Goal: Register for event/course

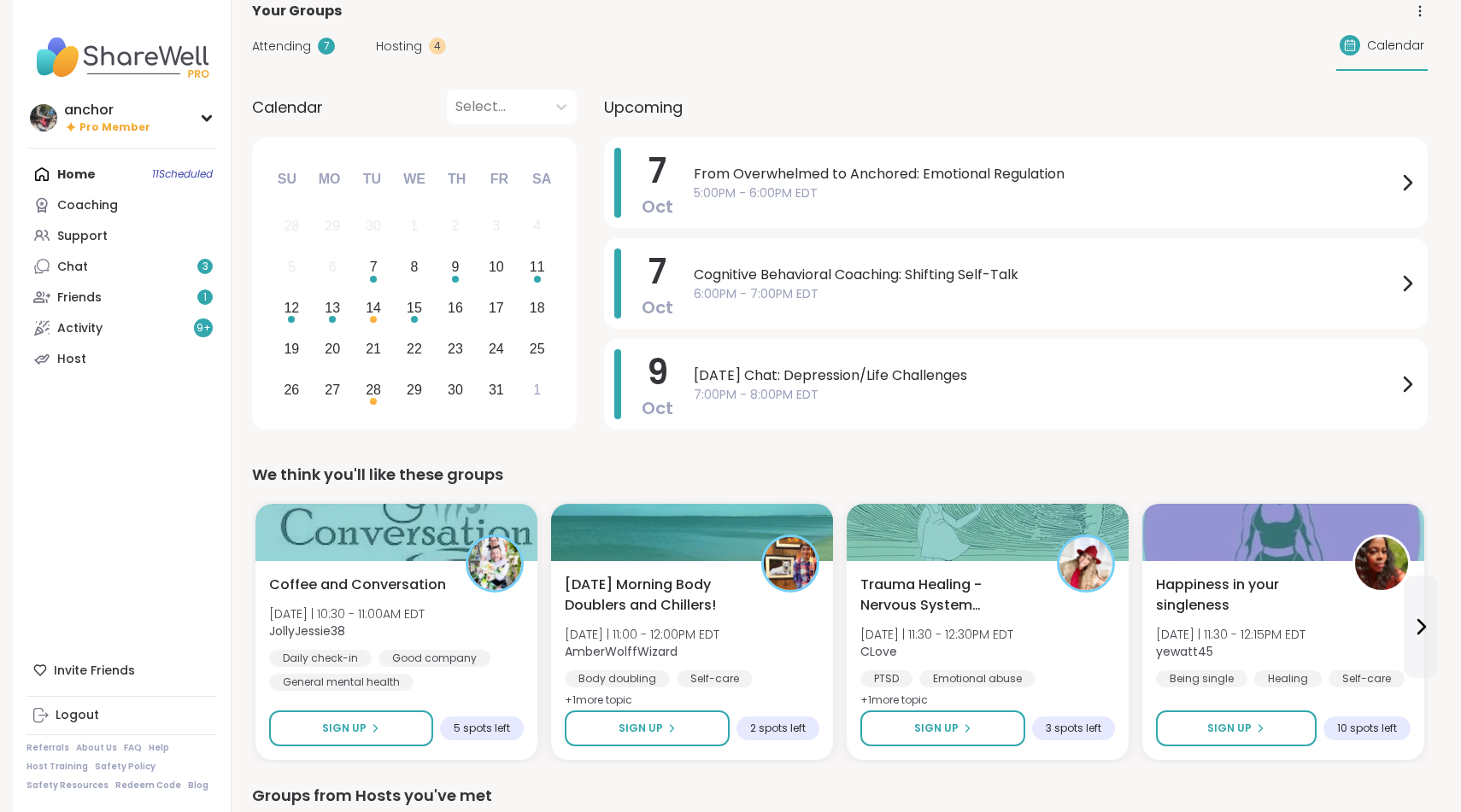
scroll to position [27, 0]
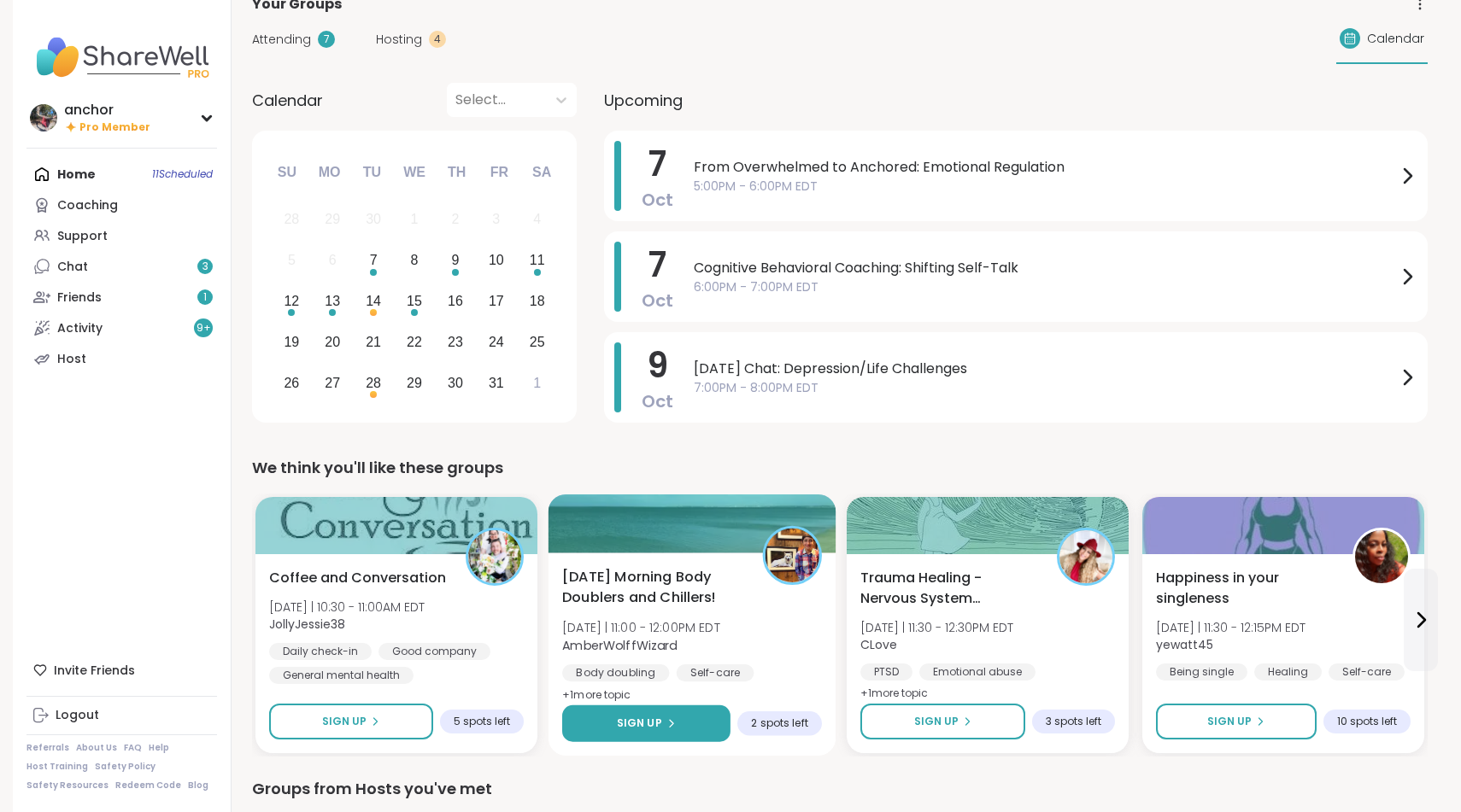
click at [638, 720] on span "Sign Up" at bounding box center [639, 723] width 45 height 15
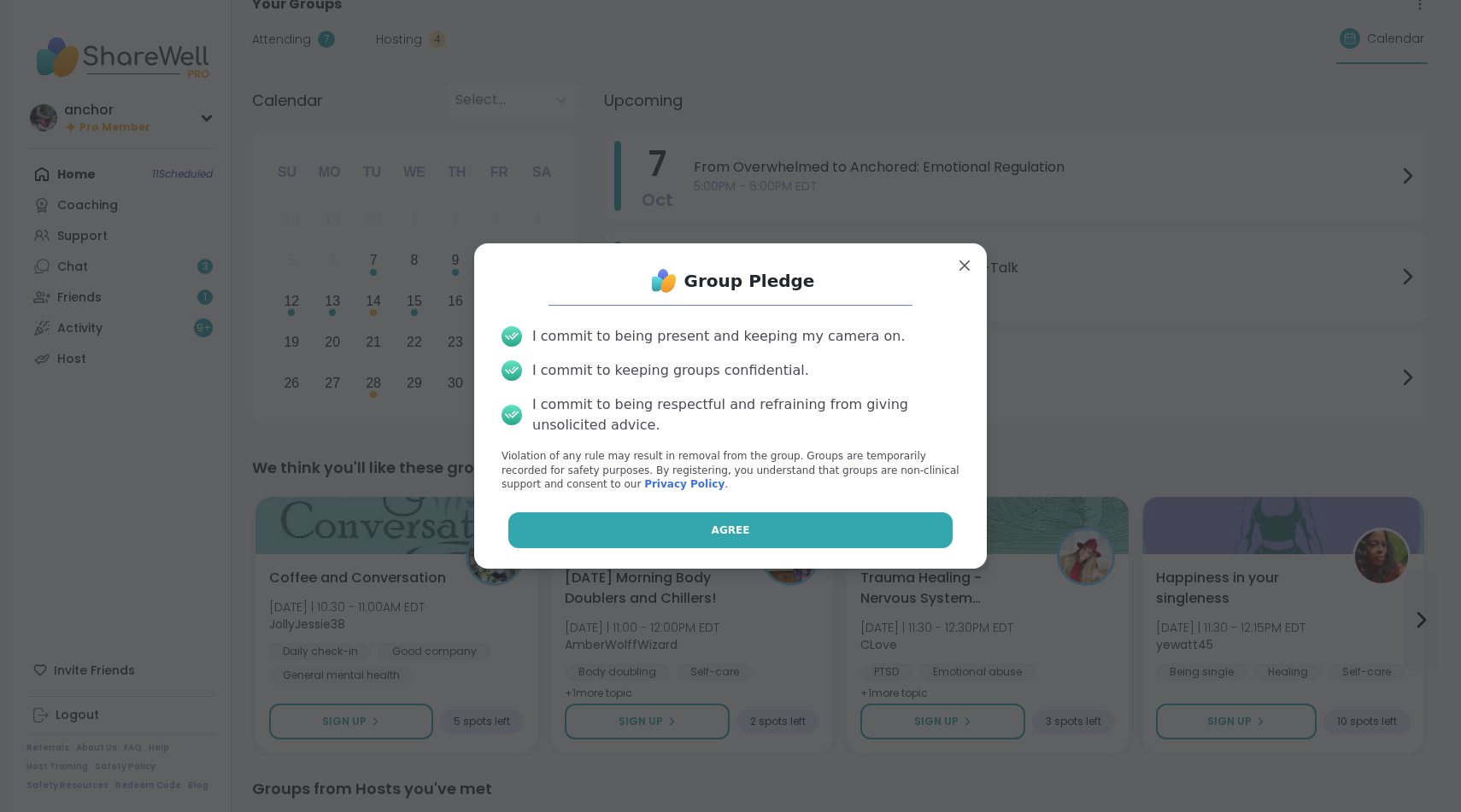
click at [662, 517] on button "Agree" at bounding box center [731, 530] width 445 height 36
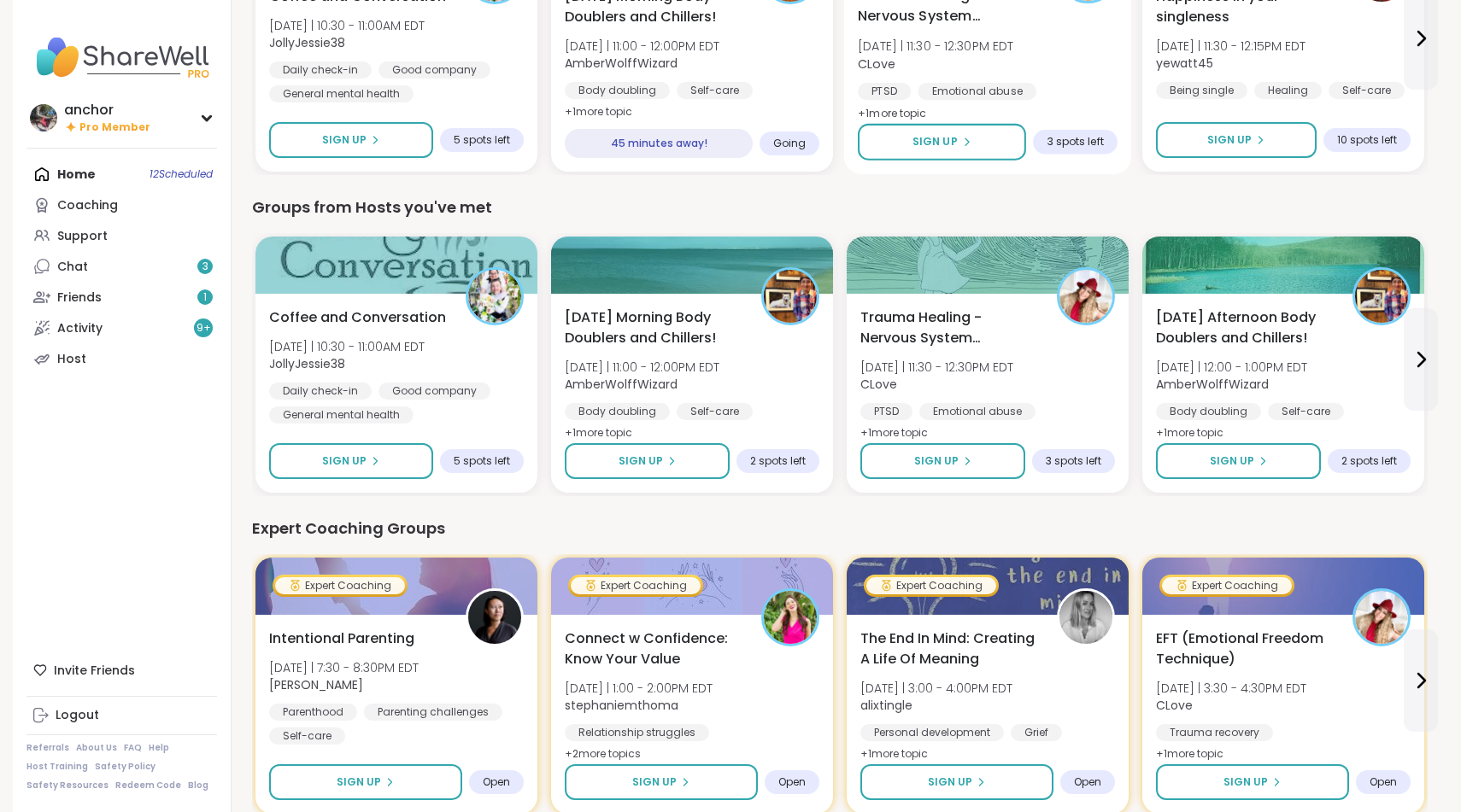
scroll to position [704, 0]
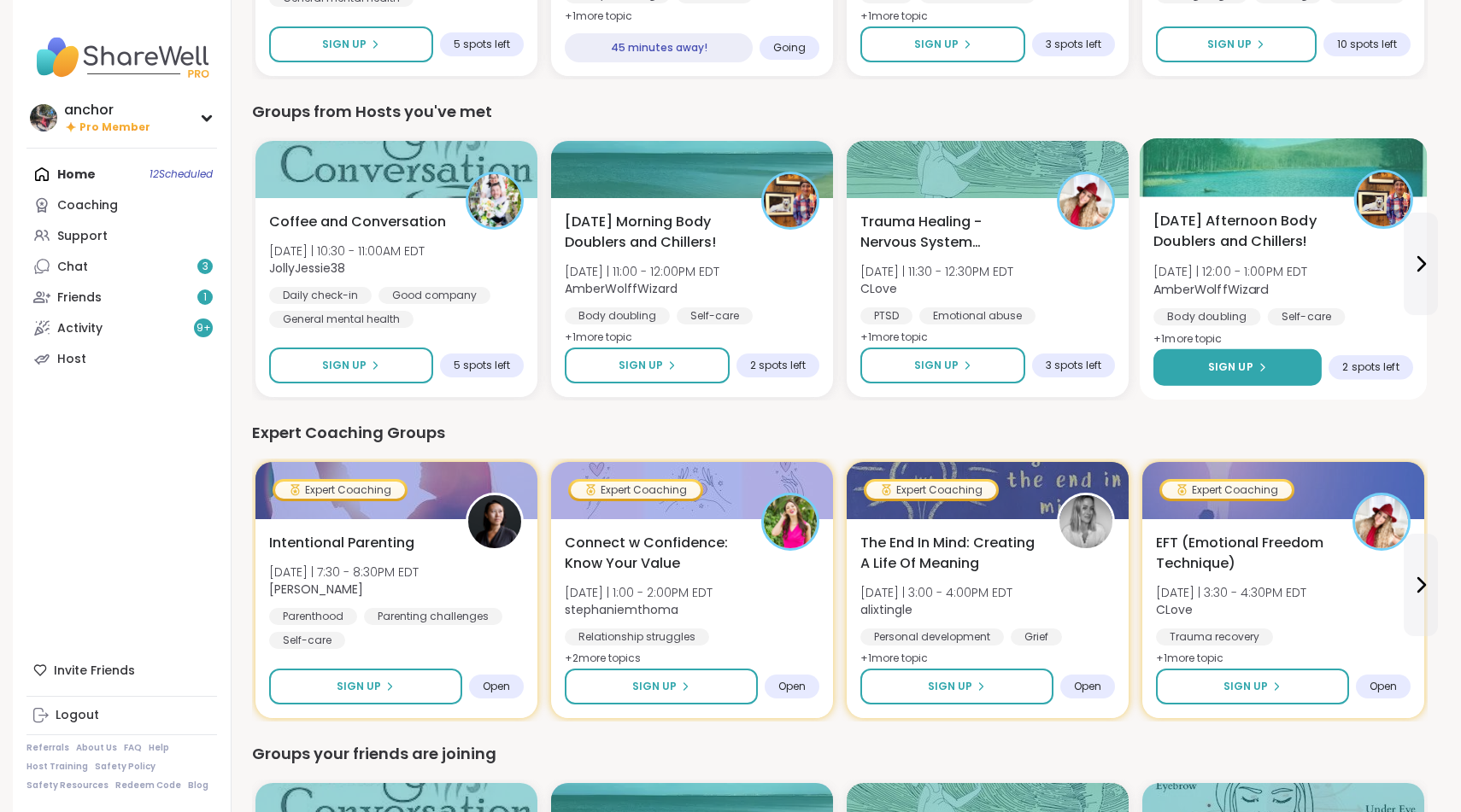
click at [1266, 365] on button "Sign Up" at bounding box center [1238, 367] width 169 height 37
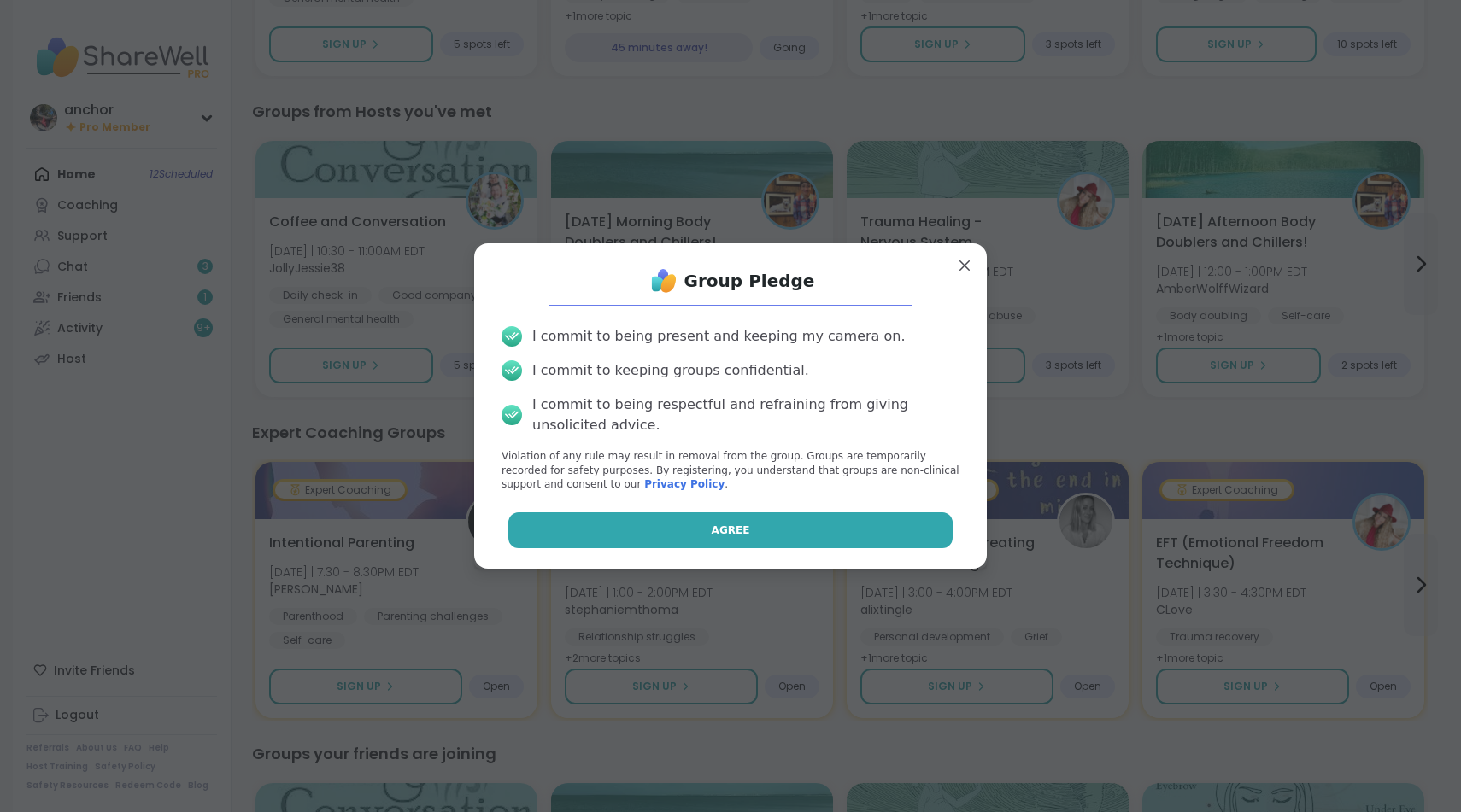
click at [835, 513] on button "Agree" at bounding box center [731, 530] width 445 height 36
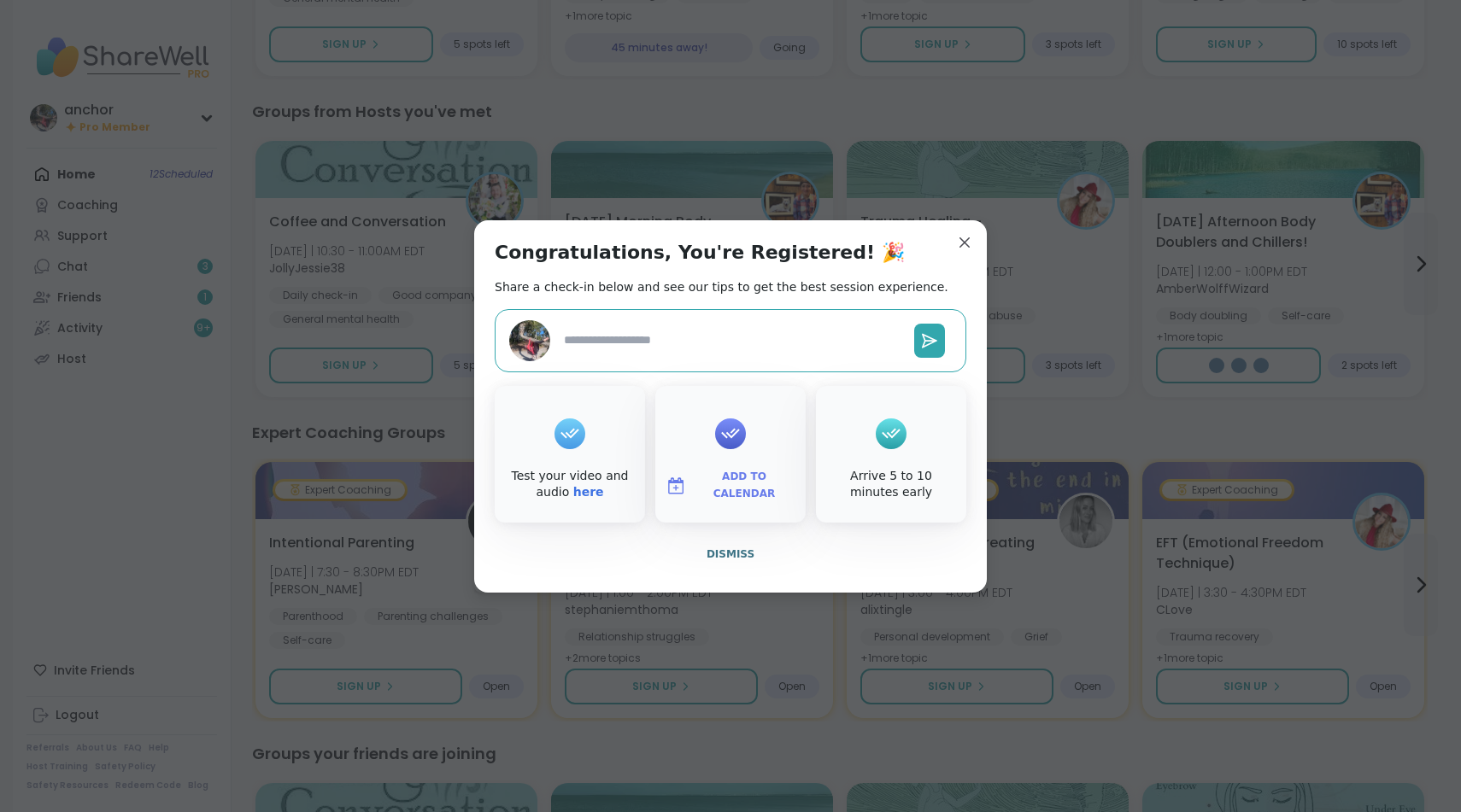
type textarea "*"
click at [714, 563] on button "Dismiss" at bounding box center [730, 554] width 472 height 36
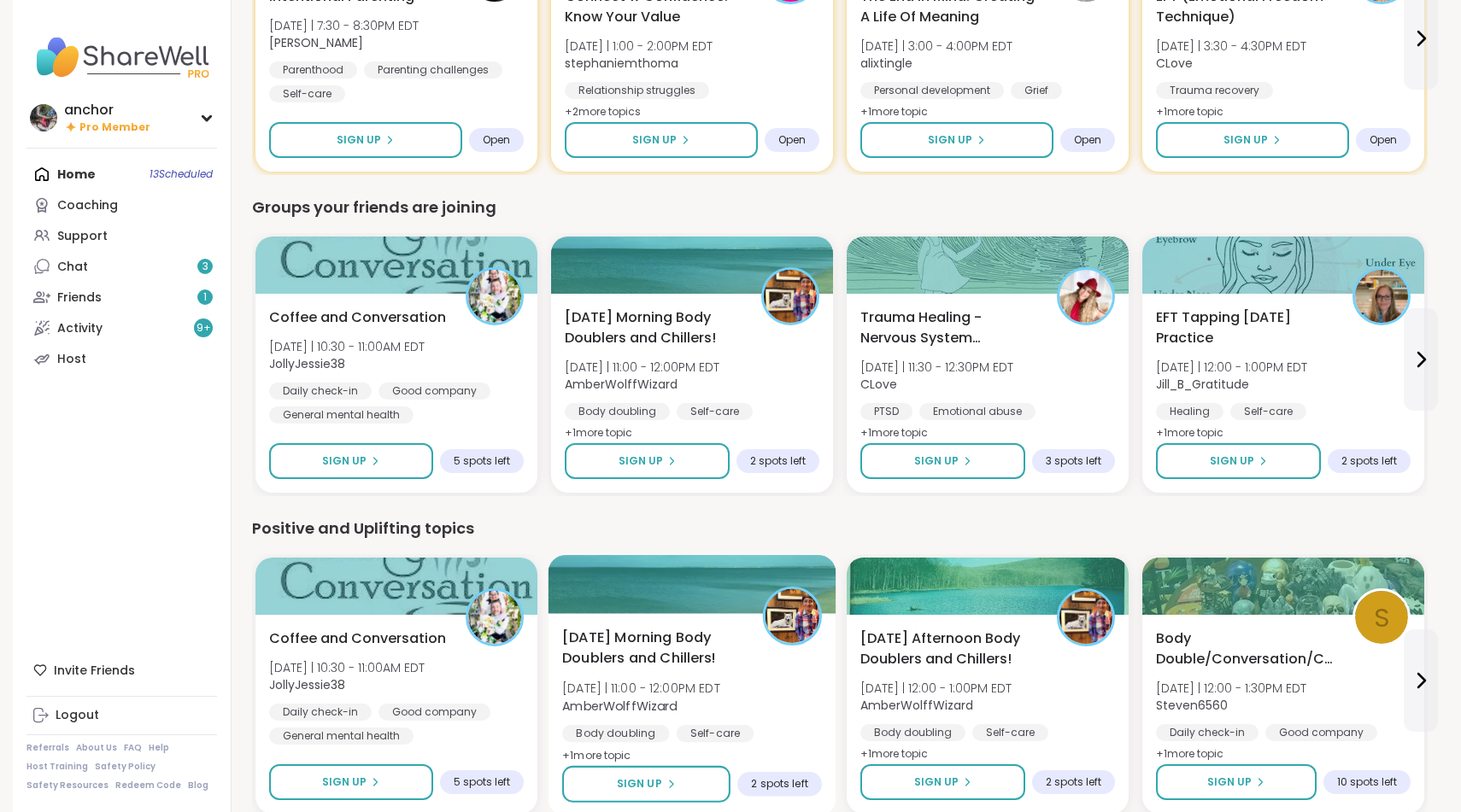
scroll to position [1254, 0]
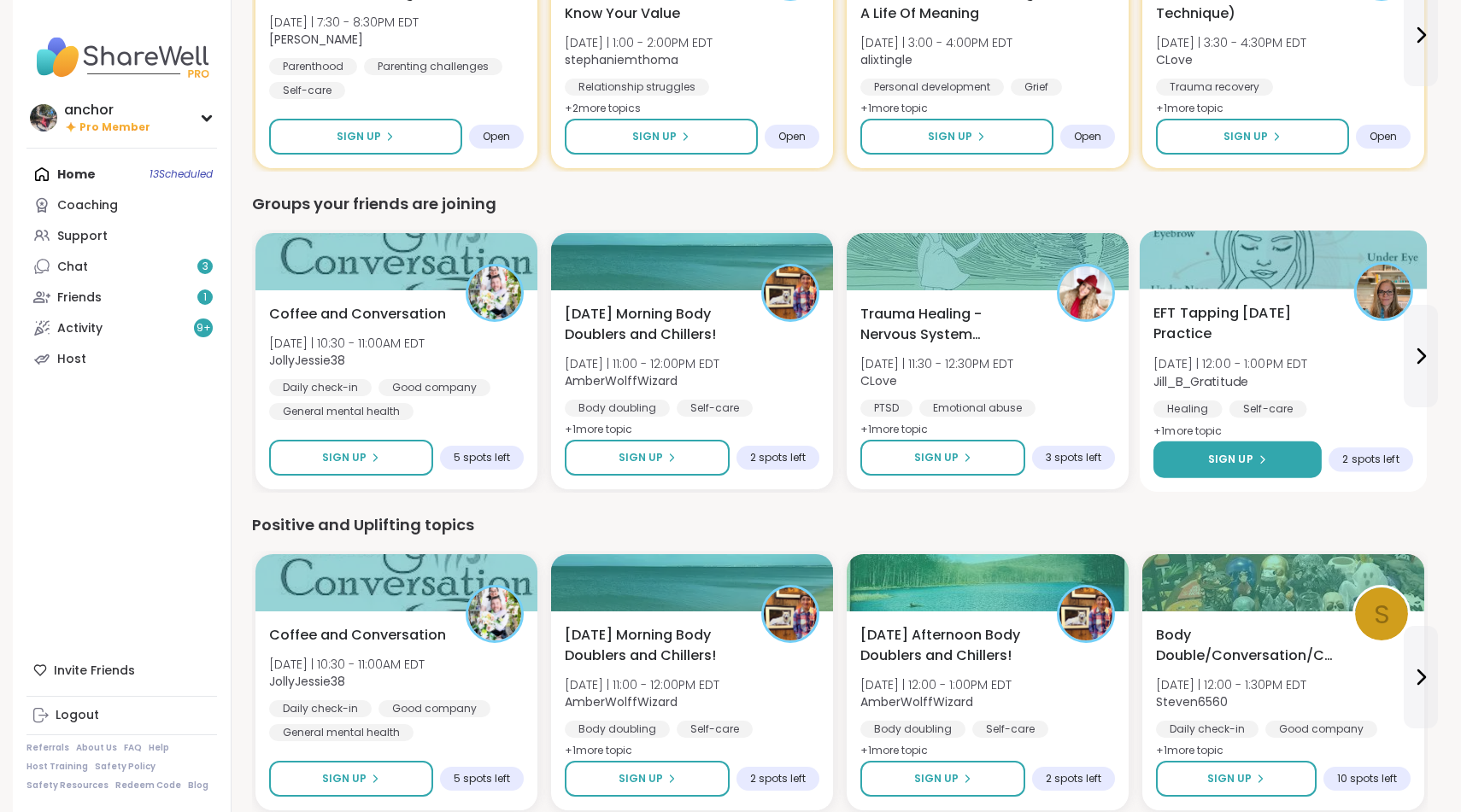
click at [1244, 460] on span "Sign Up" at bounding box center [1230, 459] width 45 height 15
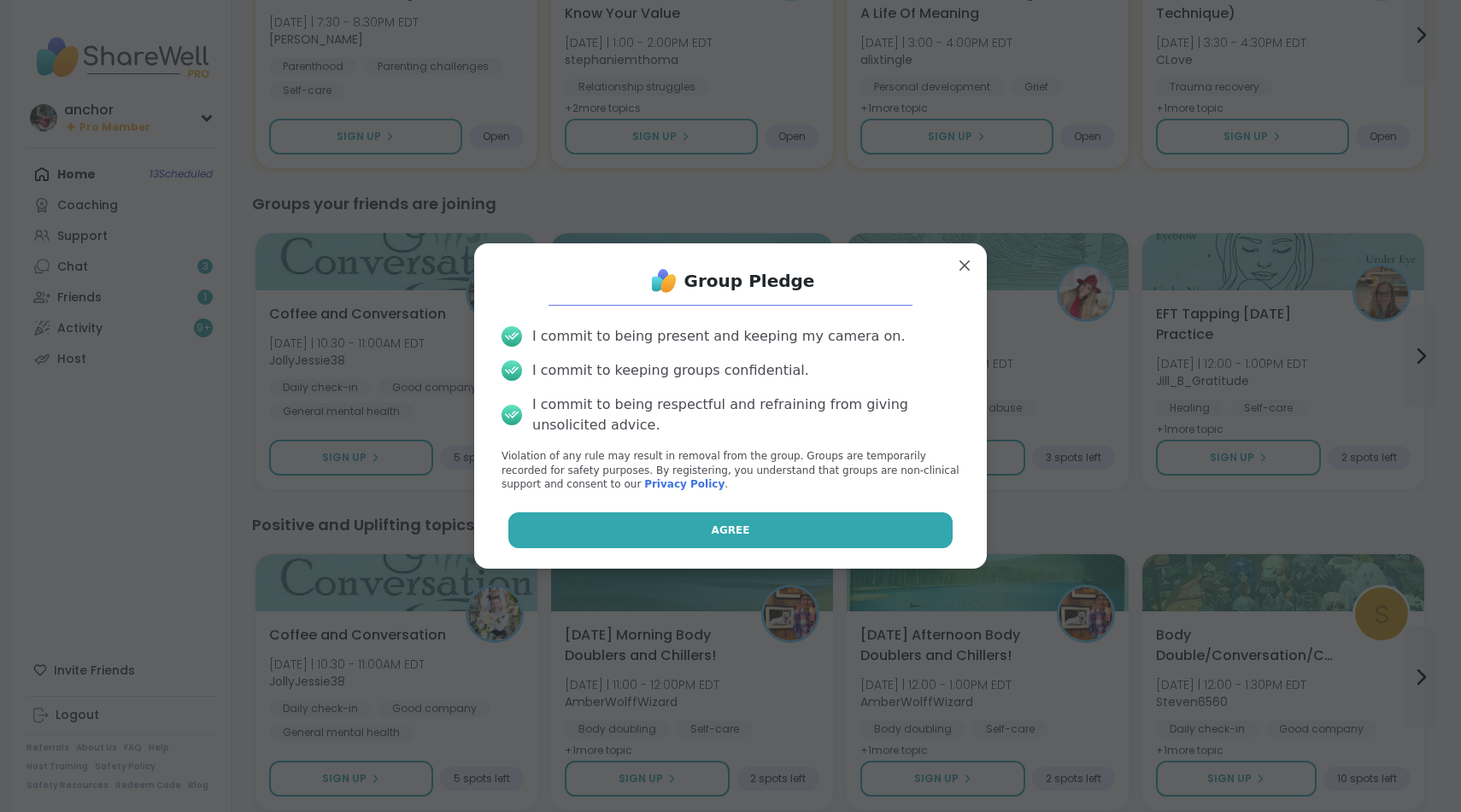
click at [936, 516] on button "Agree" at bounding box center [731, 530] width 445 height 36
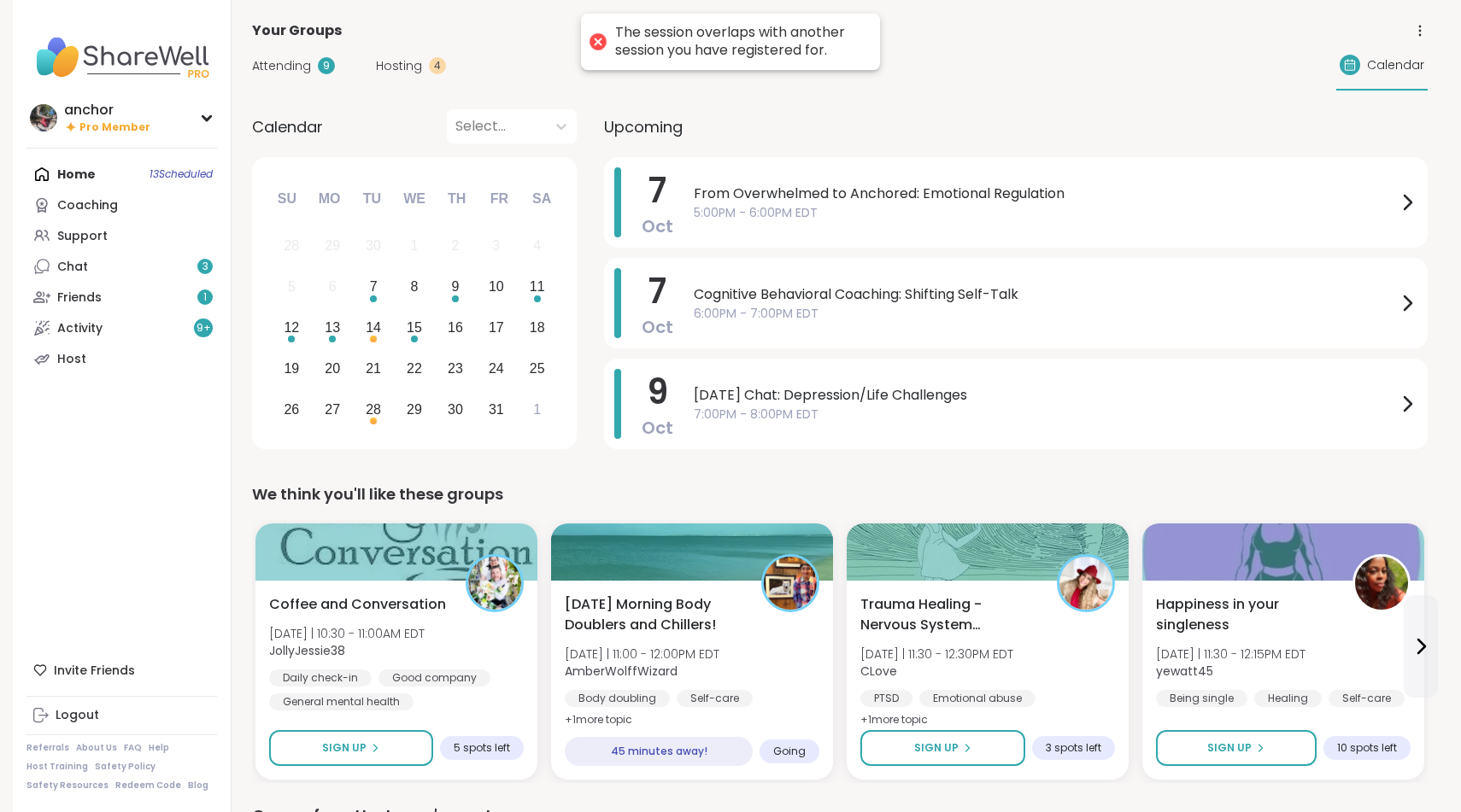
scroll to position [0, 0]
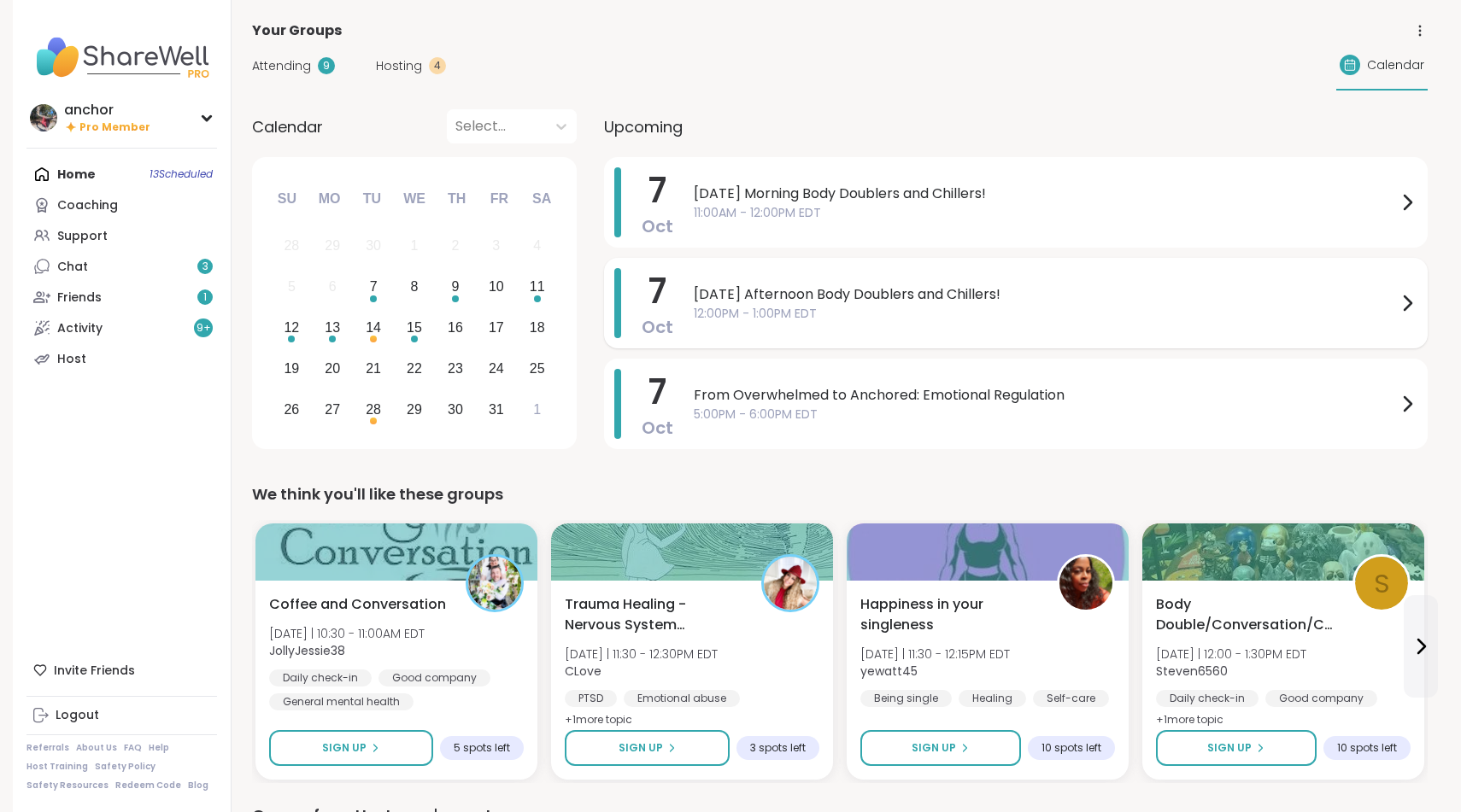
click at [712, 322] on span "12:00PM - 1:00PM EDT" at bounding box center [1046, 313] width 704 height 18
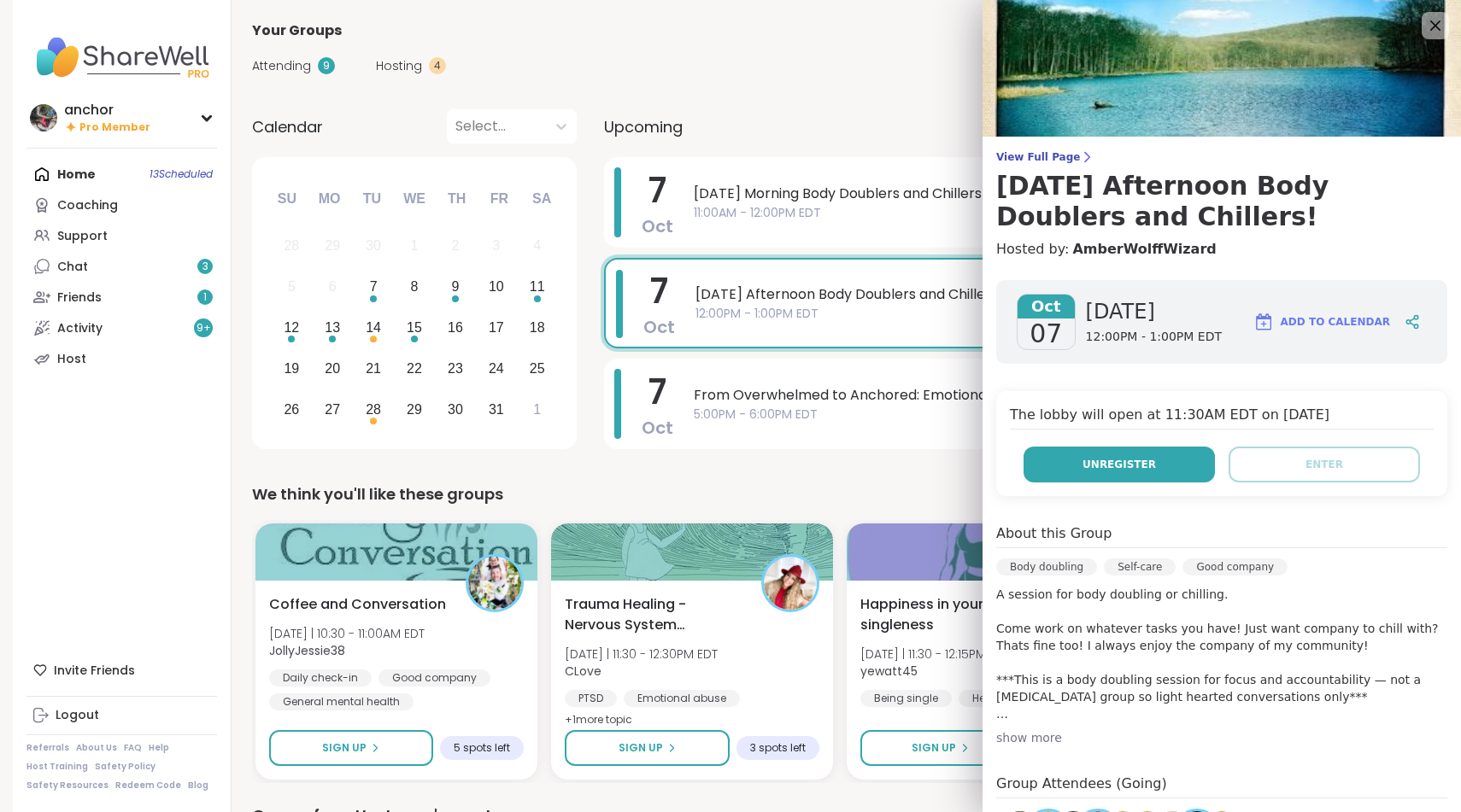
click at [1199, 476] on button "Unregister" at bounding box center [1120, 465] width 192 height 36
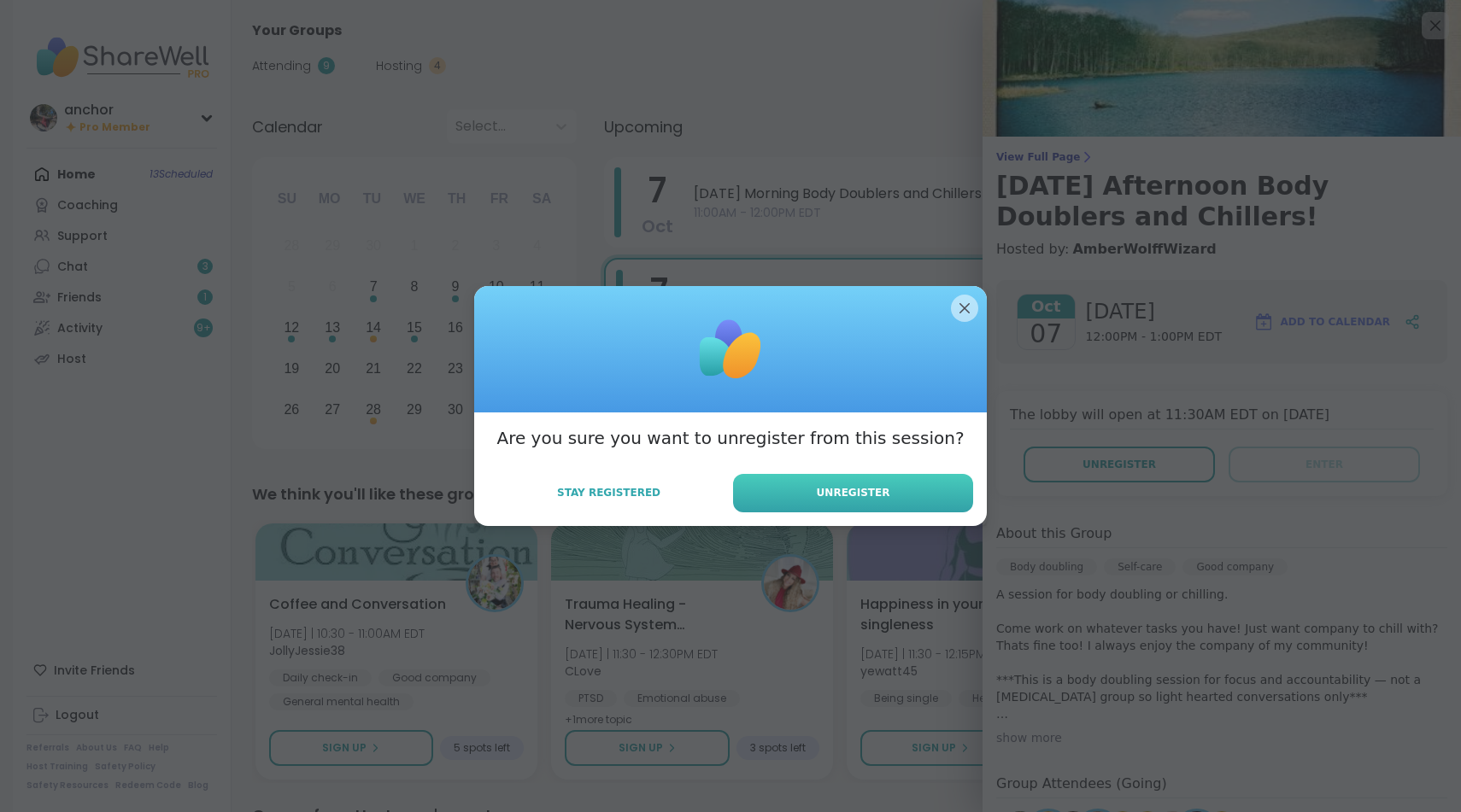
click at [873, 506] on button "Unregister" at bounding box center [852, 493] width 240 height 39
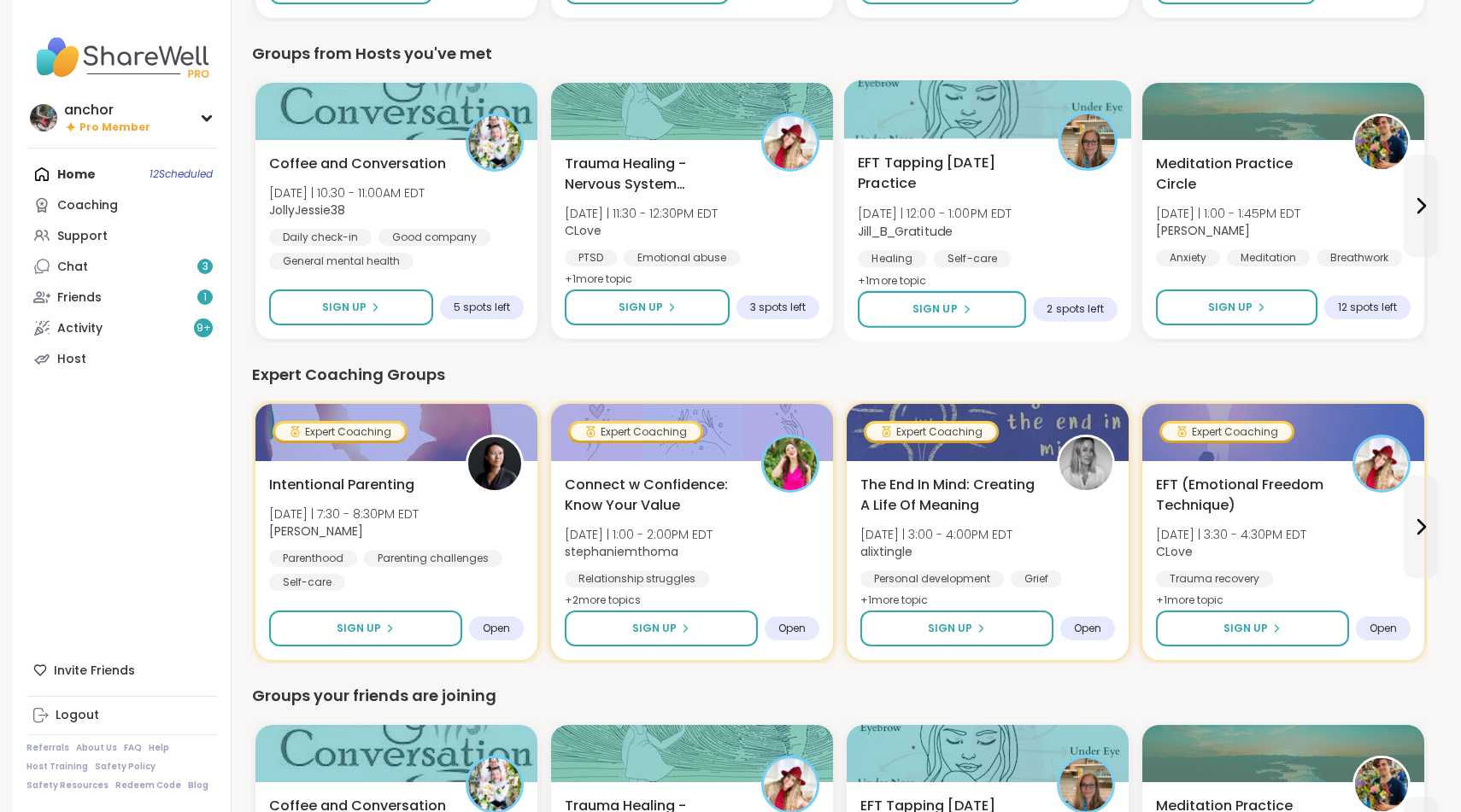
scroll to position [771, 0]
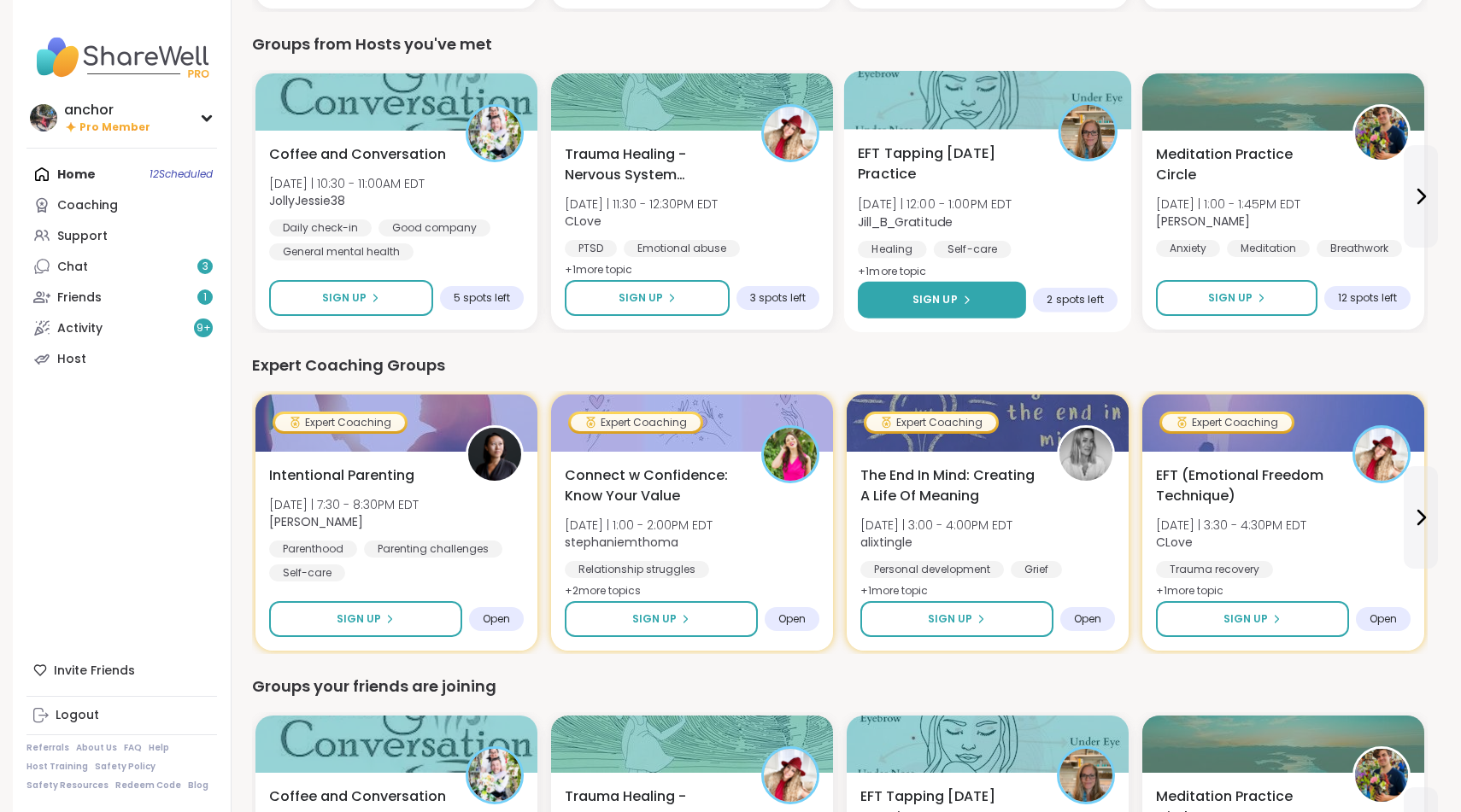
click at [953, 286] on button "Sign Up" at bounding box center [941, 299] width 169 height 37
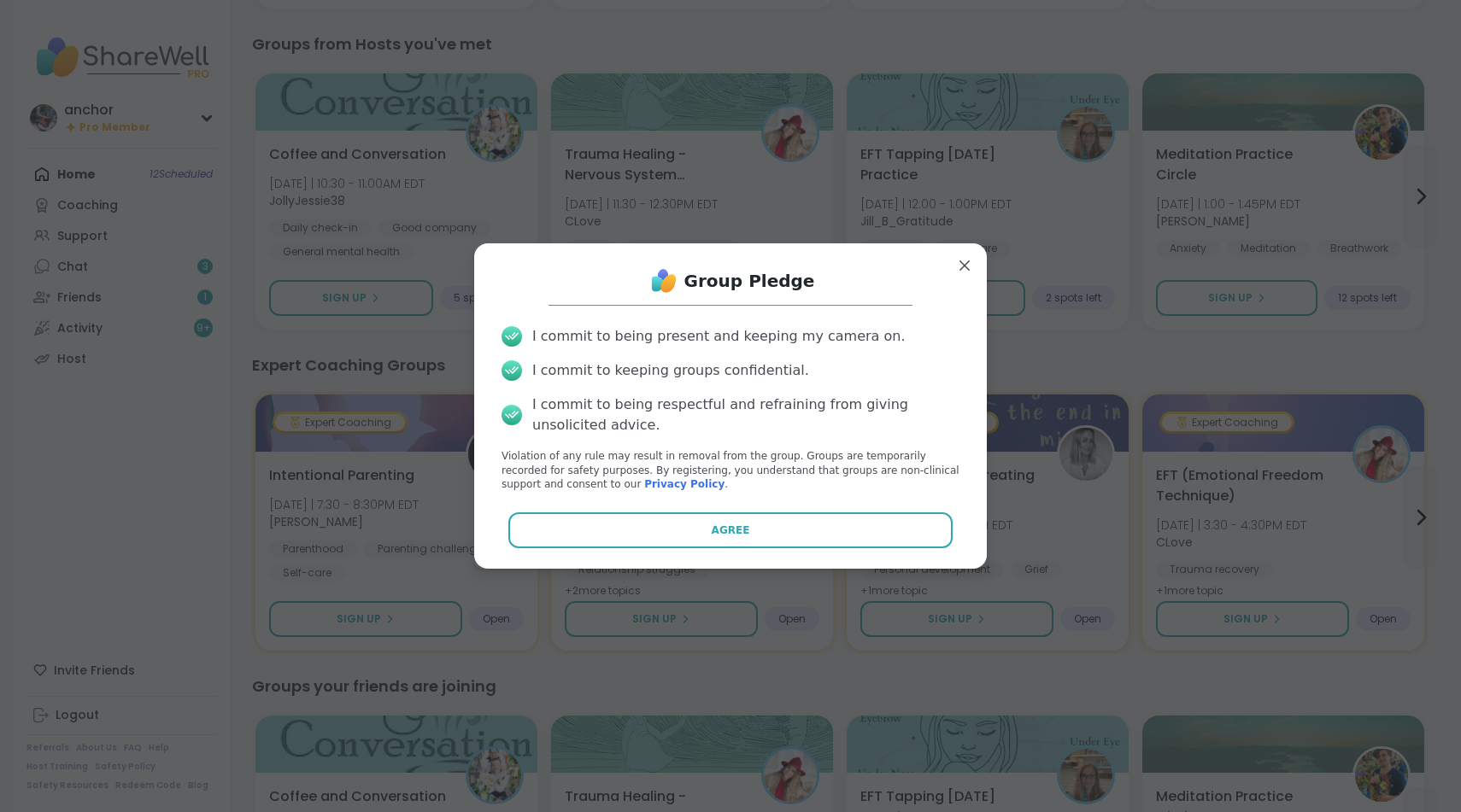
click at [753, 499] on div "I commit to being present and keeping my camera on. I commit to keeping groups …" at bounding box center [730, 409] width 485 height 193
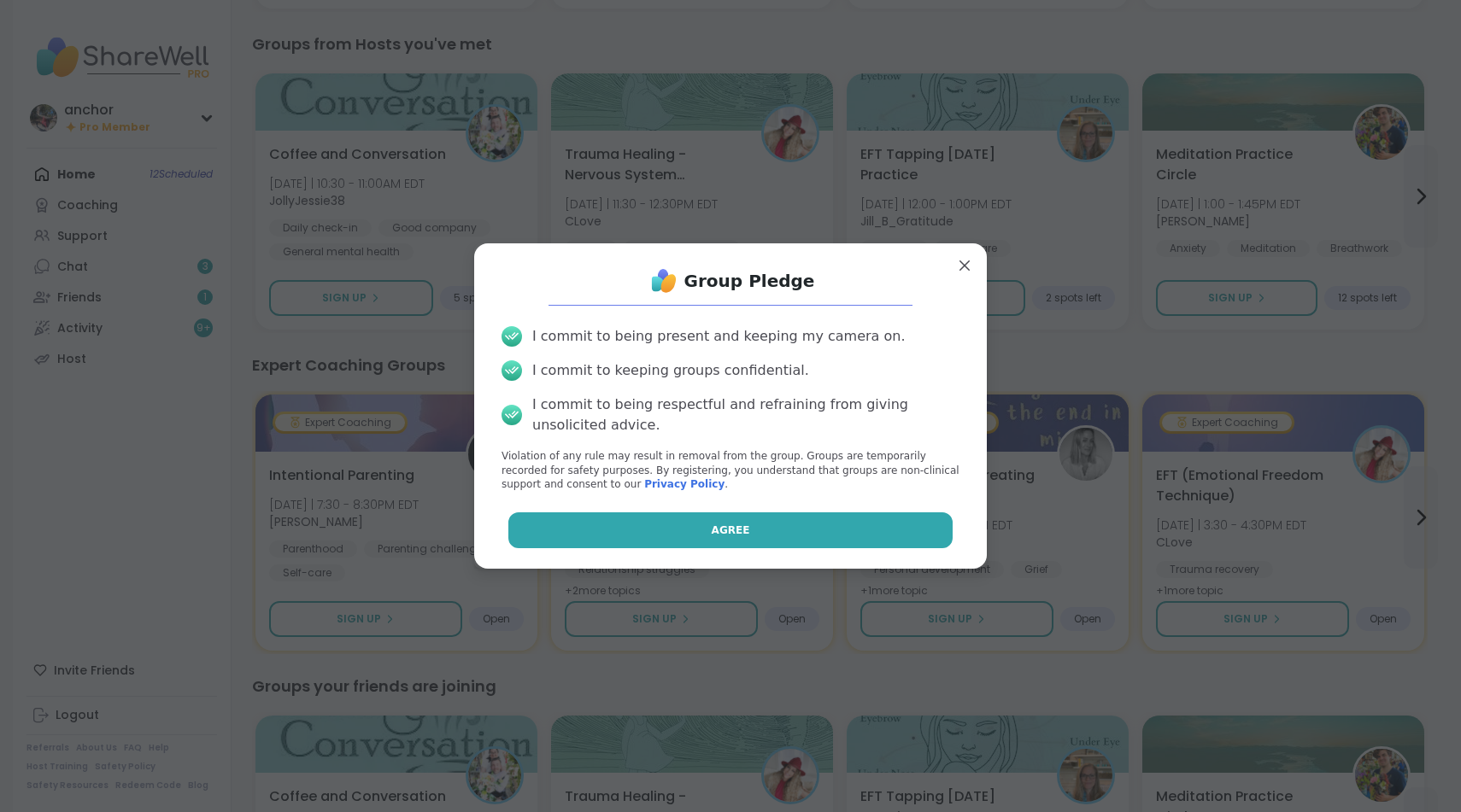
click at [753, 522] on button "Agree" at bounding box center [731, 530] width 445 height 36
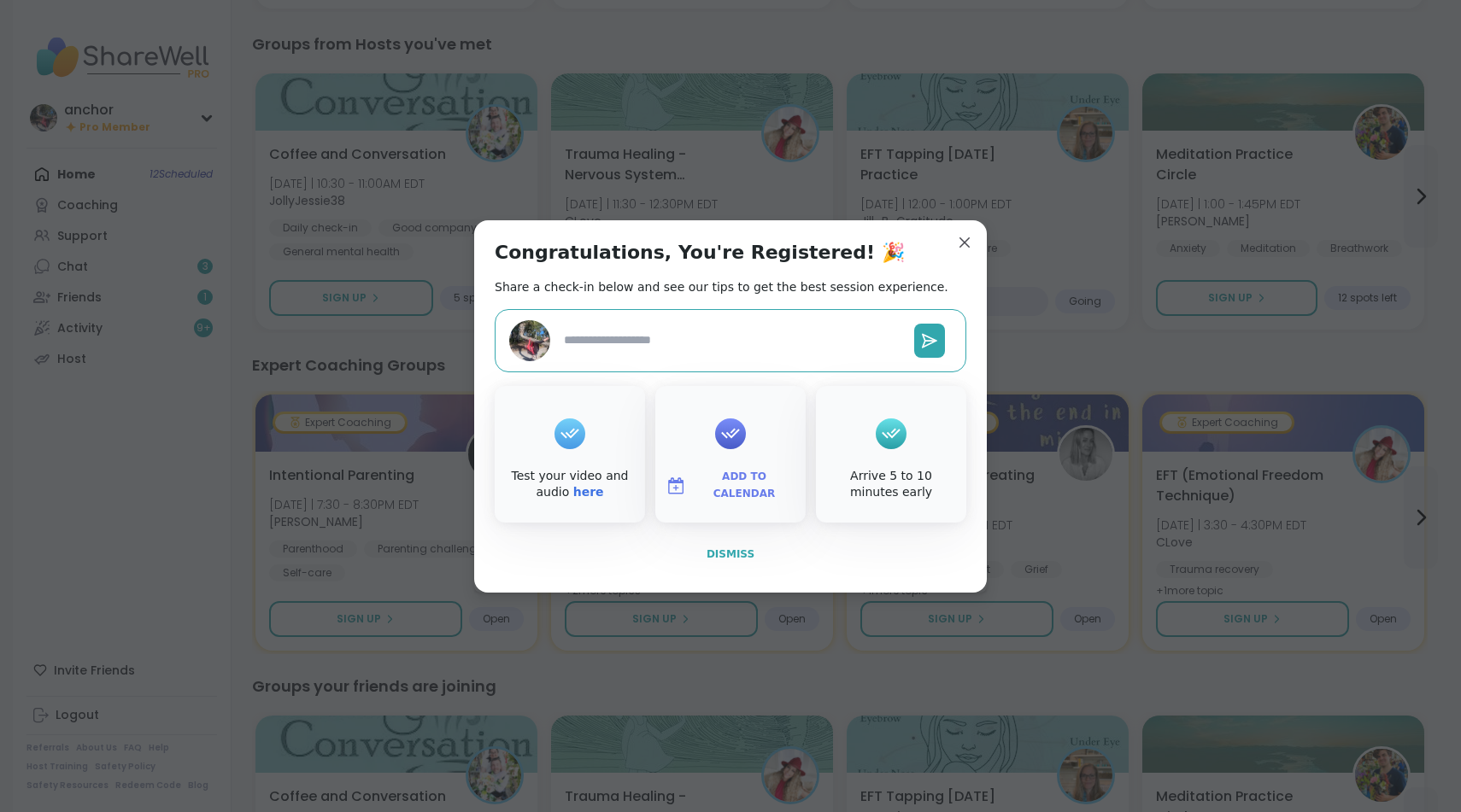
click at [748, 572] on button "Dismiss" at bounding box center [730, 554] width 472 height 36
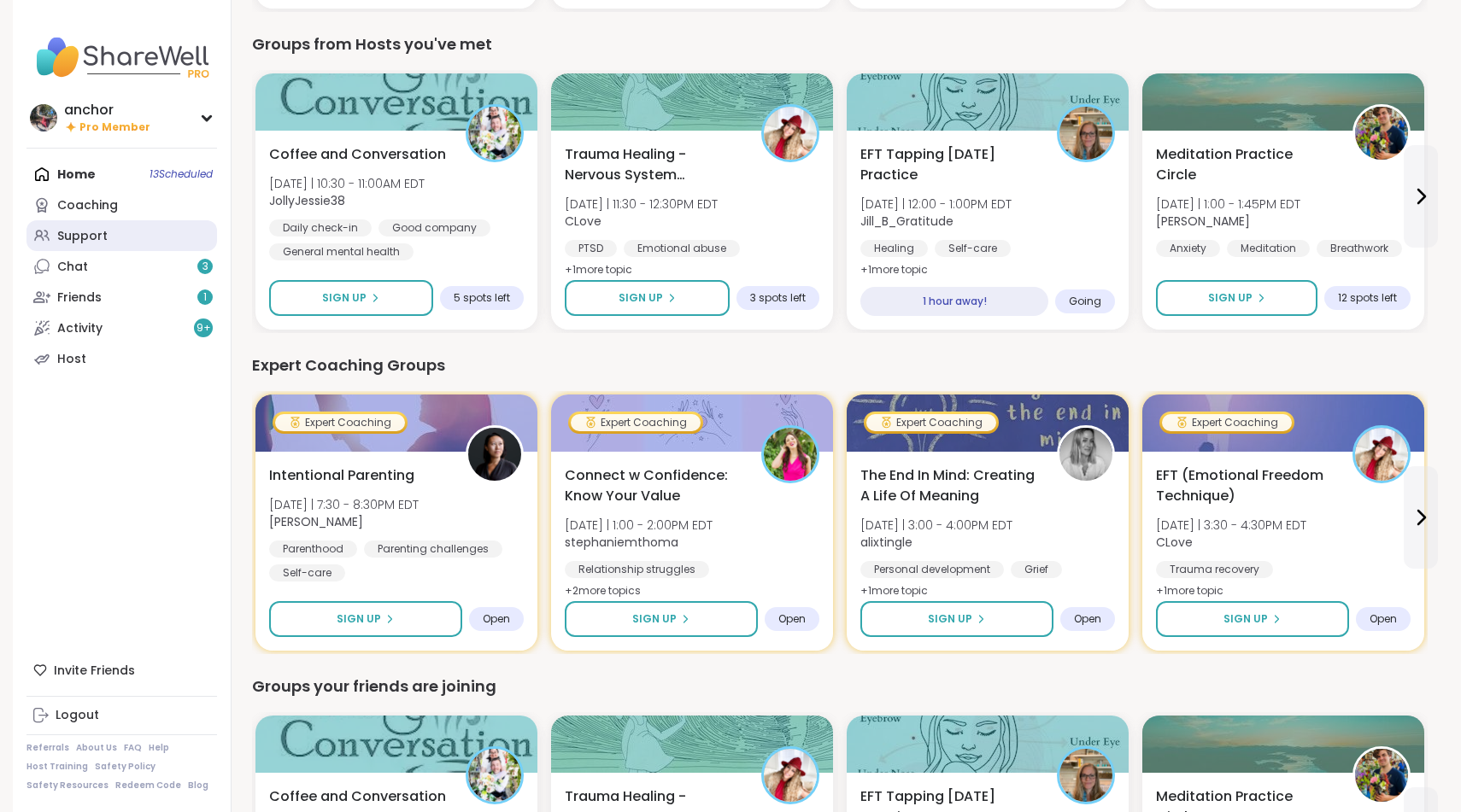
click at [134, 232] on link "Support" at bounding box center [122, 236] width 191 height 31
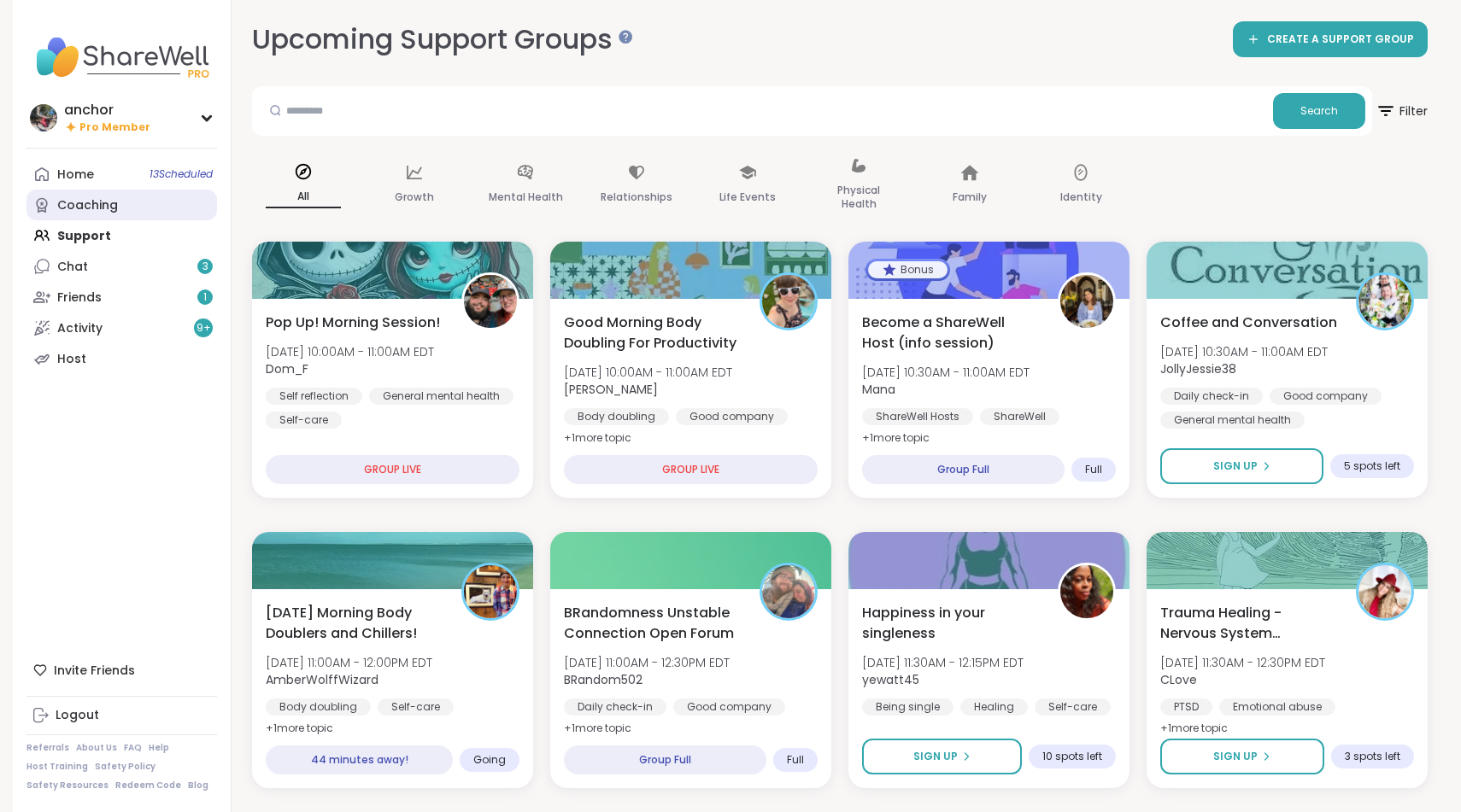
click at [62, 191] on link "Coaching" at bounding box center [122, 205] width 191 height 31
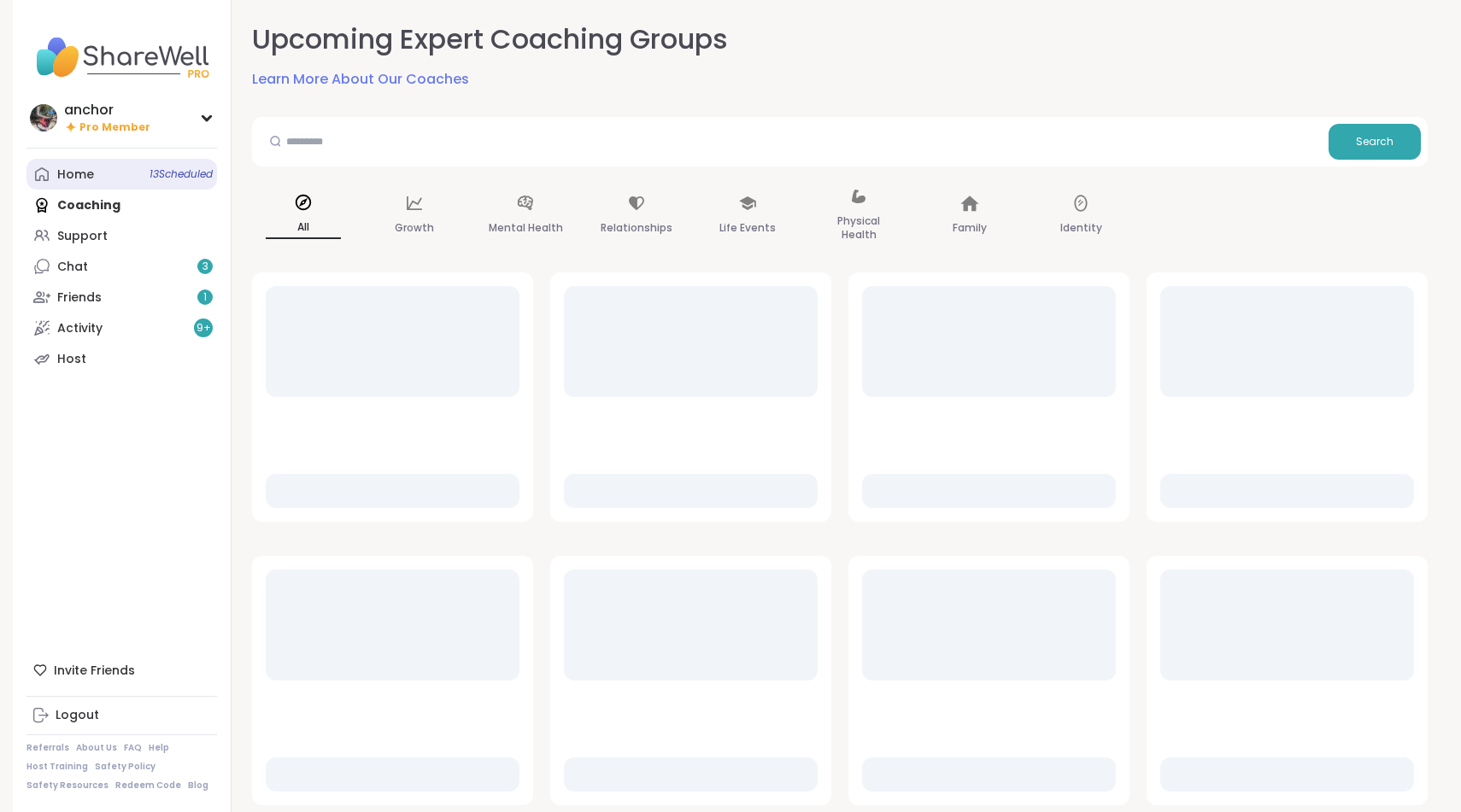
click at [62, 178] on div "Home 13 Scheduled" at bounding box center [75, 175] width 37 height 17
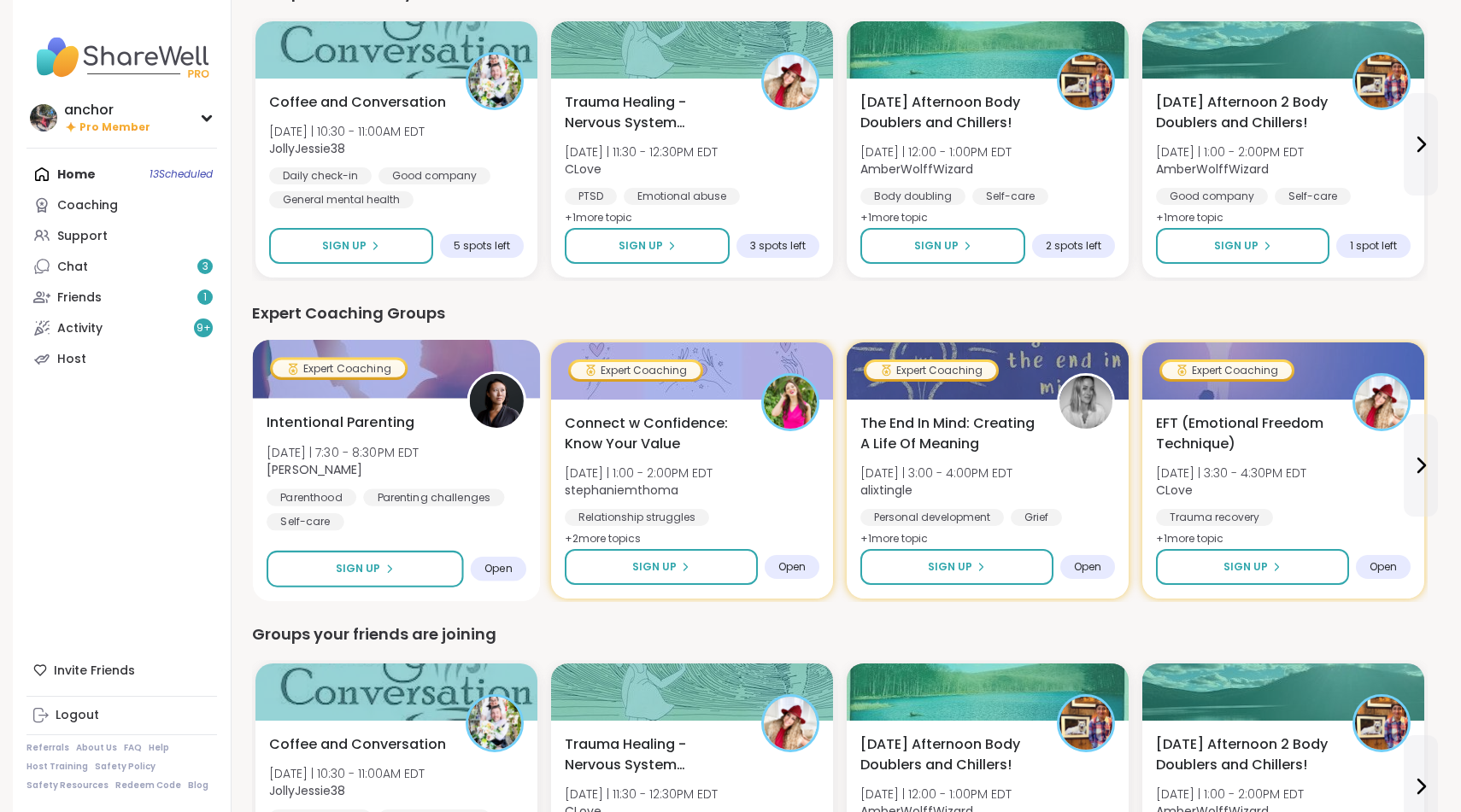
scroll to position [826, 0]
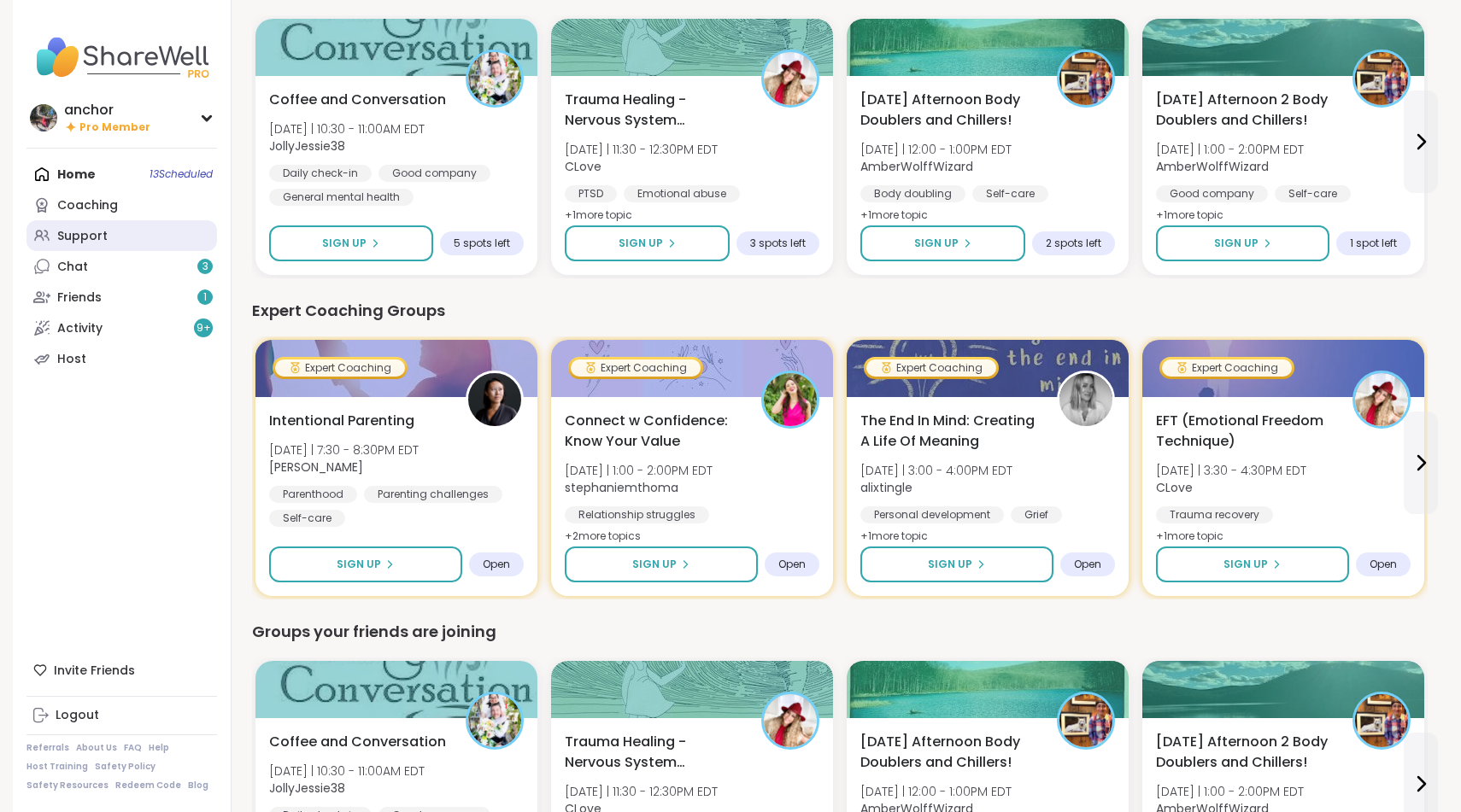
click at [182, 240] on link "Support" at bounding box center [122, 236] width 191 height 31
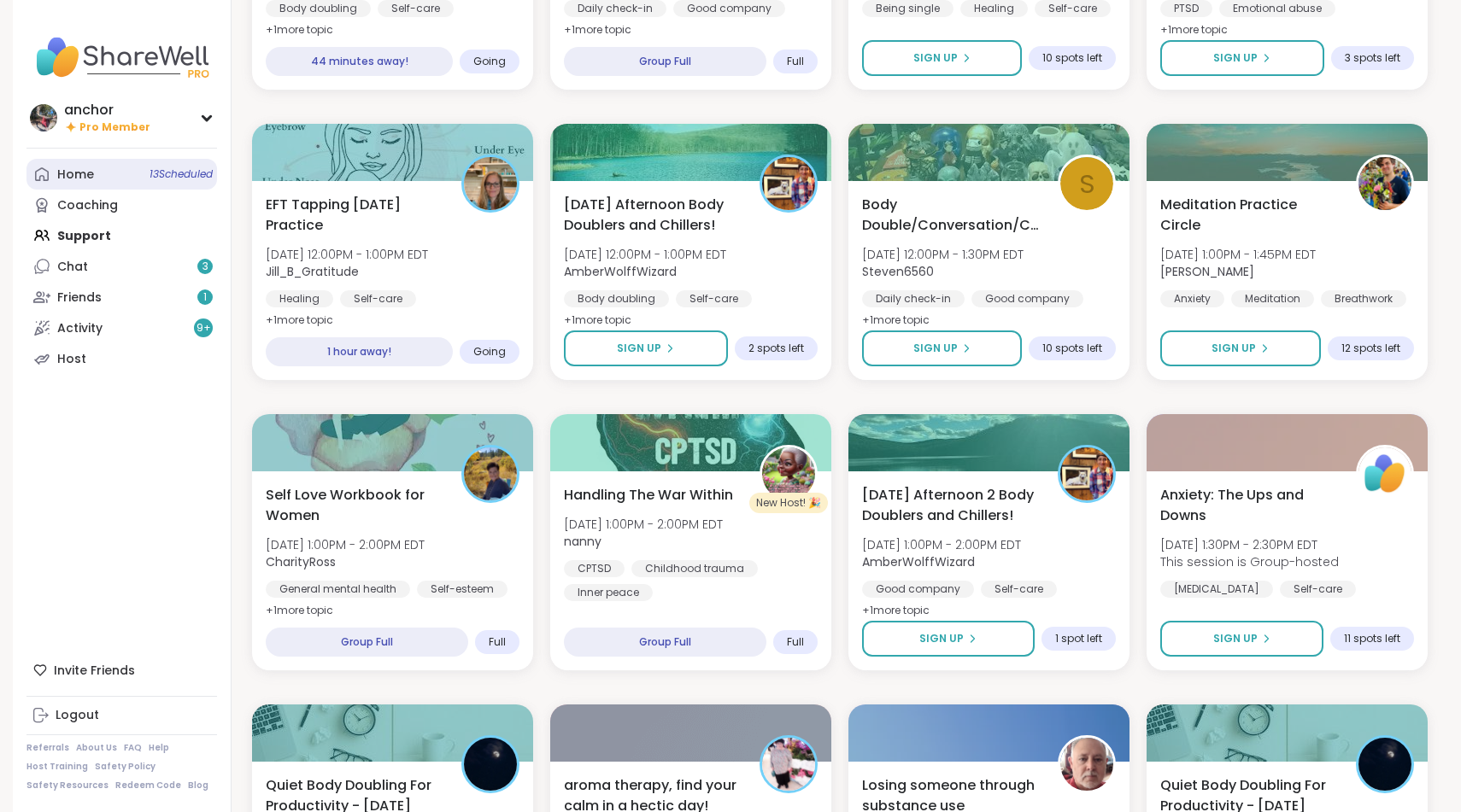
scroll to position [699, 0]
click at [1329, 205] on span "Meditation Practice Circle" at bounding box center [1248, 214] width 181 height 42
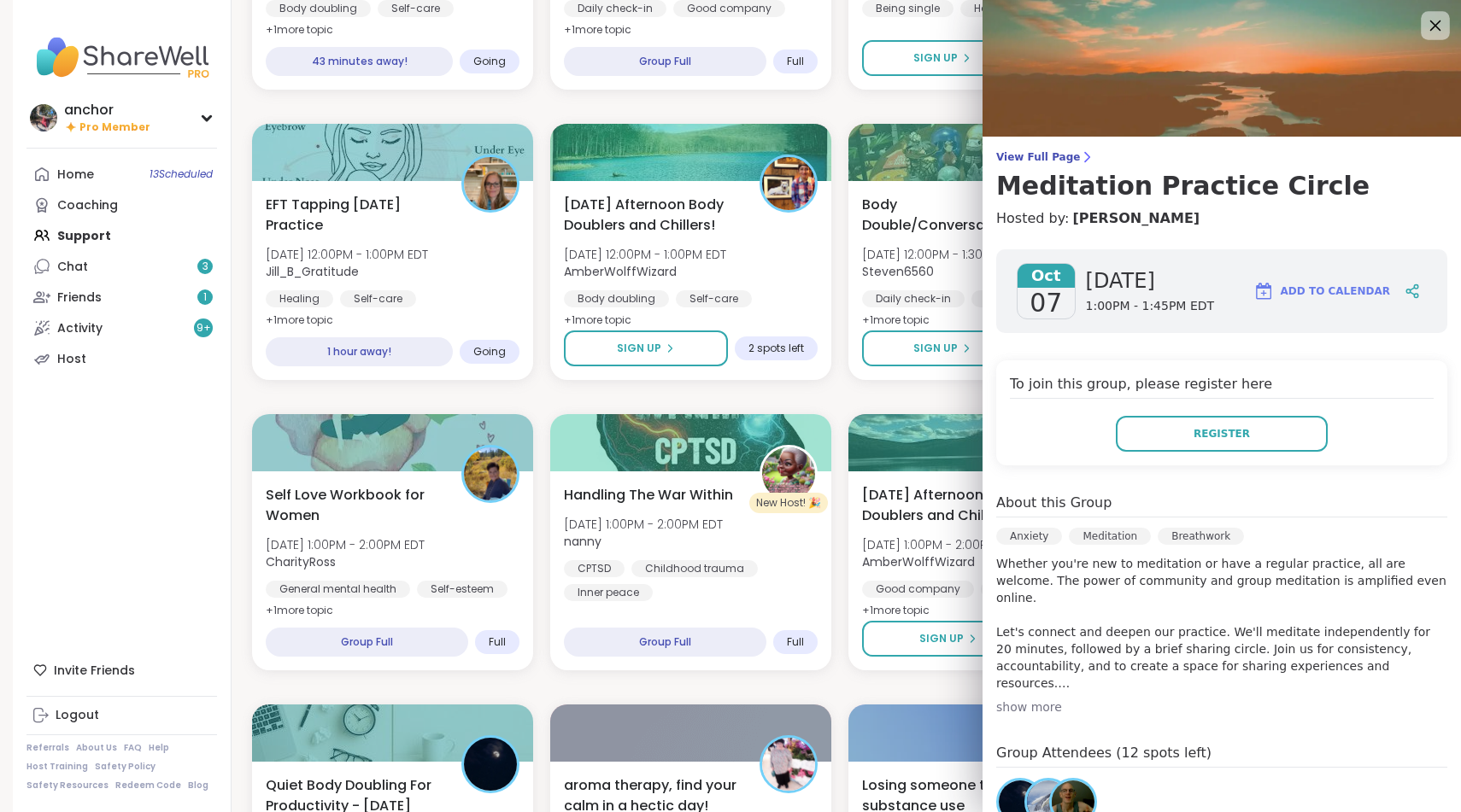
click at [1428, 34] on icon at bounding box center [1434, 25] width 21 height 21
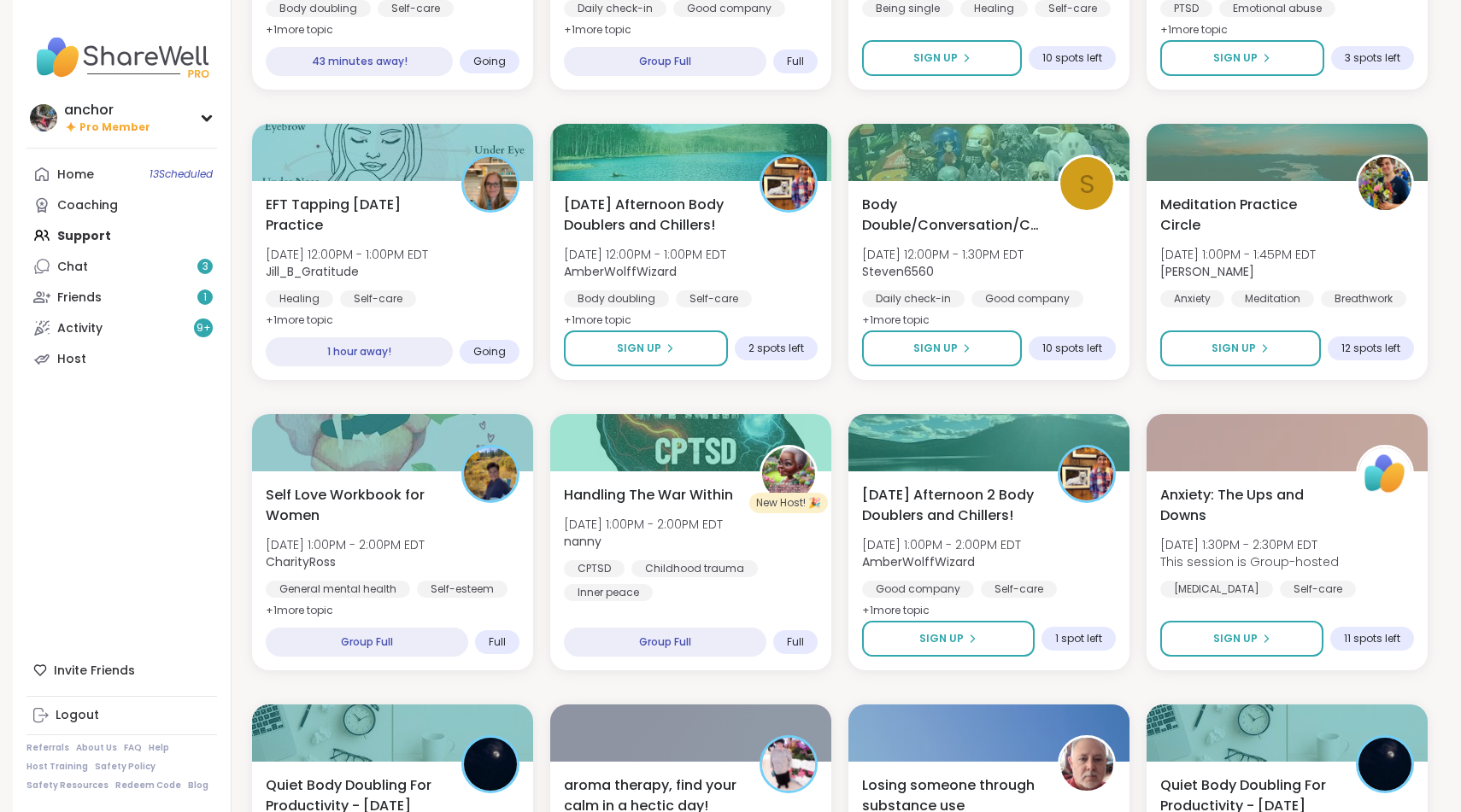
scroll to position [0, 0]
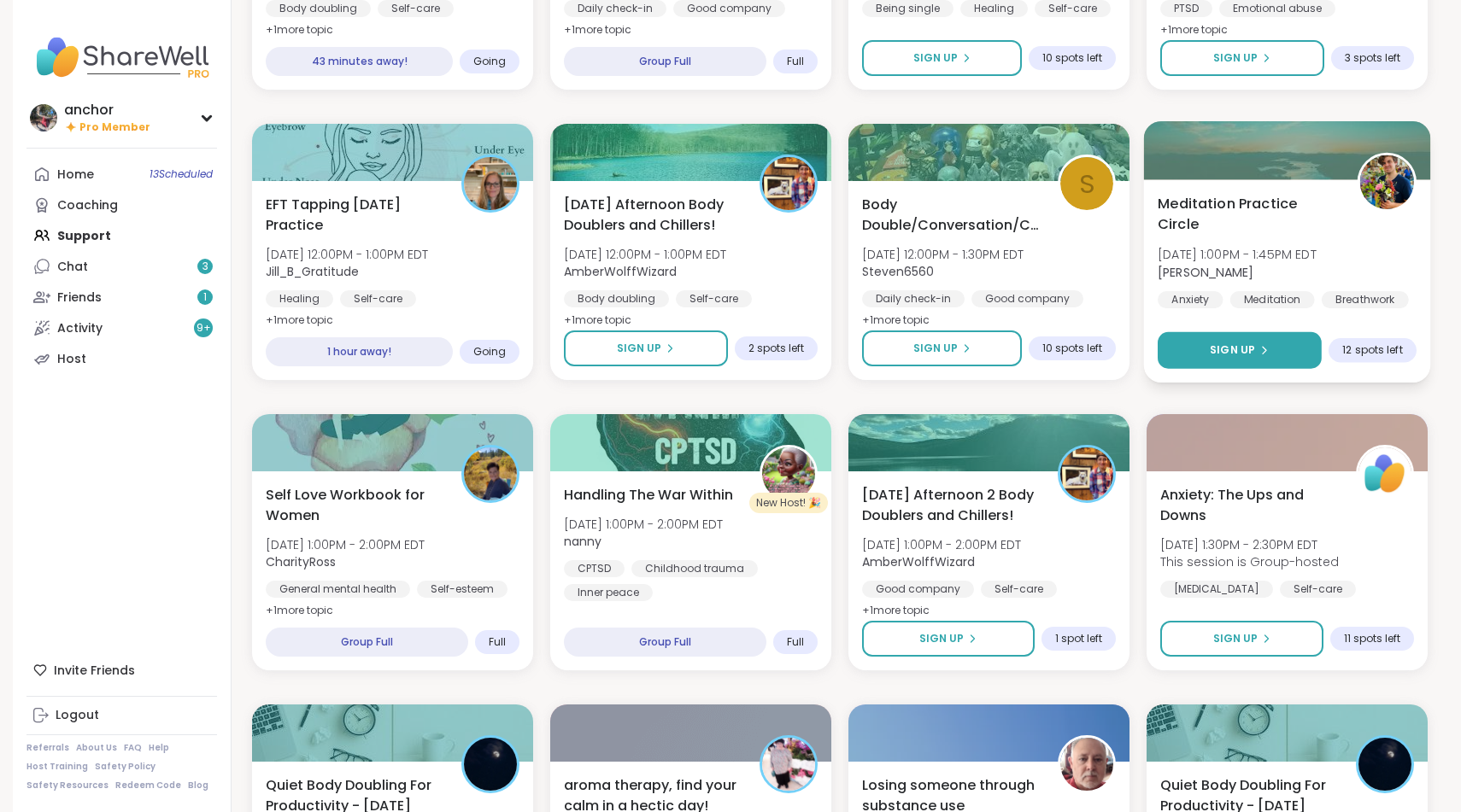
click at [1251, 345] on span "Sign Up" at bounding box center [1232, 350] width 45 height 15
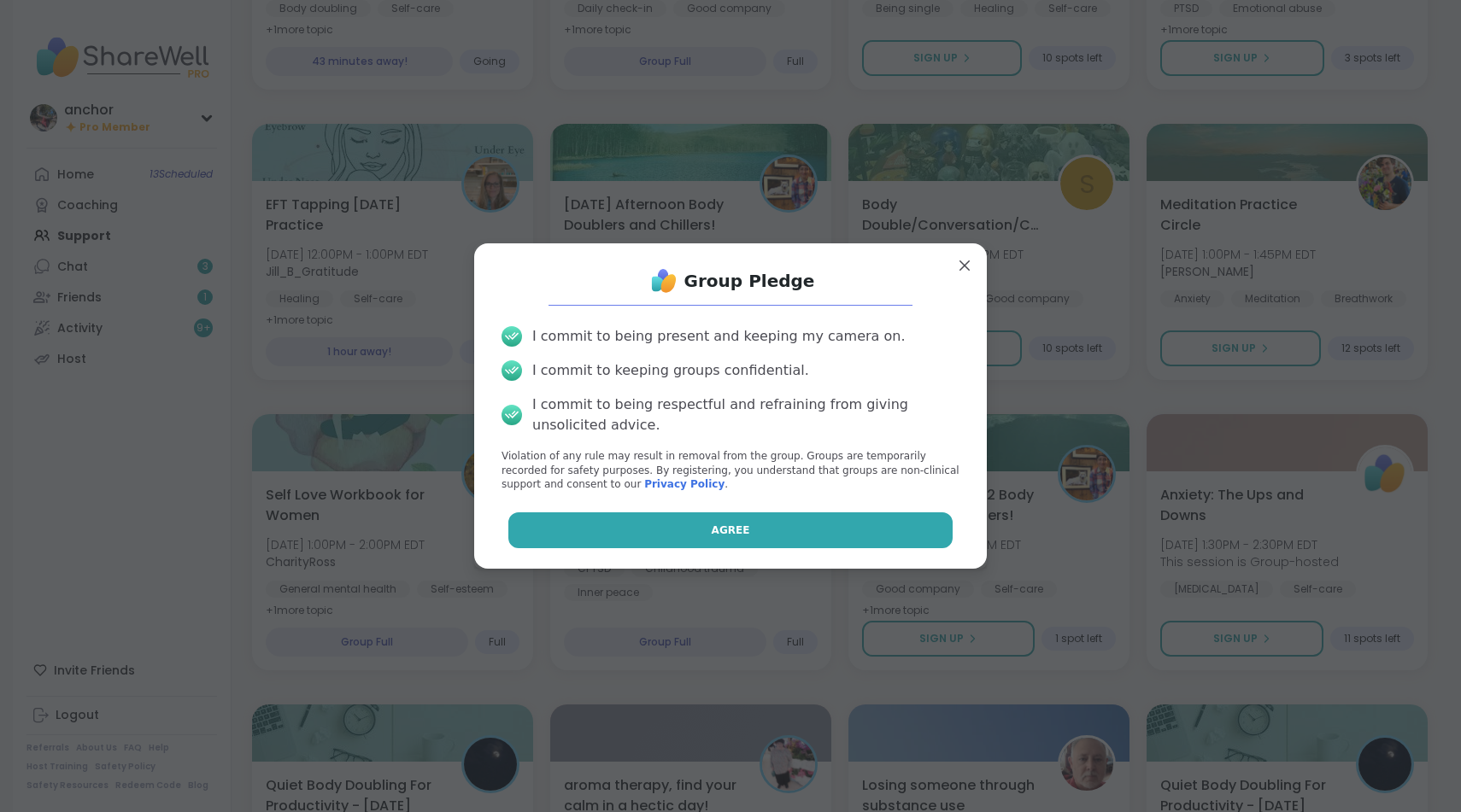
click at [868, 541] on button "Agree" at bounding box center [731, 530] width 445 height 36
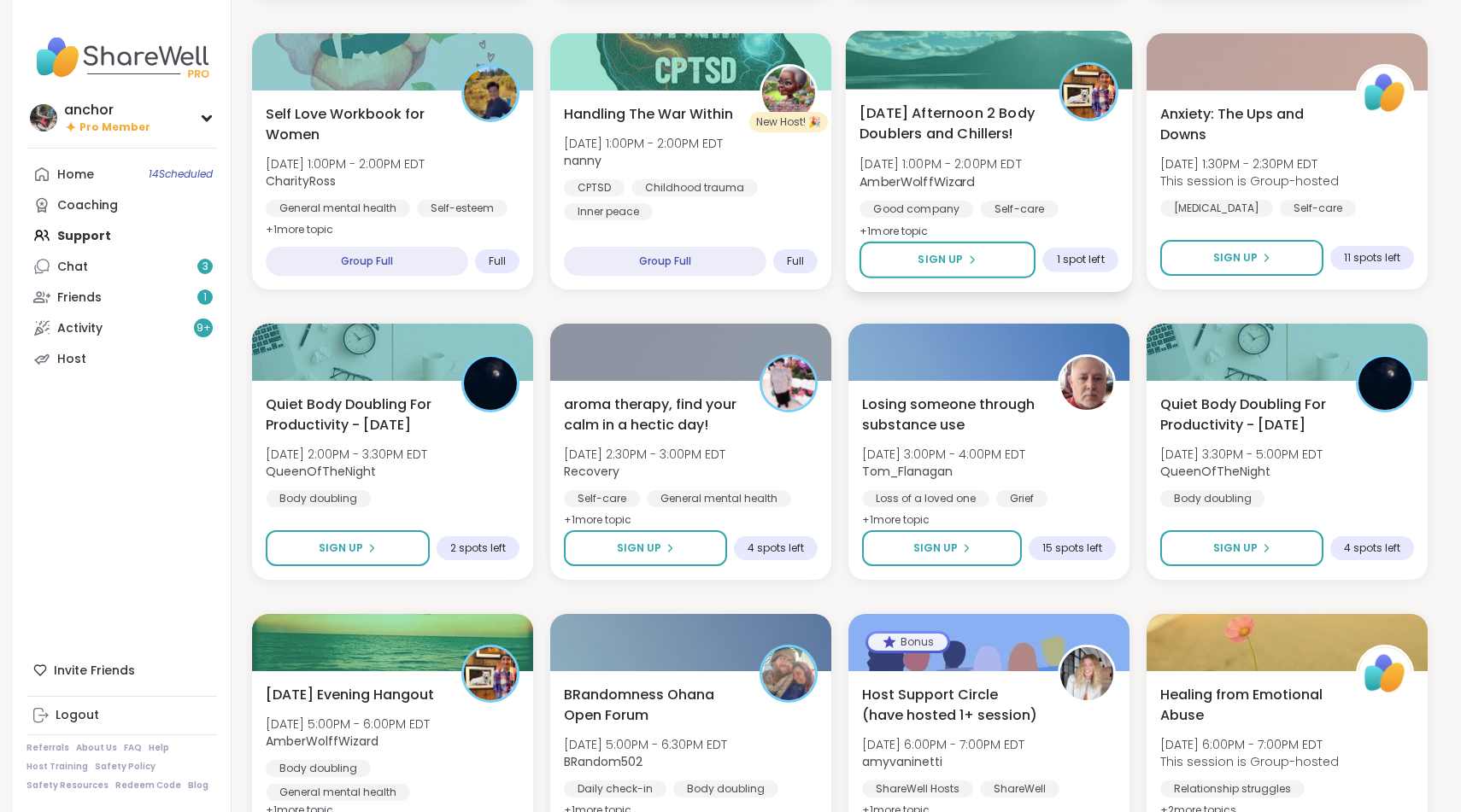
scroll to position [1081, 0]
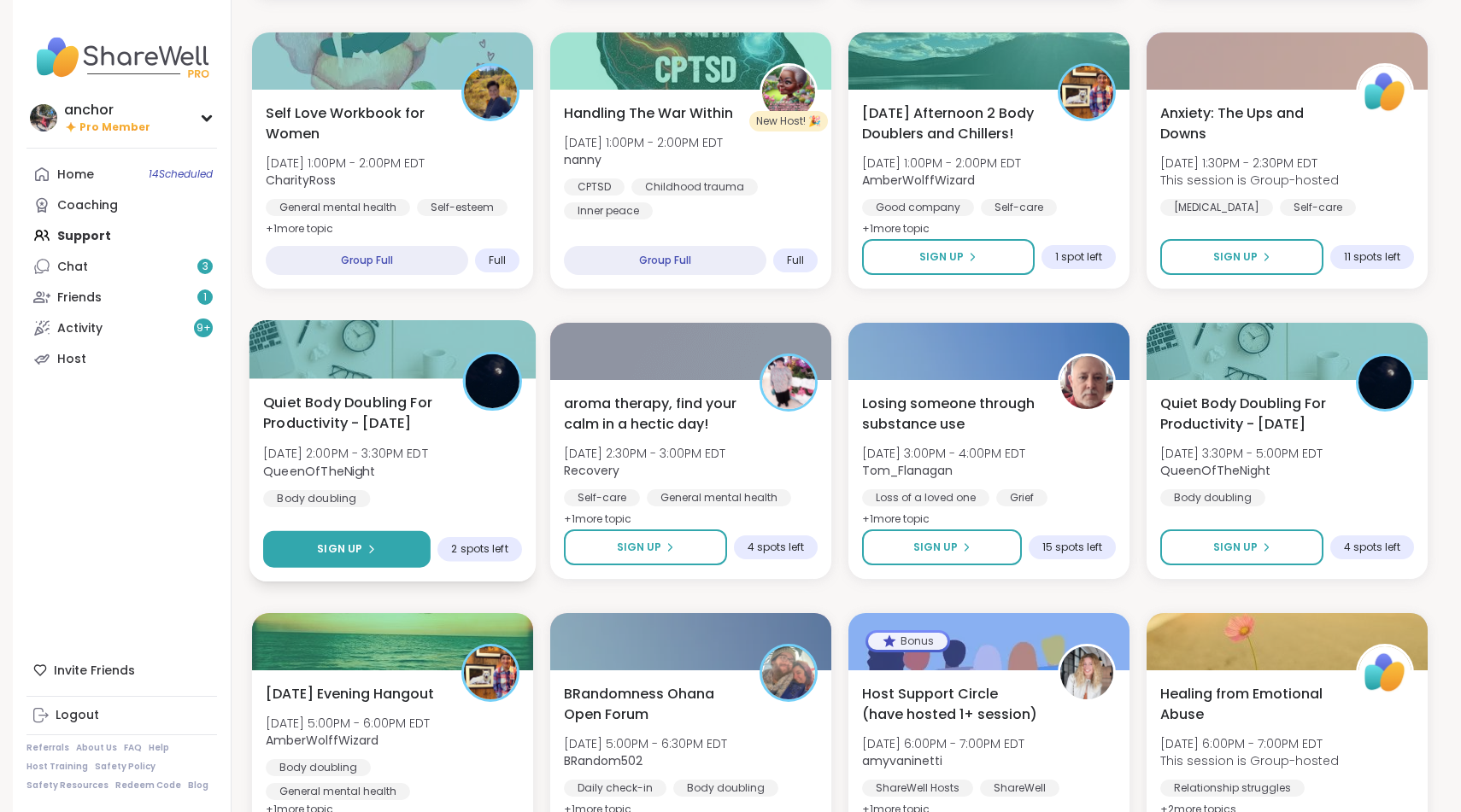
click at [395, 542] on button "Sign Up" at bounding box center [347, 549] width 168 height 37
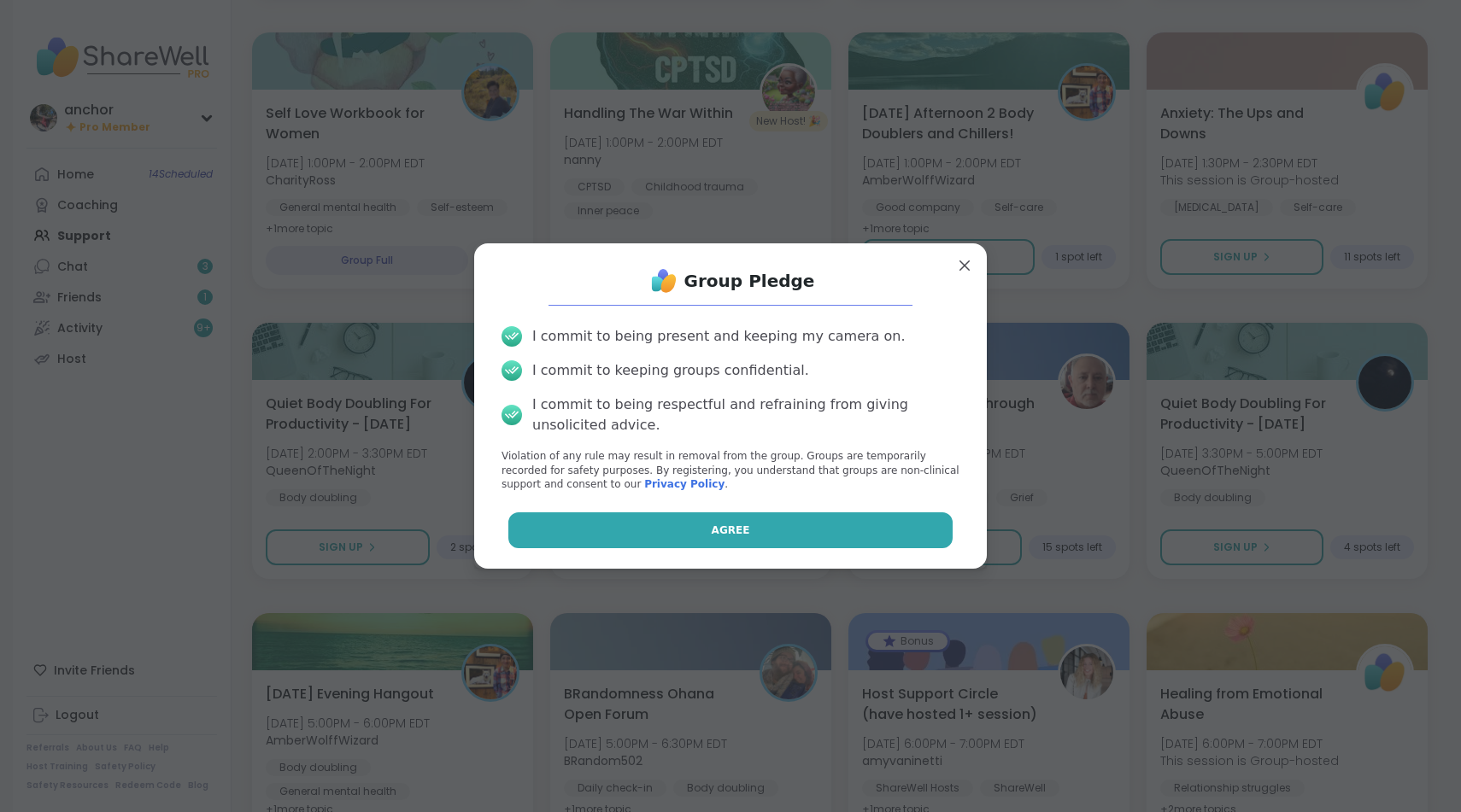
click at [681, 535] on button "Agree" at bounding box center [731, 530] width 445 height 36
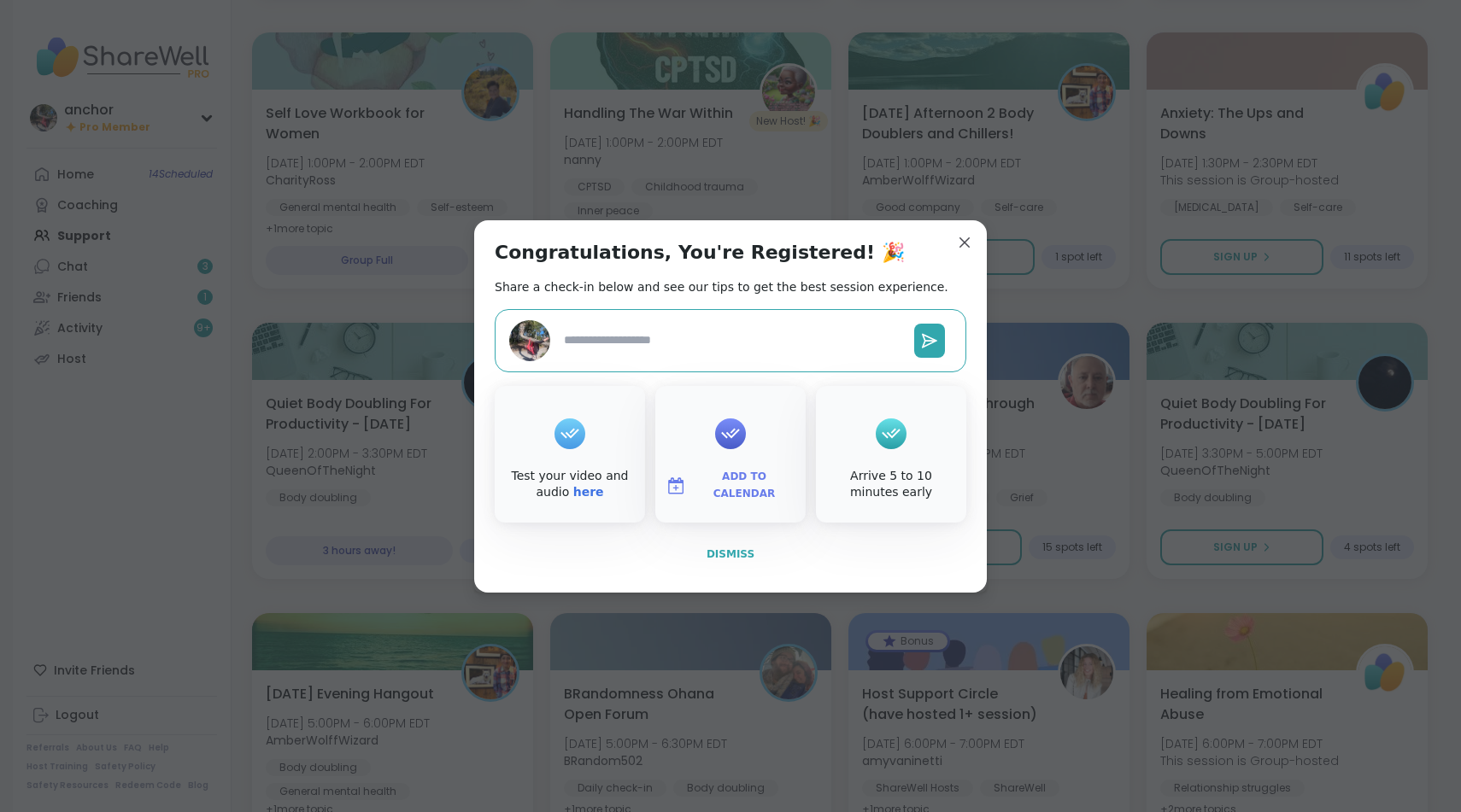
click at [749, 557] on span "Dismiss" at bounding box center [731, 554] width 48 height 12
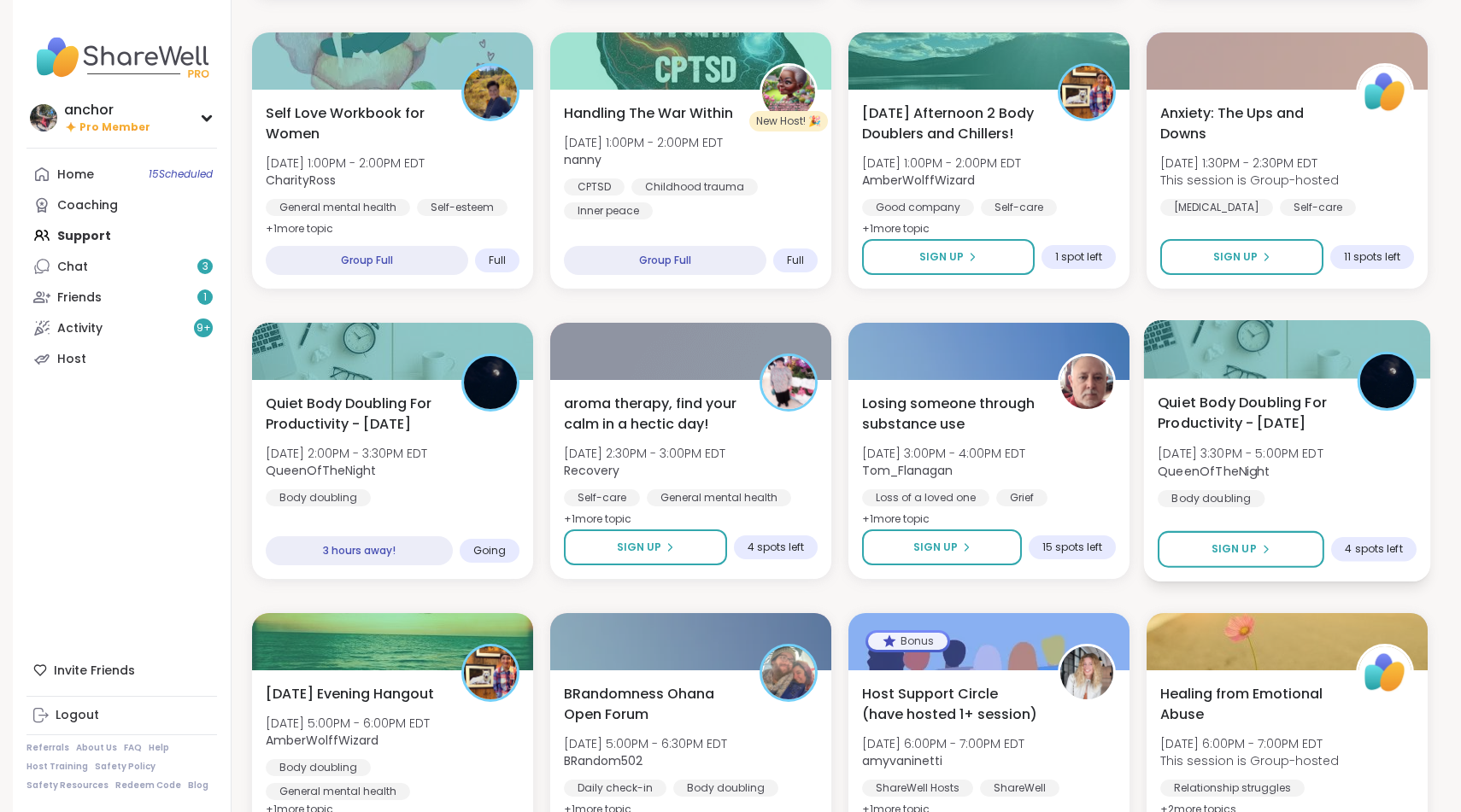
click at [1223, 518] on div "Quiet Body Doubling For Productivity - [DATE] [DATE] 3:30PM - 5:00PM EDT QueenO…" at bounding box center [1287, 480] width 287 height 204
click at [1223, 540] on div "About this Group" at bounding box center [1230, 536] width 434 height 25
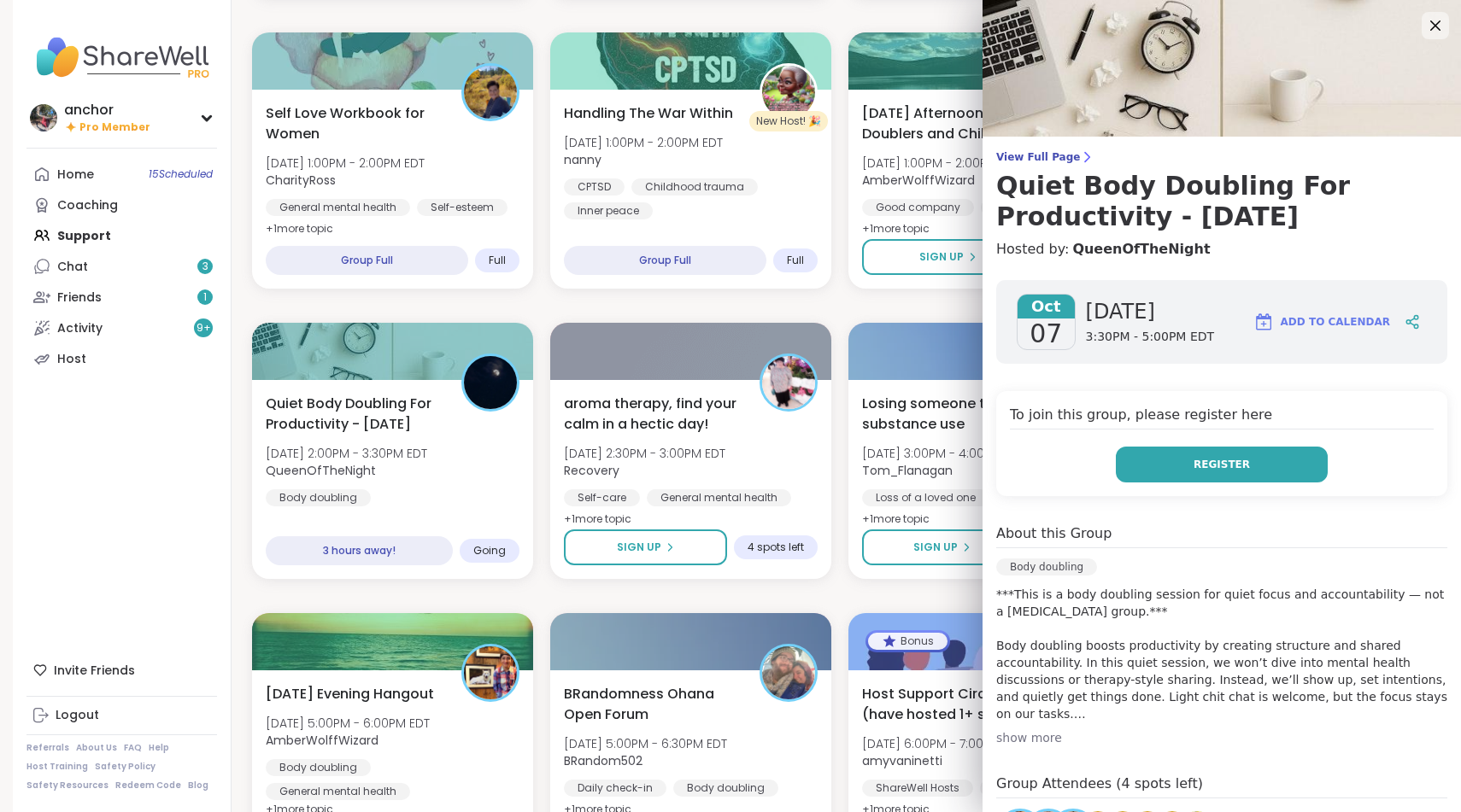
click at [1143, 467] on button "Register" at bounding box center [1222, 465] width 212 height 36
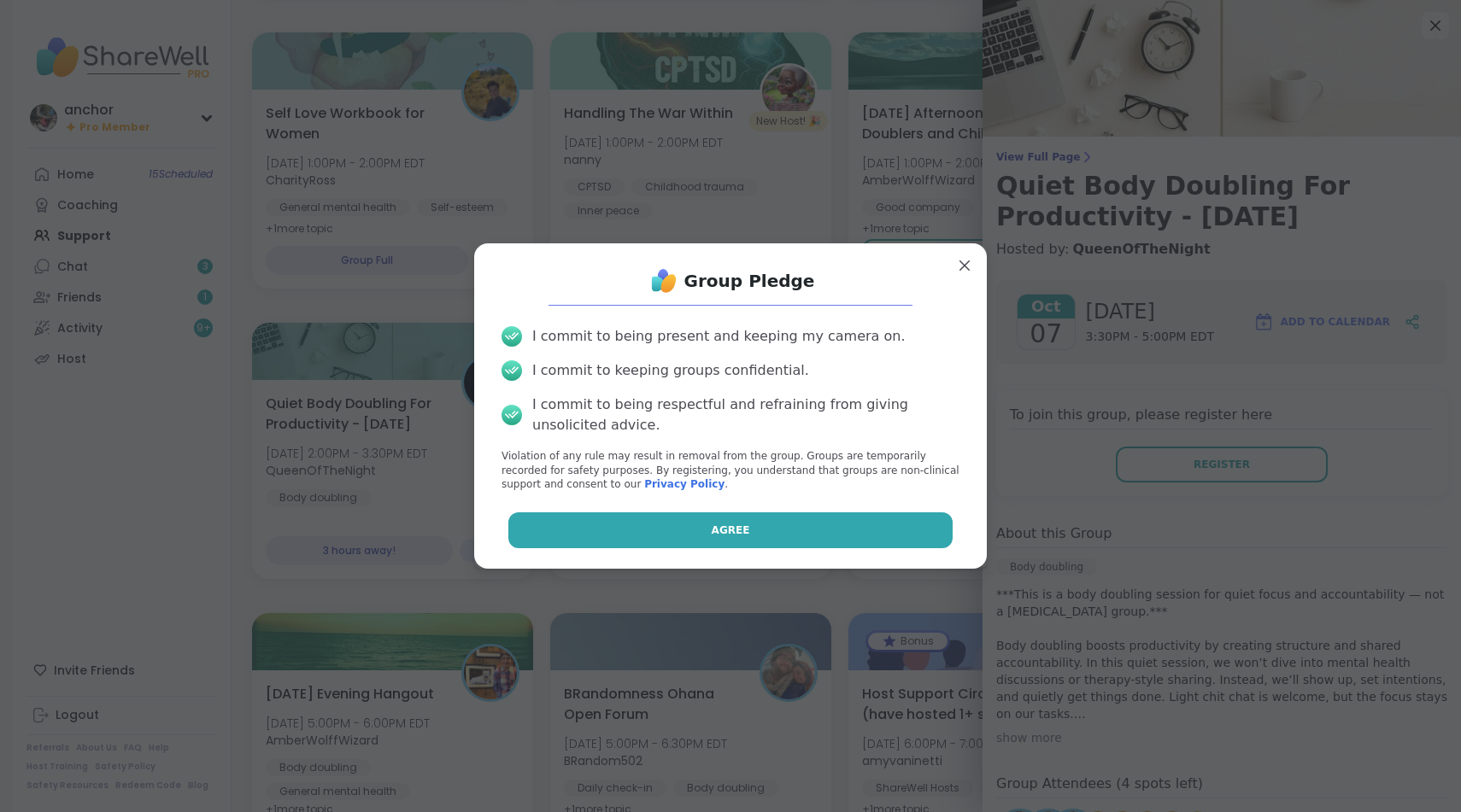
click at [817, 531] on button "Agree" at bounding box center [731, 530] width 445 height 36
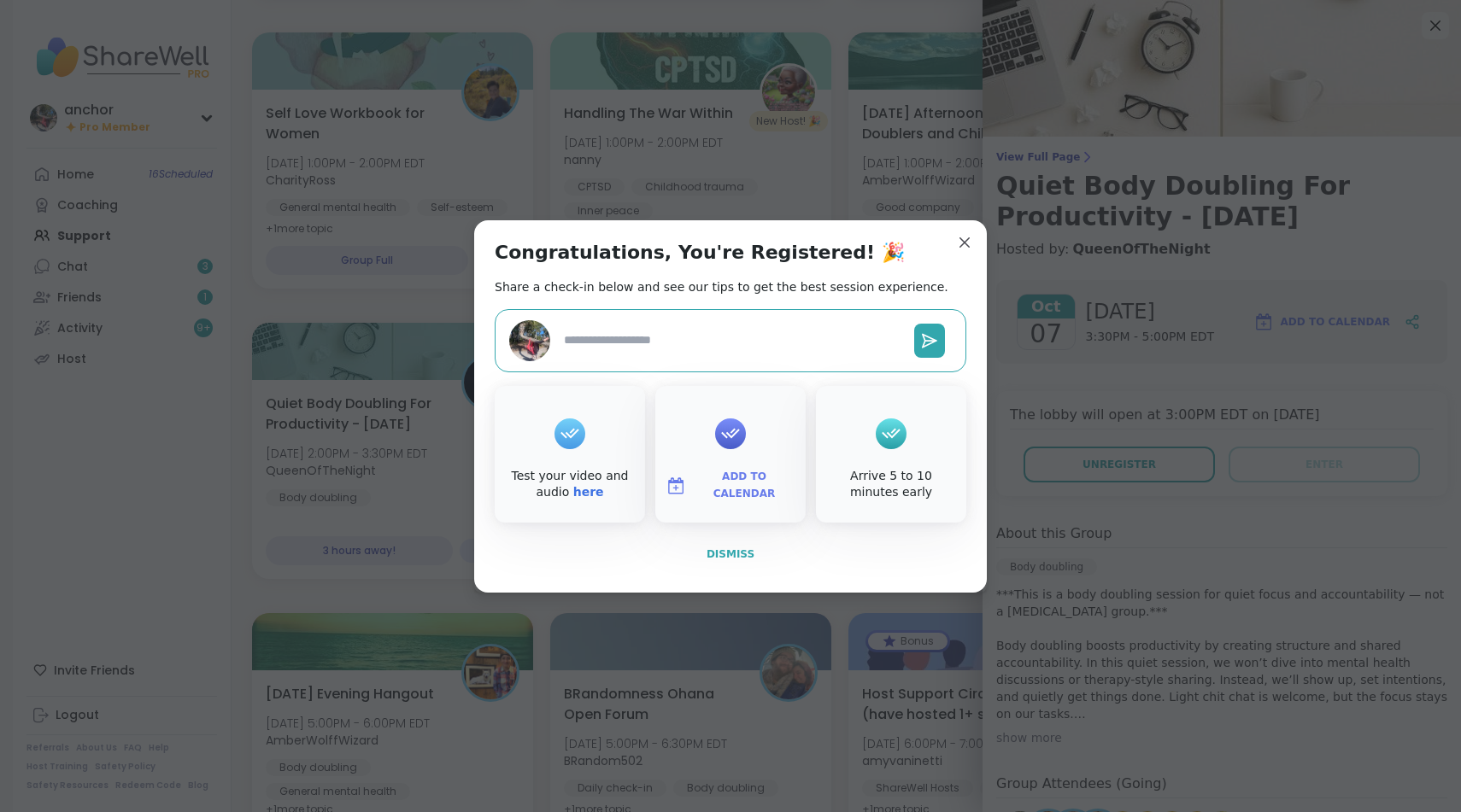
click at [745, 556] on span "Dismiss" at bounding box center [731, 554] width 48 height 12
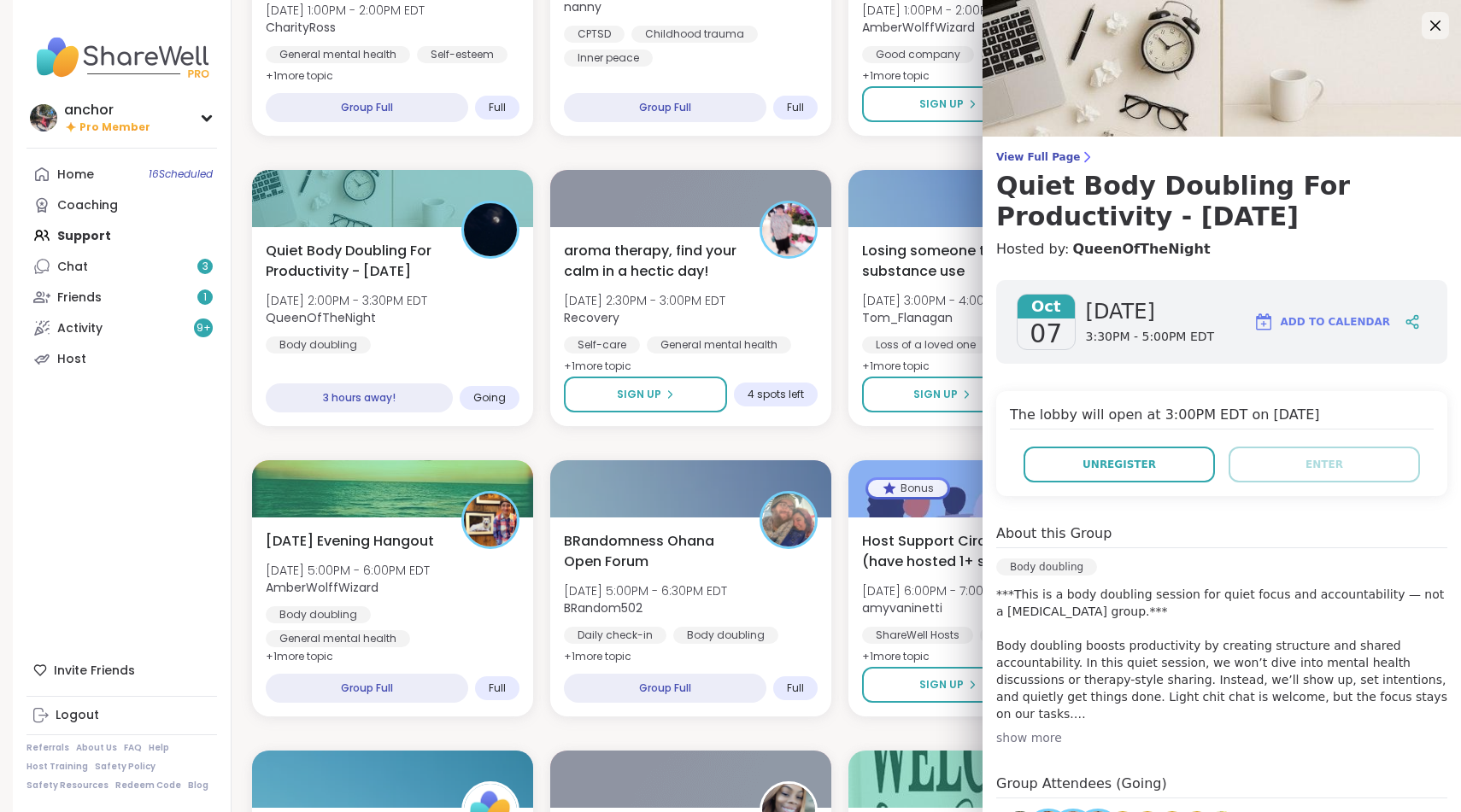
scroll to position [1312, 0]
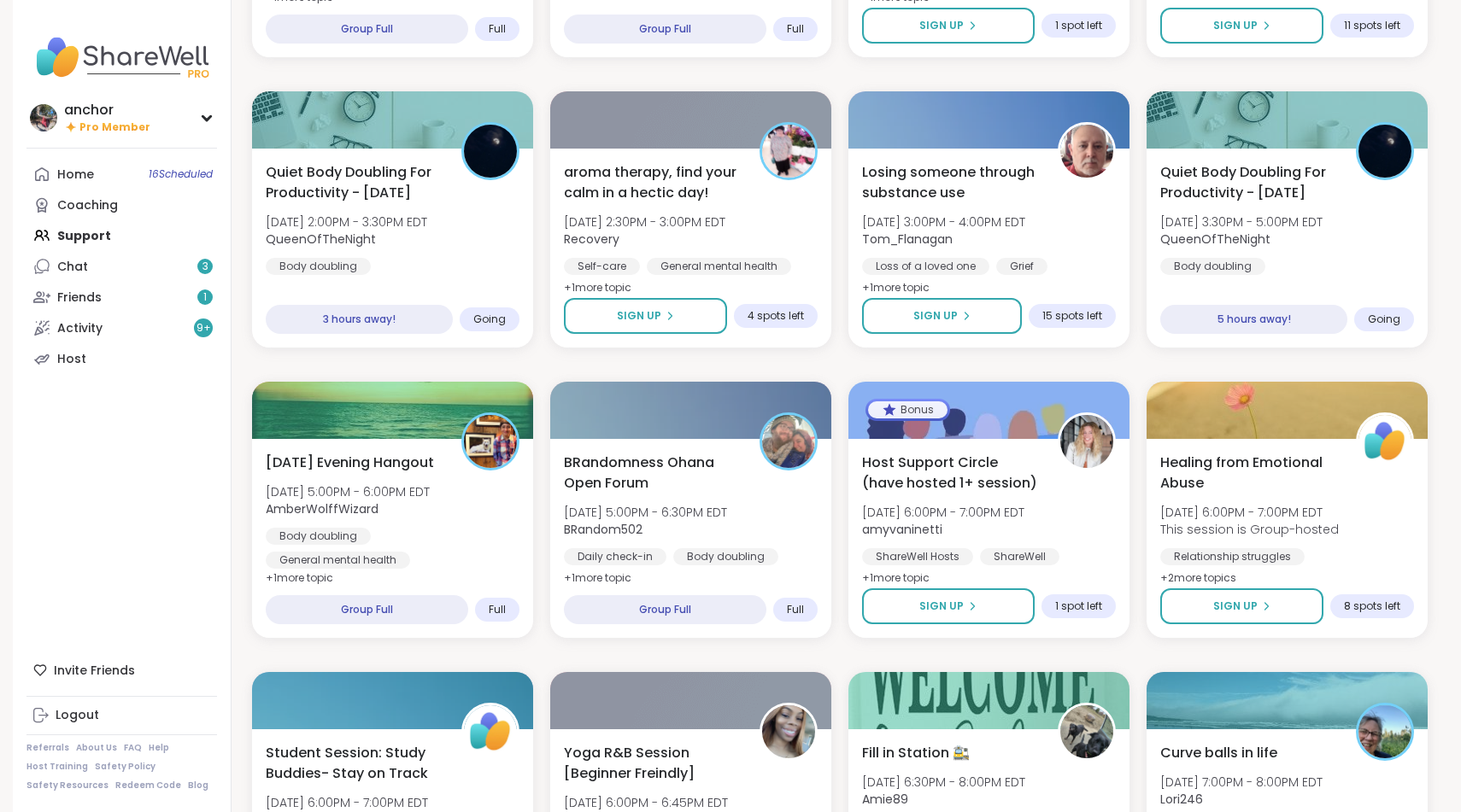
click at [539, 680] on div "Pop Up! Morning Session! [DATE] 10:00AM - 11:00AM EDT Dom_F Self reflection Gen…" at bounding box center [840, 219] width 1176 height 2580
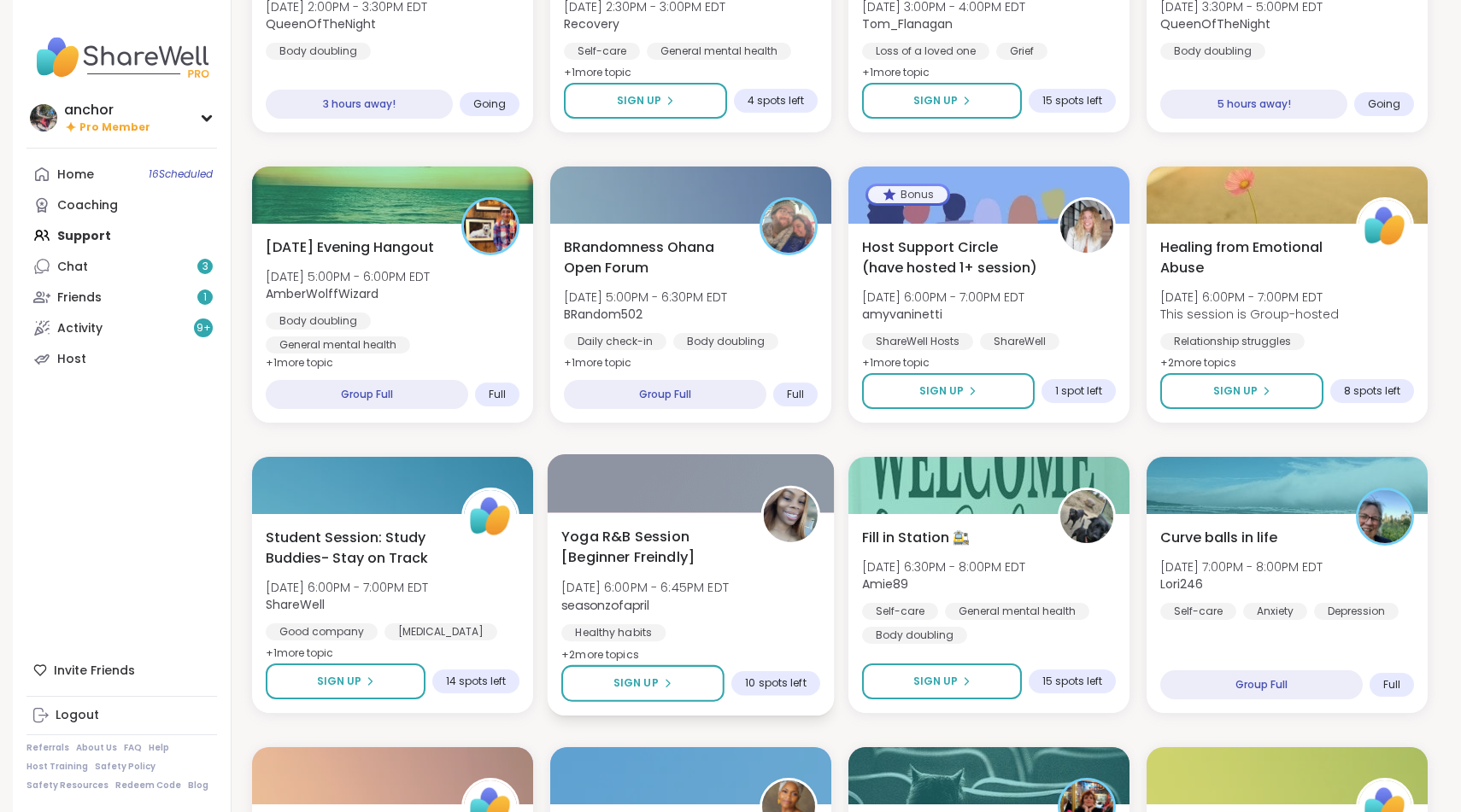
scroll to position [1529, 0]
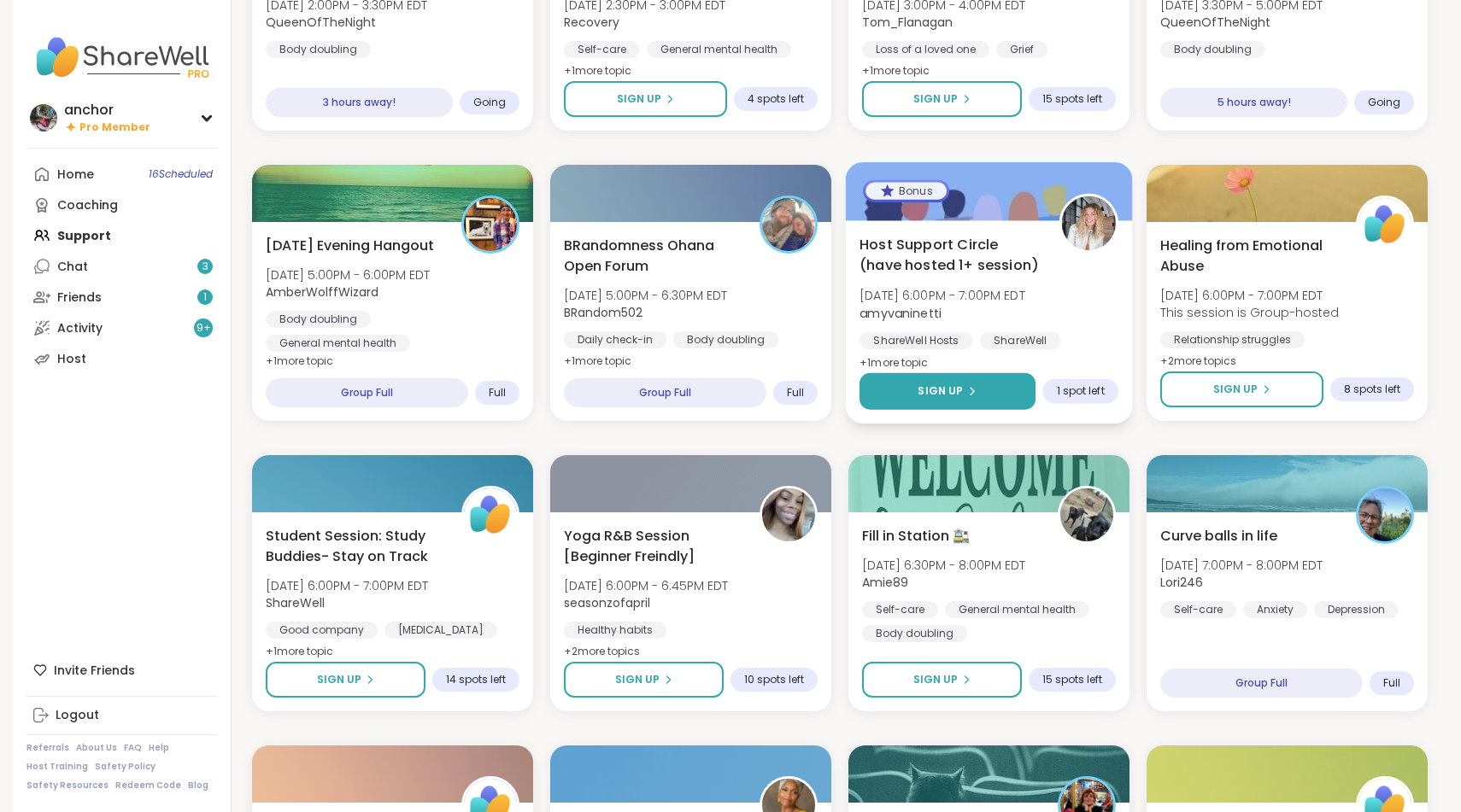
click at [1016, 386] on button "Sign Up" at bounding box center [947, 391] width 176 height 37
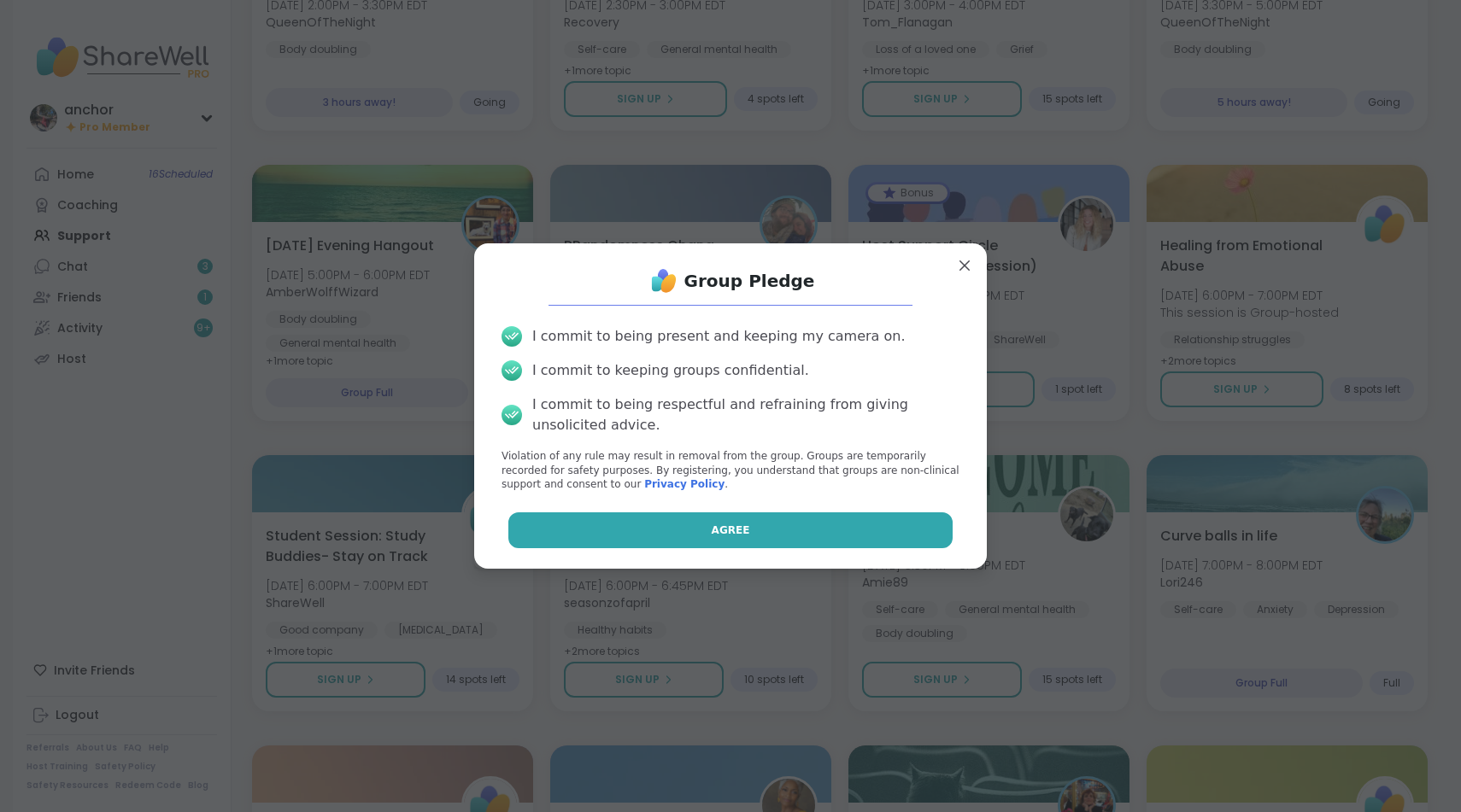
click at [867, 544] on button "Agree" at bounding box center [731, 530] width 445 height 36
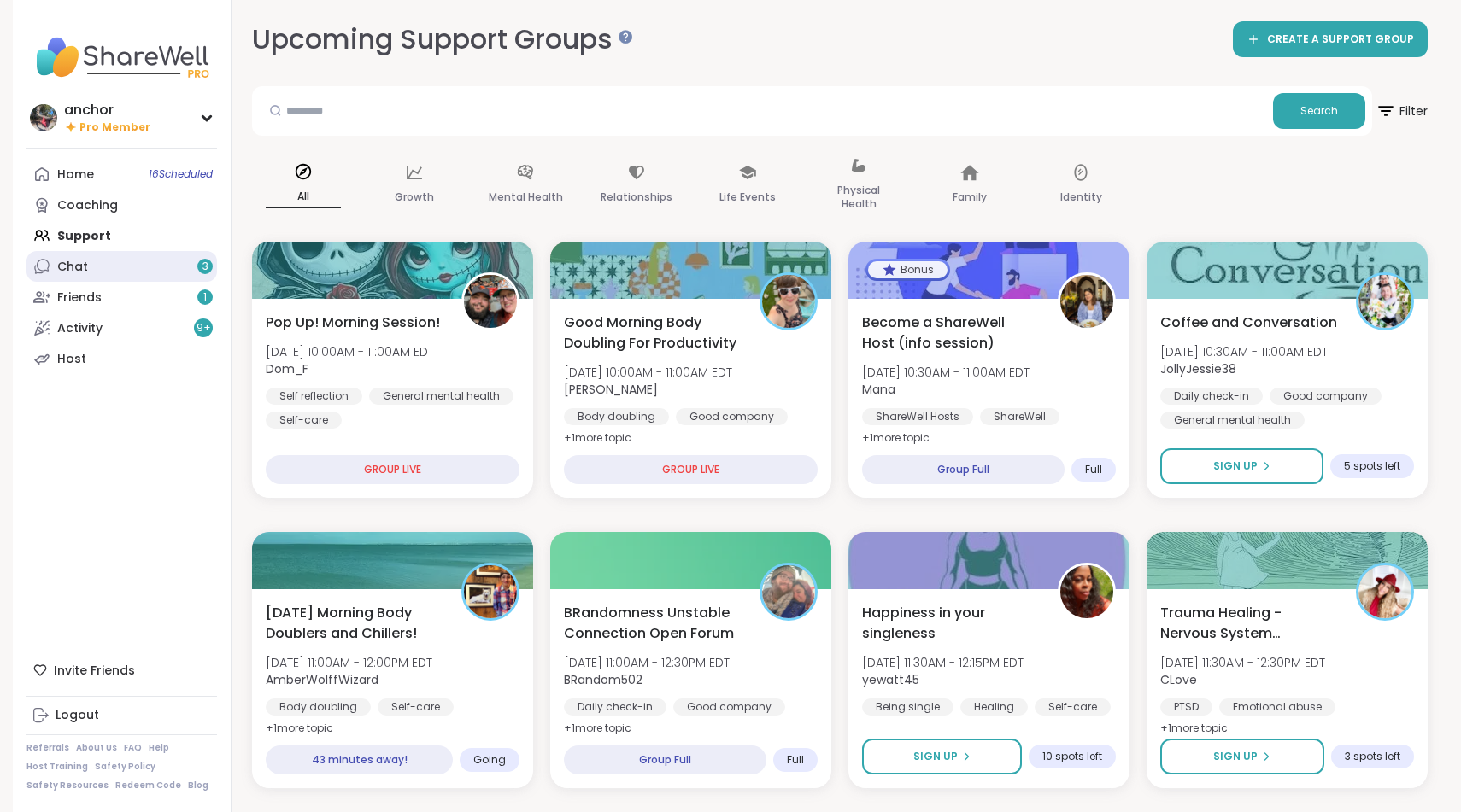
scroll to position [0, 0]
click at [87, 204] on div "Coaching" at bounding box center [87, 206] width 61 height 17
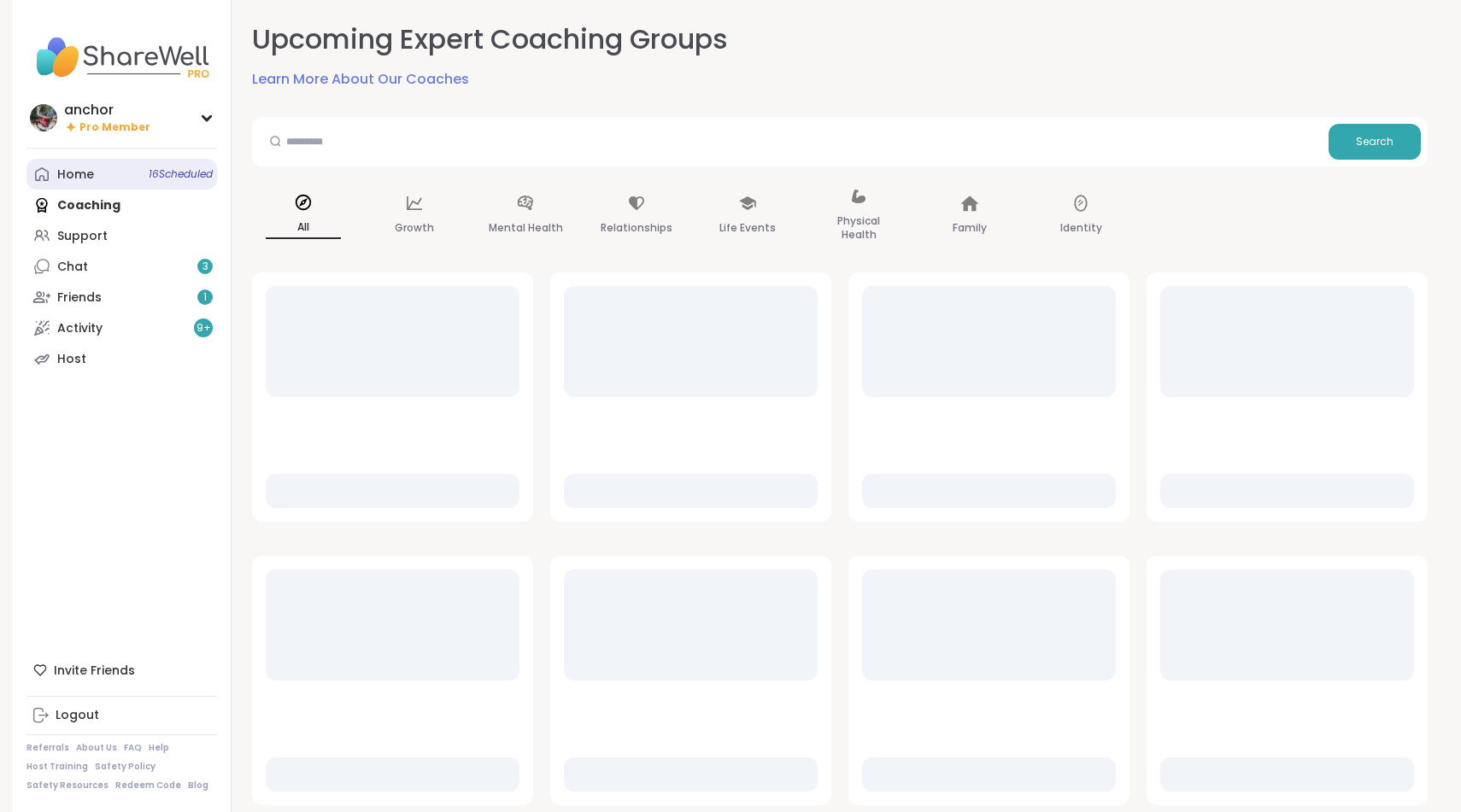
click at [82, 175] on div "Home 16 Scheduled" at bounding box center [75, 175] width 37 height 17
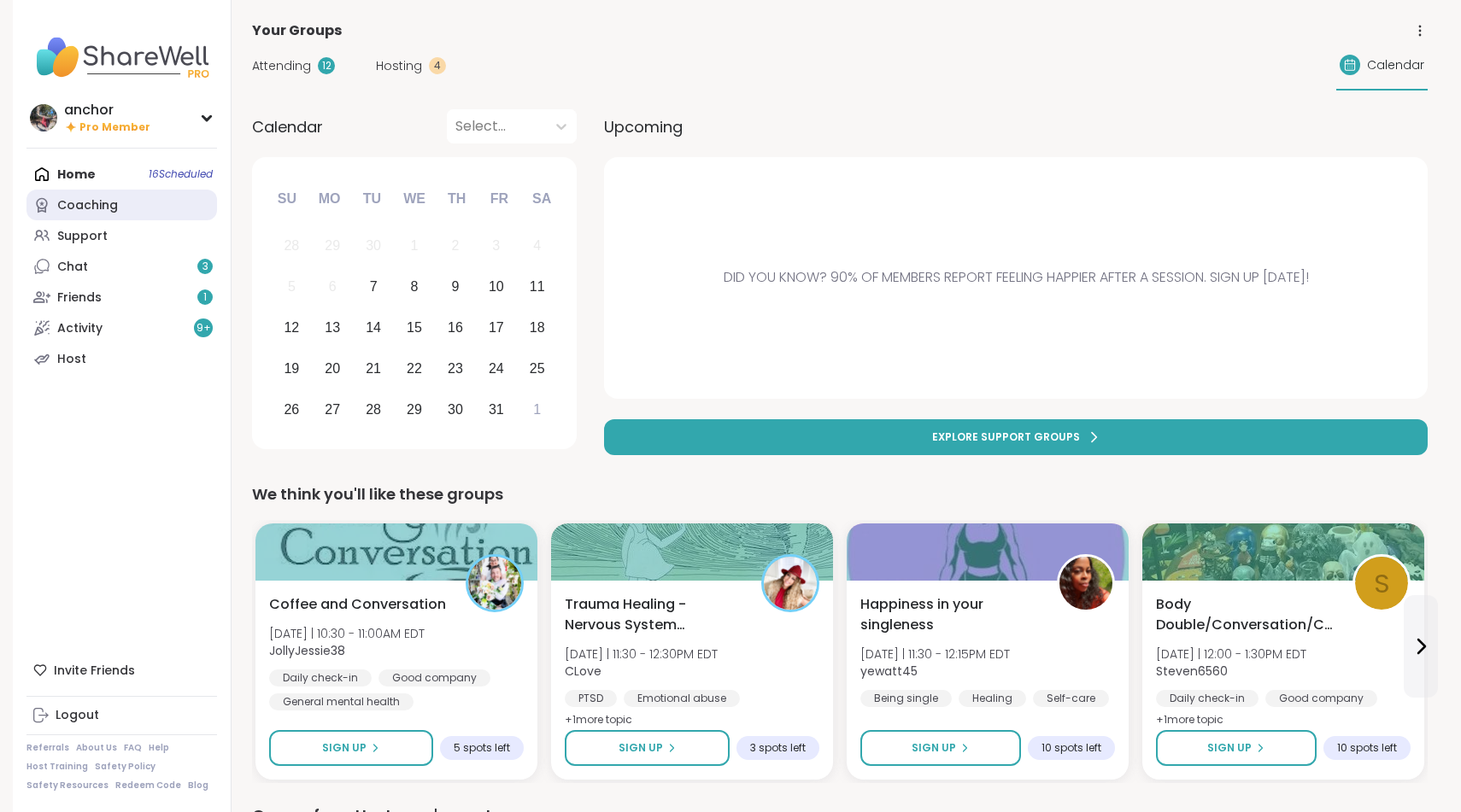
click at [85, 204] on div "Coaching" at bounding box center [87, 206] width 61 height 17
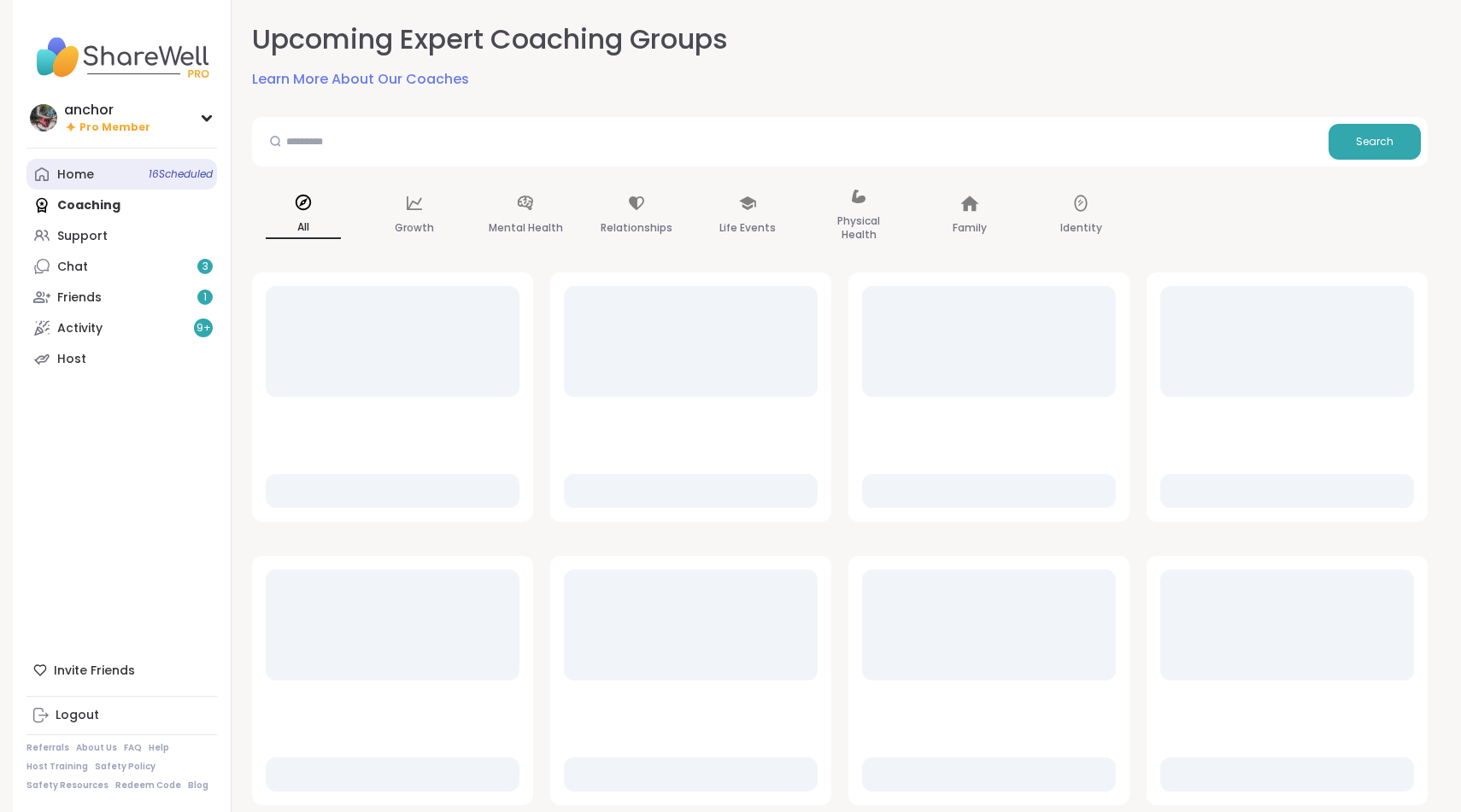
click at [82, 176] on div "Home 16 Scheduled" at bounding box center [75, 175] width 37 height 17
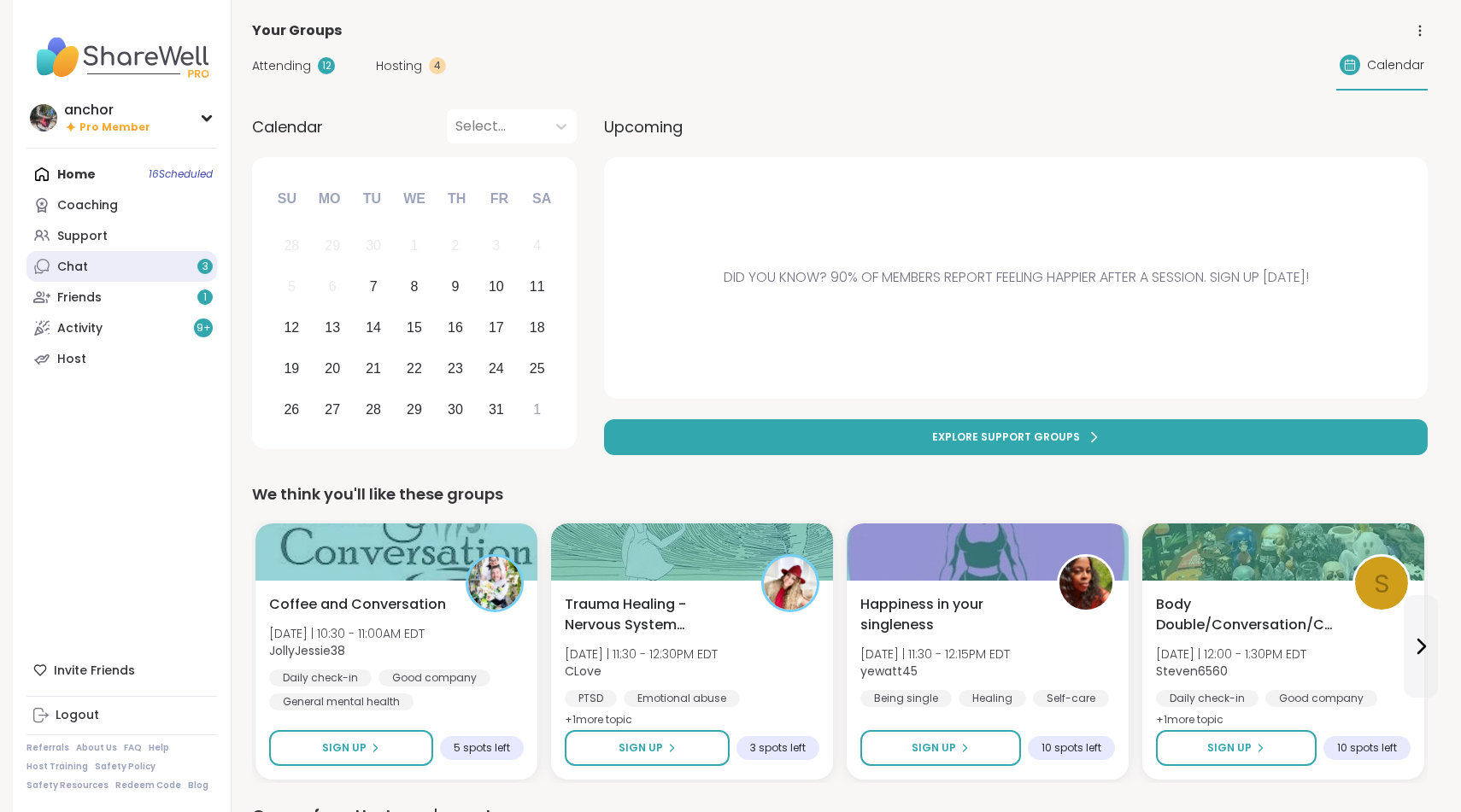
click at [169, 274] on link "Chat 3" at bounding box center [122, 266] width 191 height 31
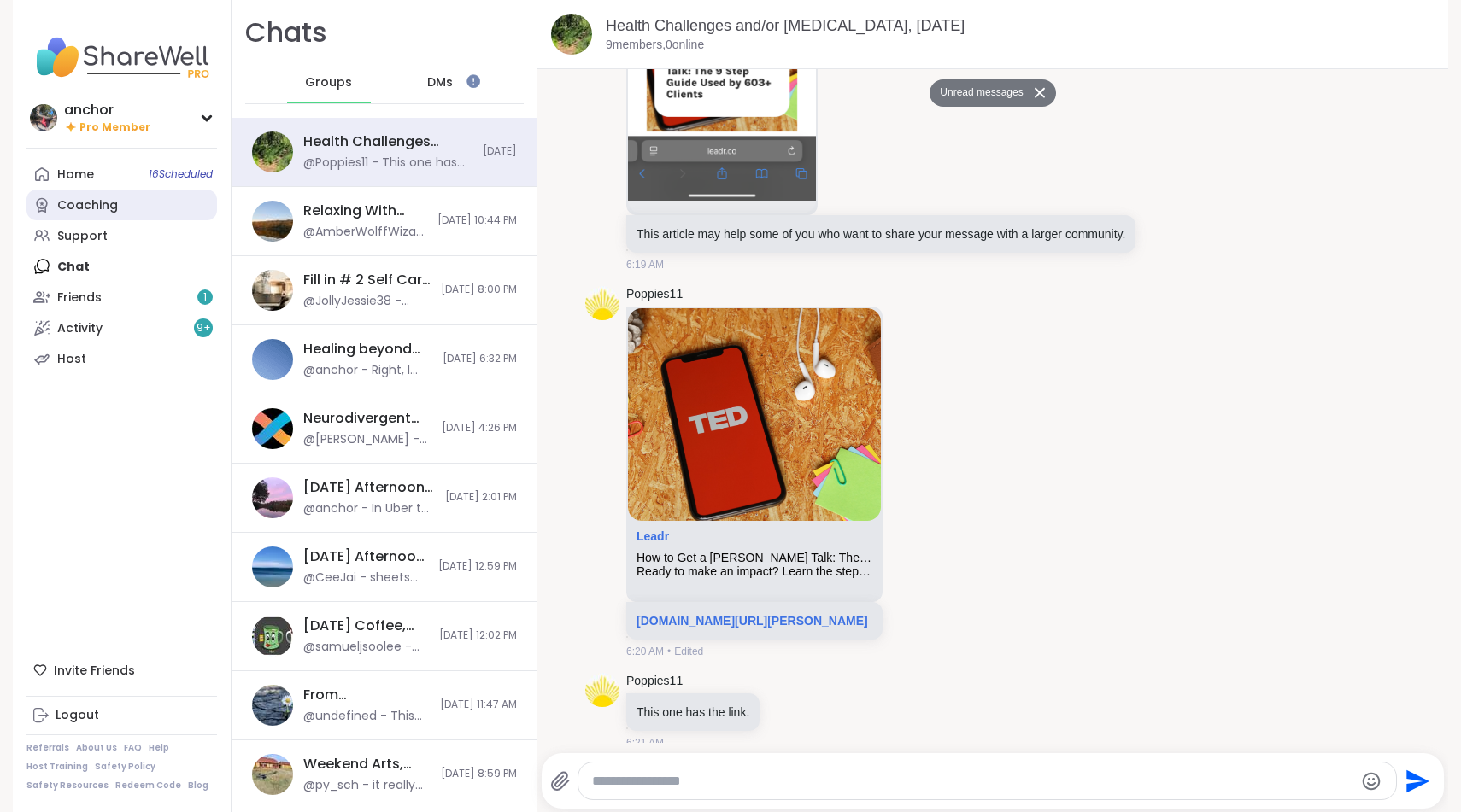
click at [146, 192] on link "Coaching" at bounding box center [122, 205] width 191 height 31
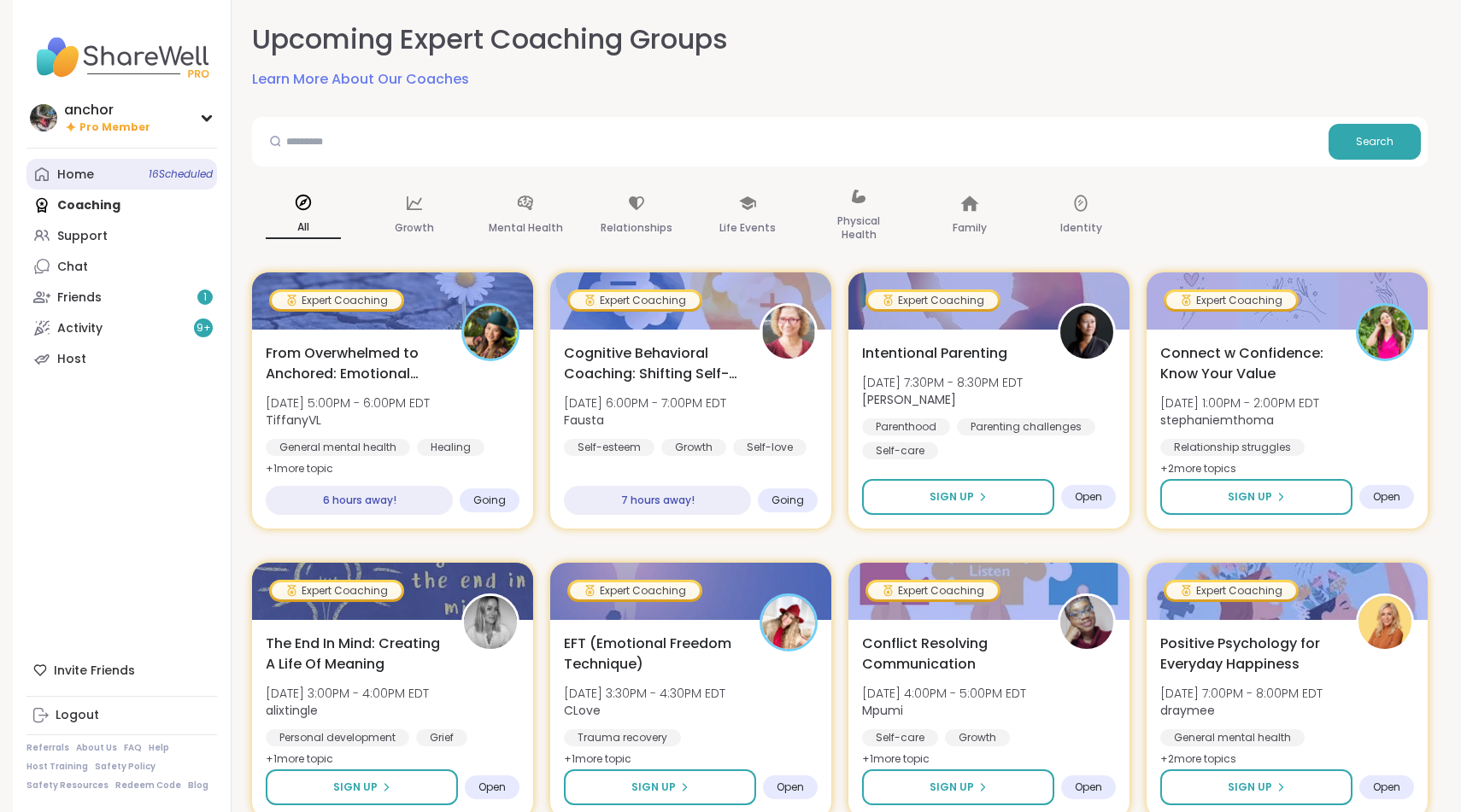
click at [96, 178] on link "Home 16 Scheduled" at bounding box center [122, 175] width 191 height 31
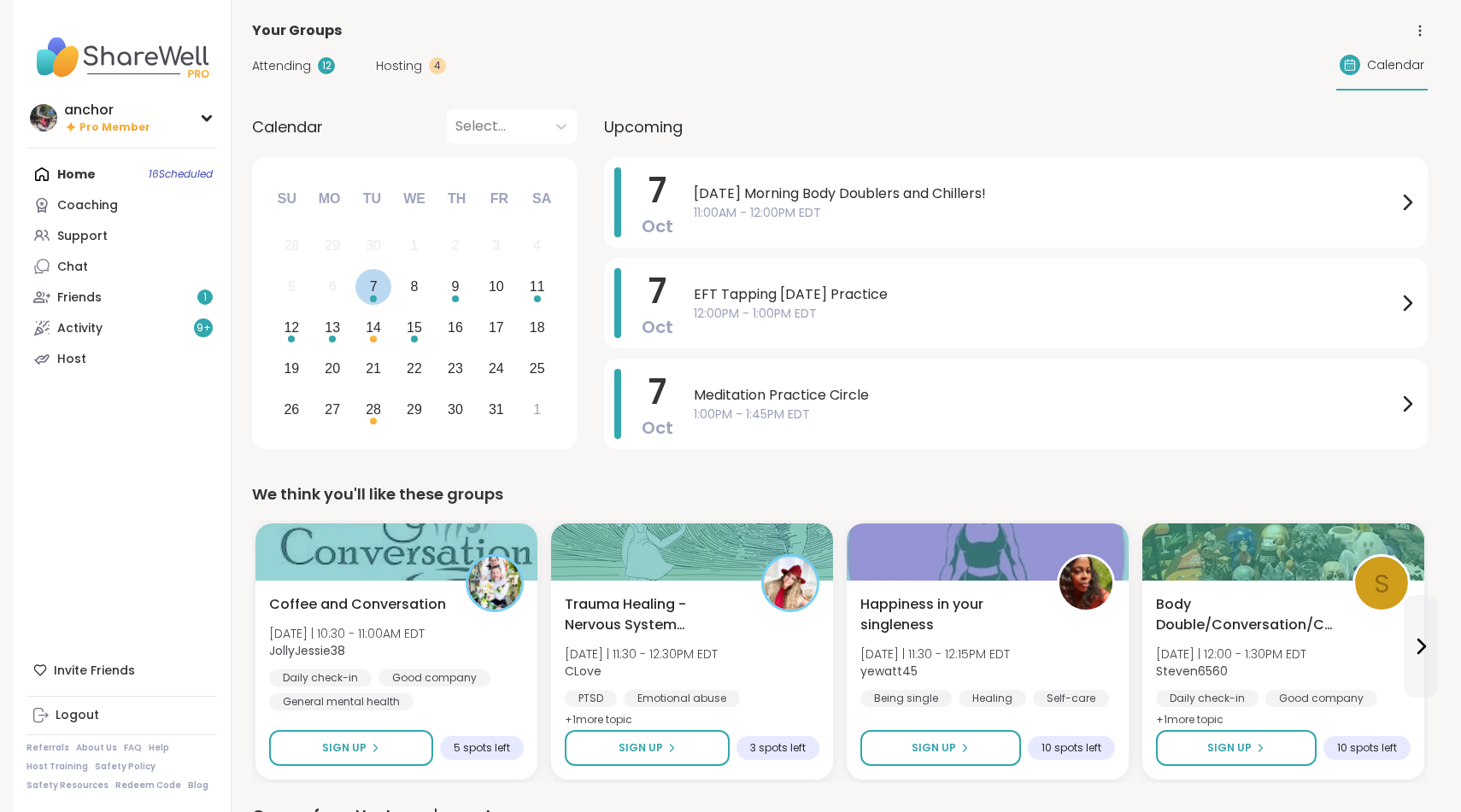
click at [371, 297] on div "Choose Tuesday, October 7th, 2025" at bounding box center [373, 299] width 7 height 7
click at [379, 305] on div "5 6 7 8 9 10 11" at bounding box center [413, 287] width 286 height 41
click at [365, 293] on div "7" at bounding box center [373, 287] width 37 height 37
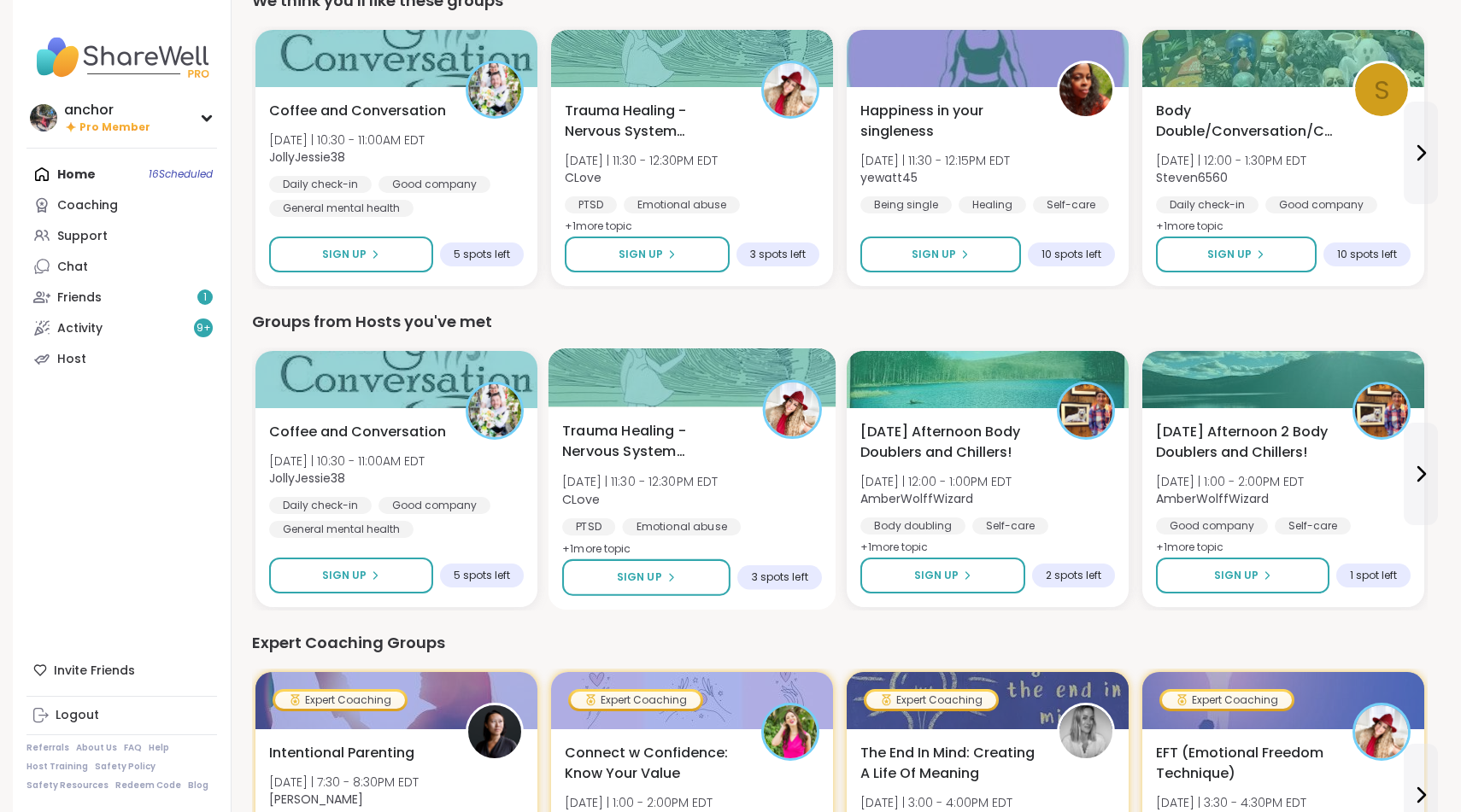
scroll to position [501, 0]
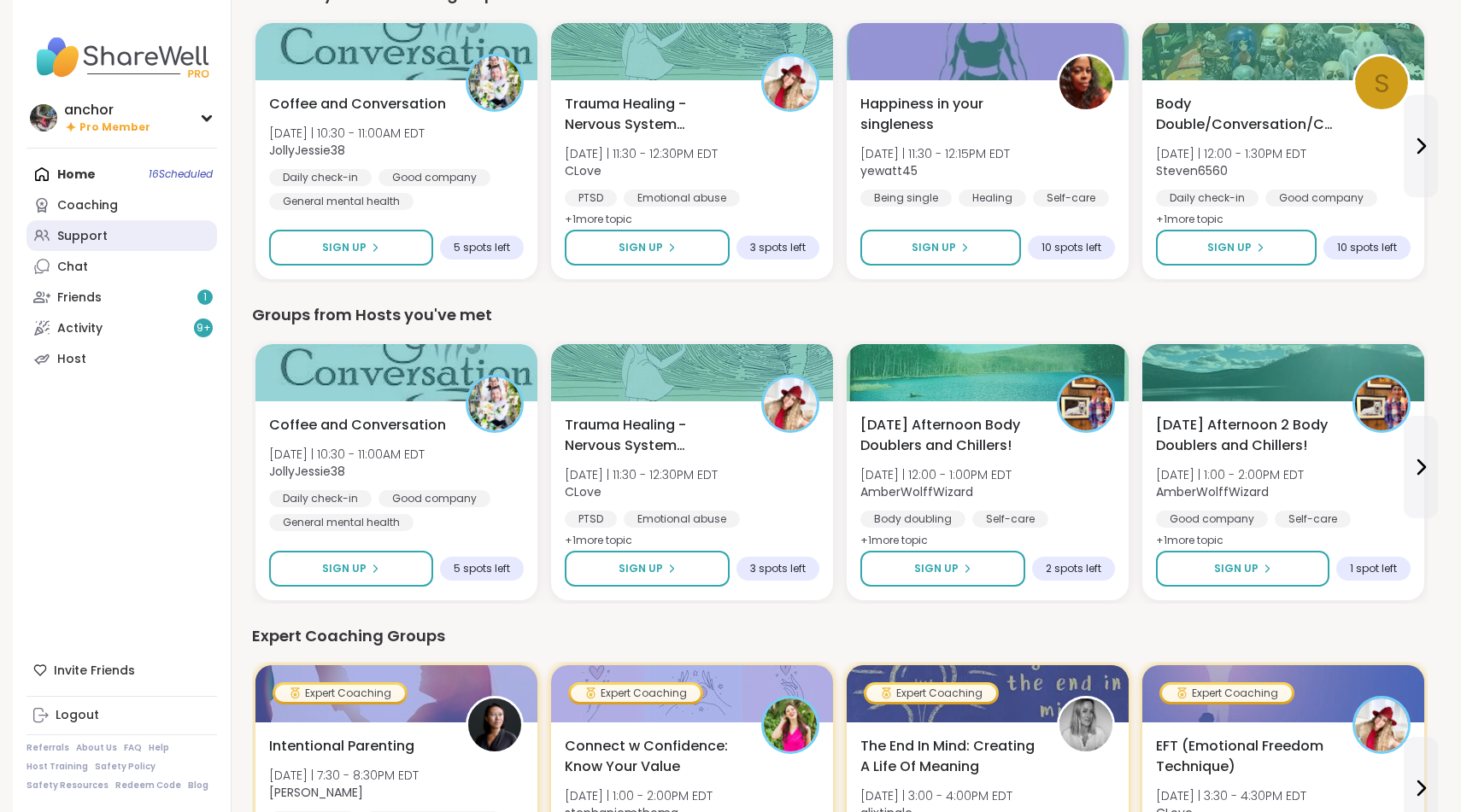
click at [62, 233] on div "Support" at bounding box center [82, 237] width 50 height 17
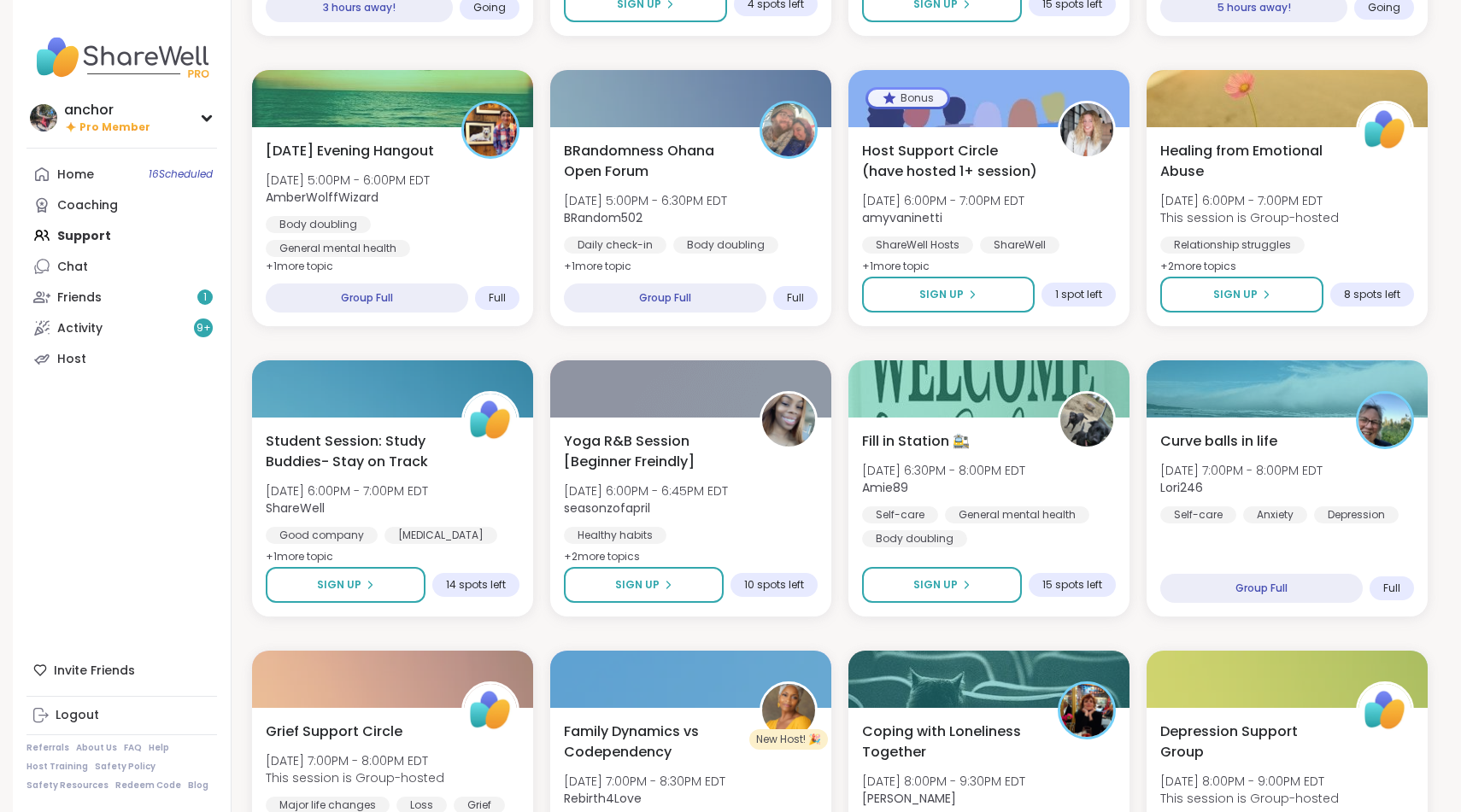
scroll to position [1591, 0]
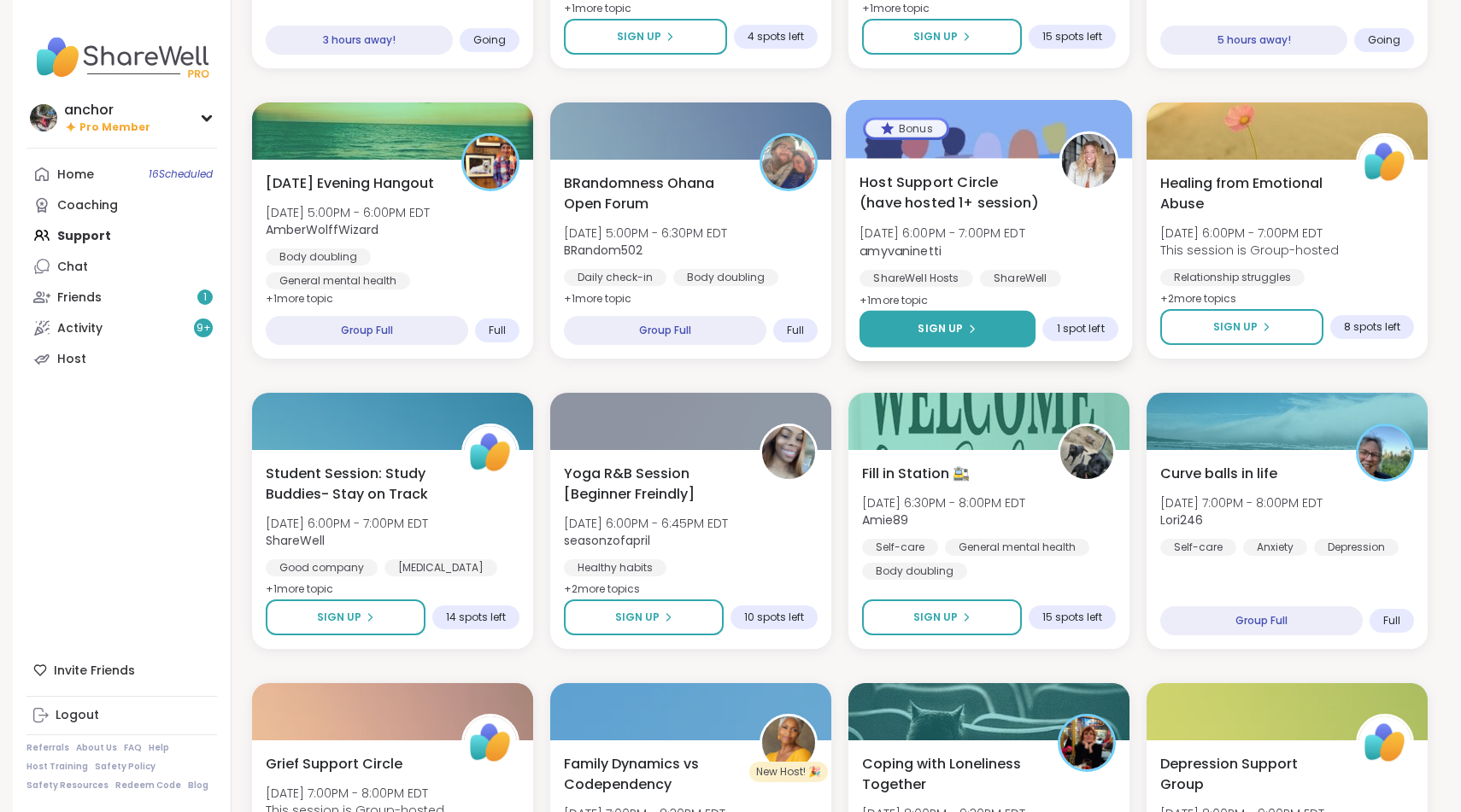
click at [965, 340] on button "Sign Up" at bounding box center [947, 329] width 176 height 37
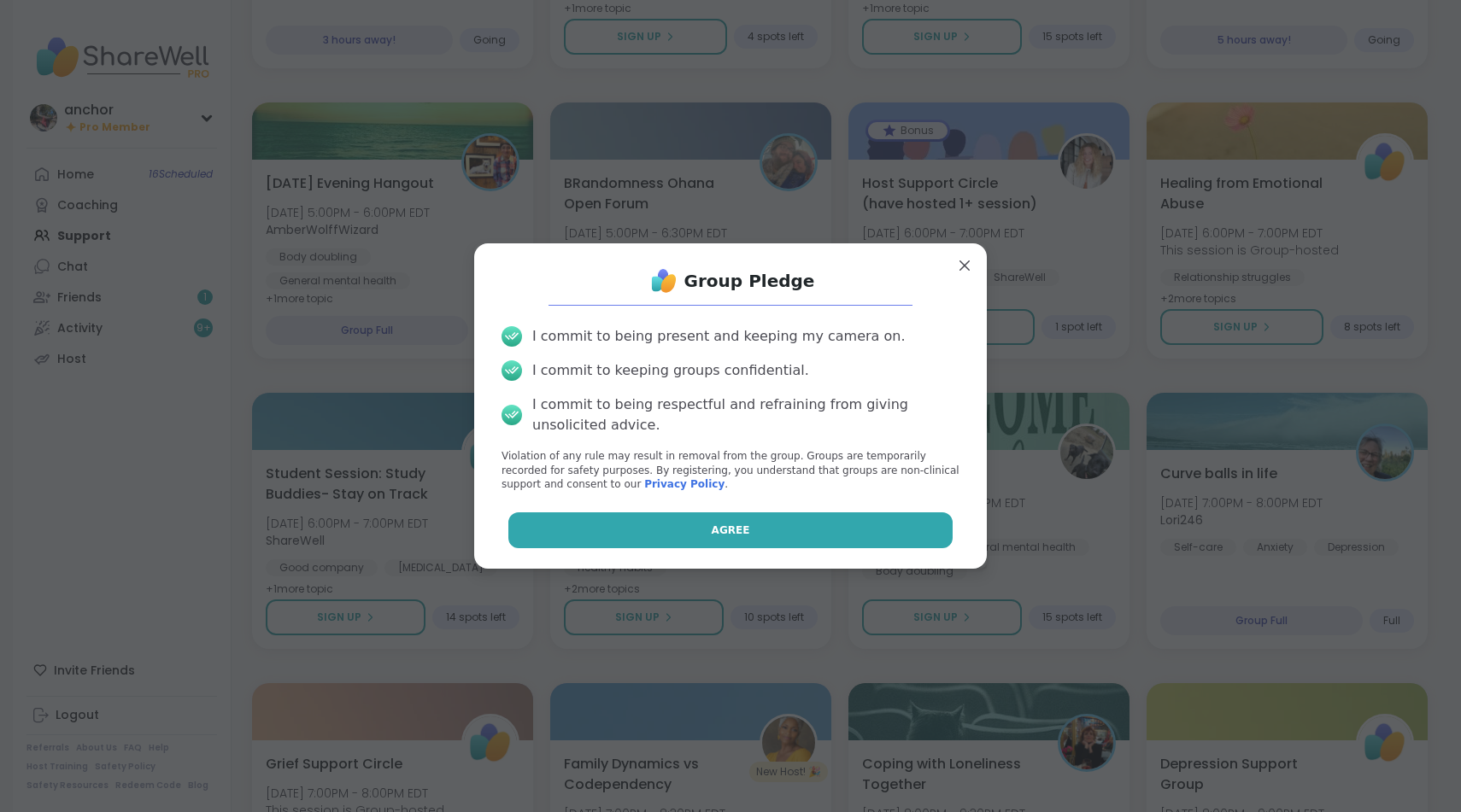
click at [891, 532] on button "Agree" at bounding box center [731, 530] width 445 height 36
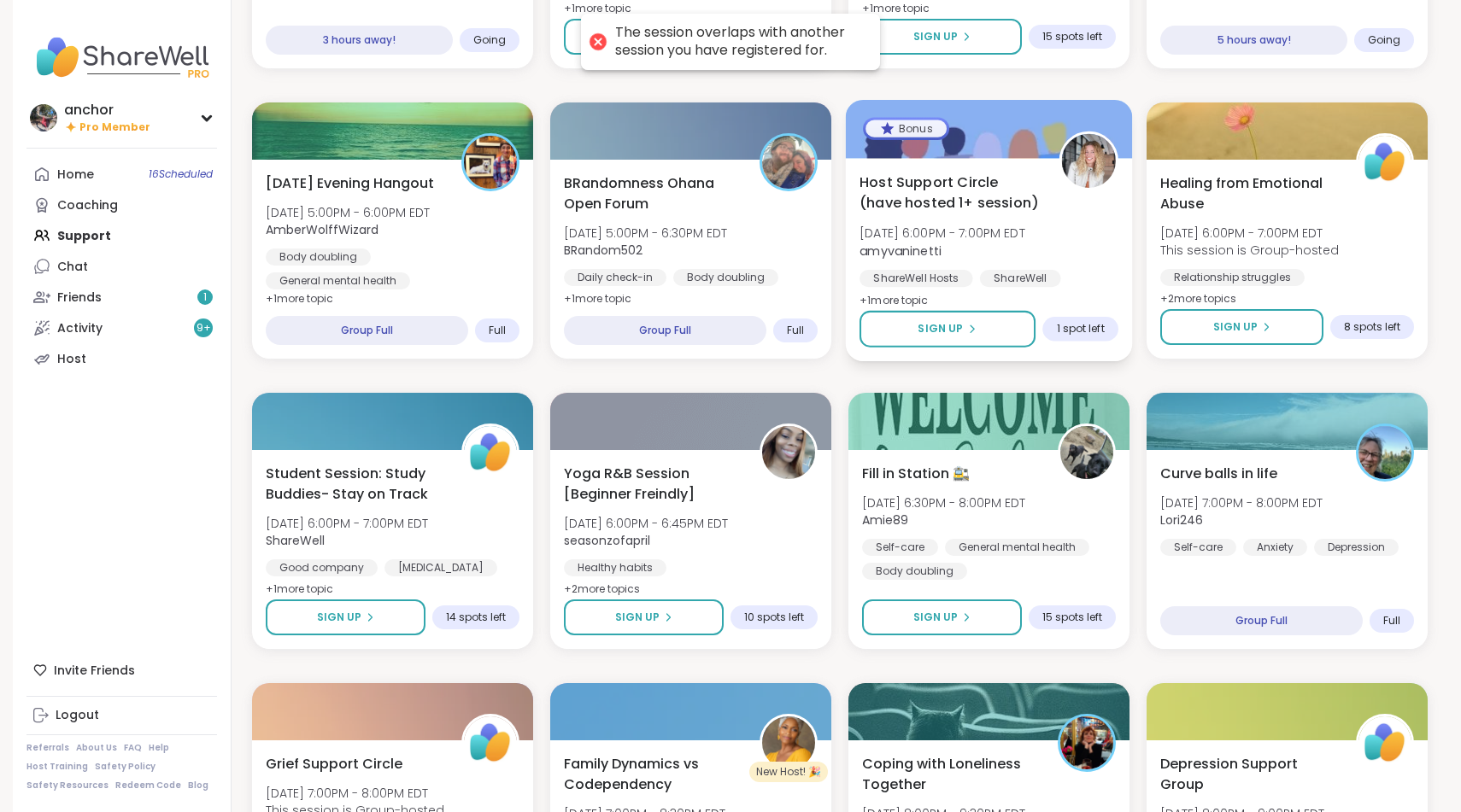
click at [1084, 278] on div "ShareWell Hosts ShareWell Bonus" at bounding box center [989, 290] width 258 height 42
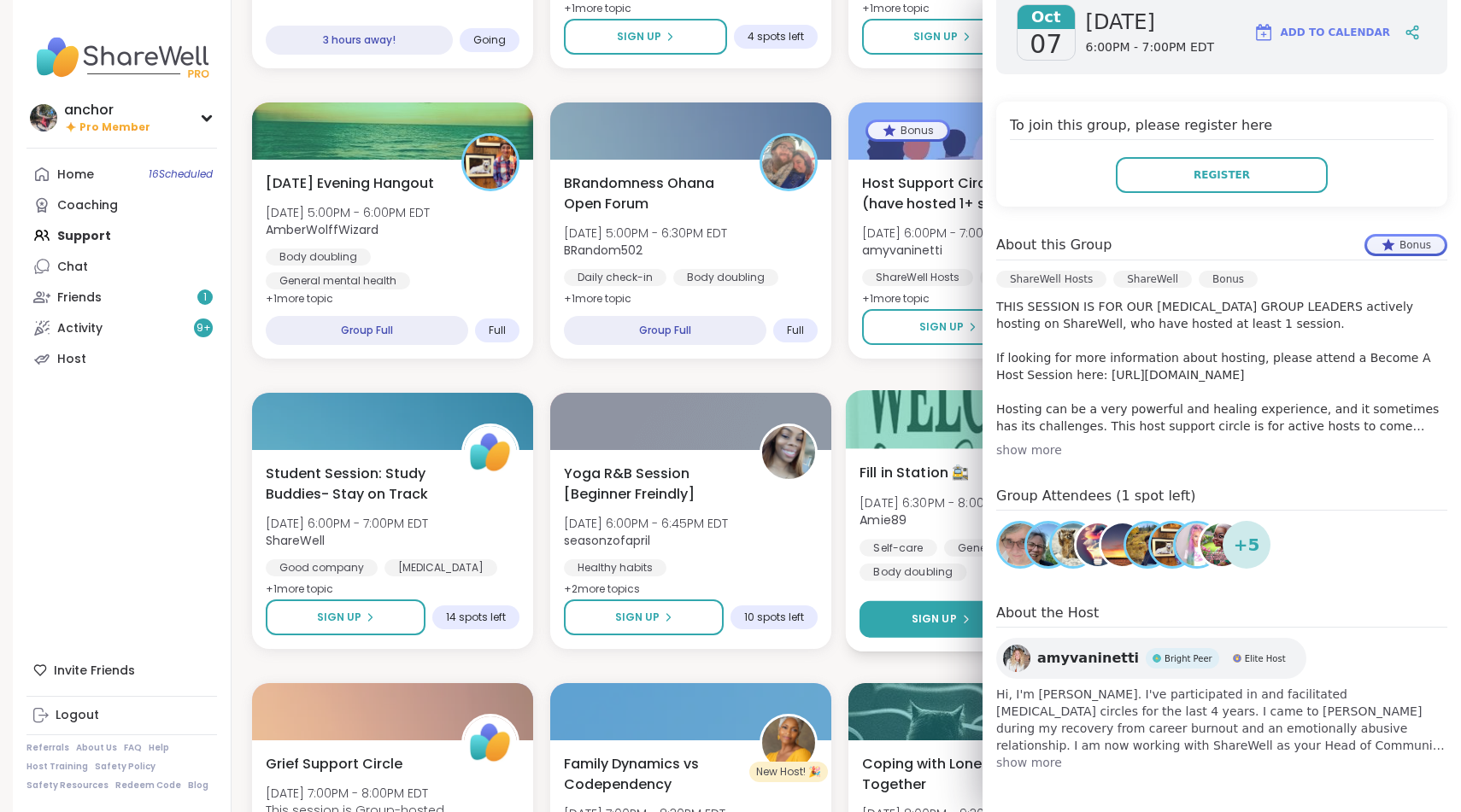
scroll to position [289, 0]
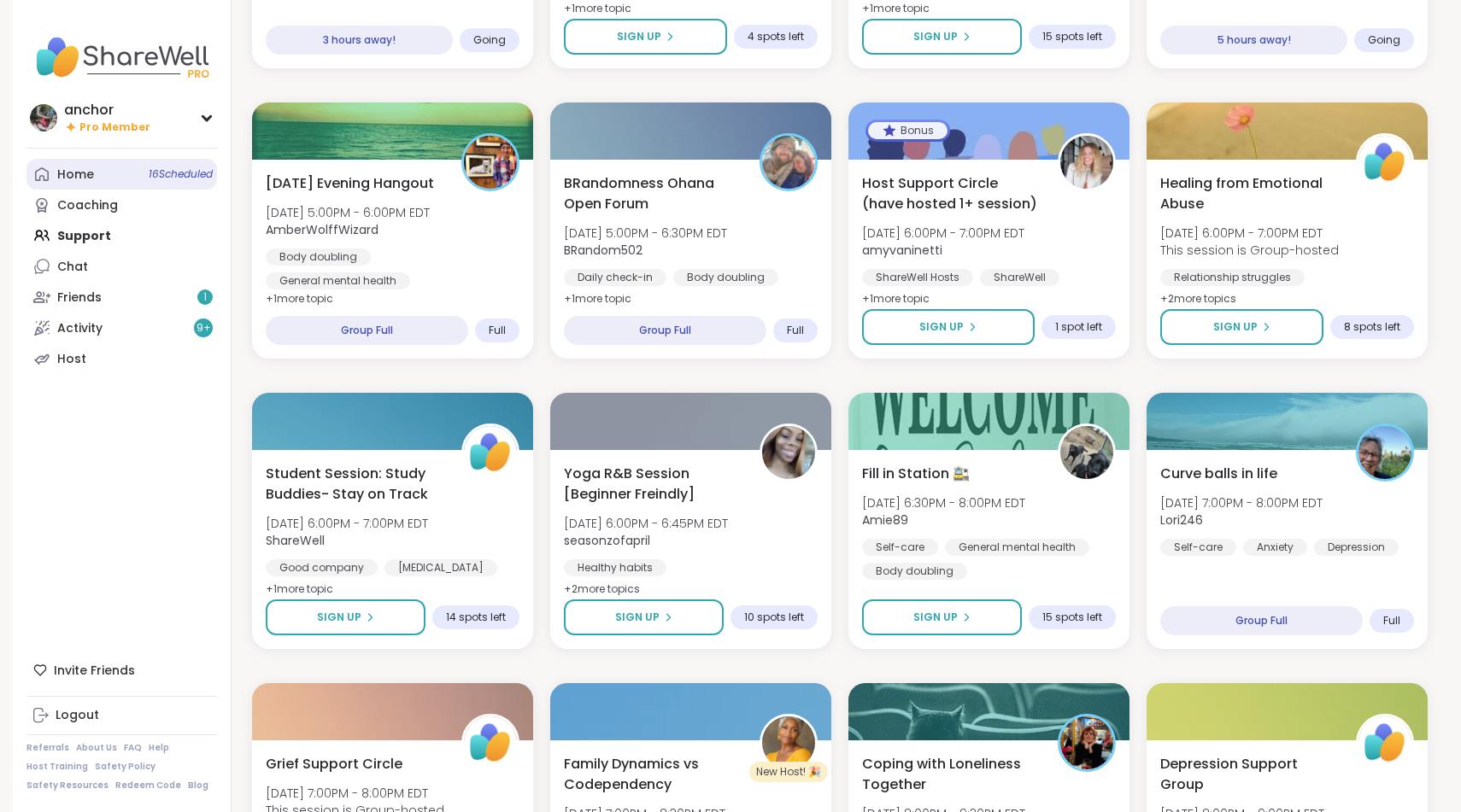
click at [113, 187] on link "Home 16 Scheduled" at bounding box center [122, 175] width 191 height 31
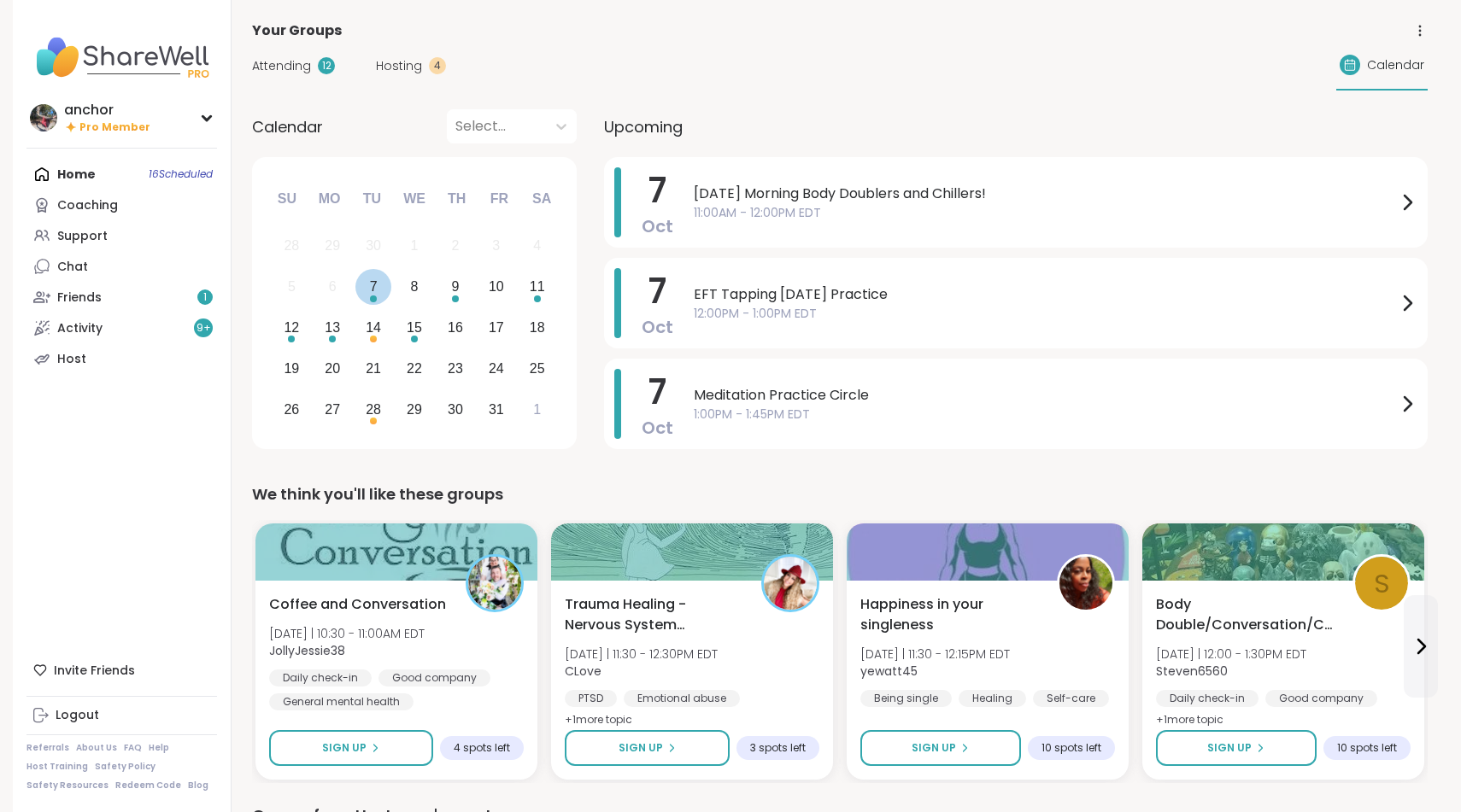
click at [372, 303] on div "7" at bounding box center [373, 287] width 37 height 37
click at [1394, 73] on span "Calendar" at bounding box center [1395, 65] width 57 height 18
click at [1395, 59] on span "Calendar" at bounding box center [1395, 65] width 57 height 18
click at [1351, 68] on icon at bounding box center [1350, 65] width 14 height 14
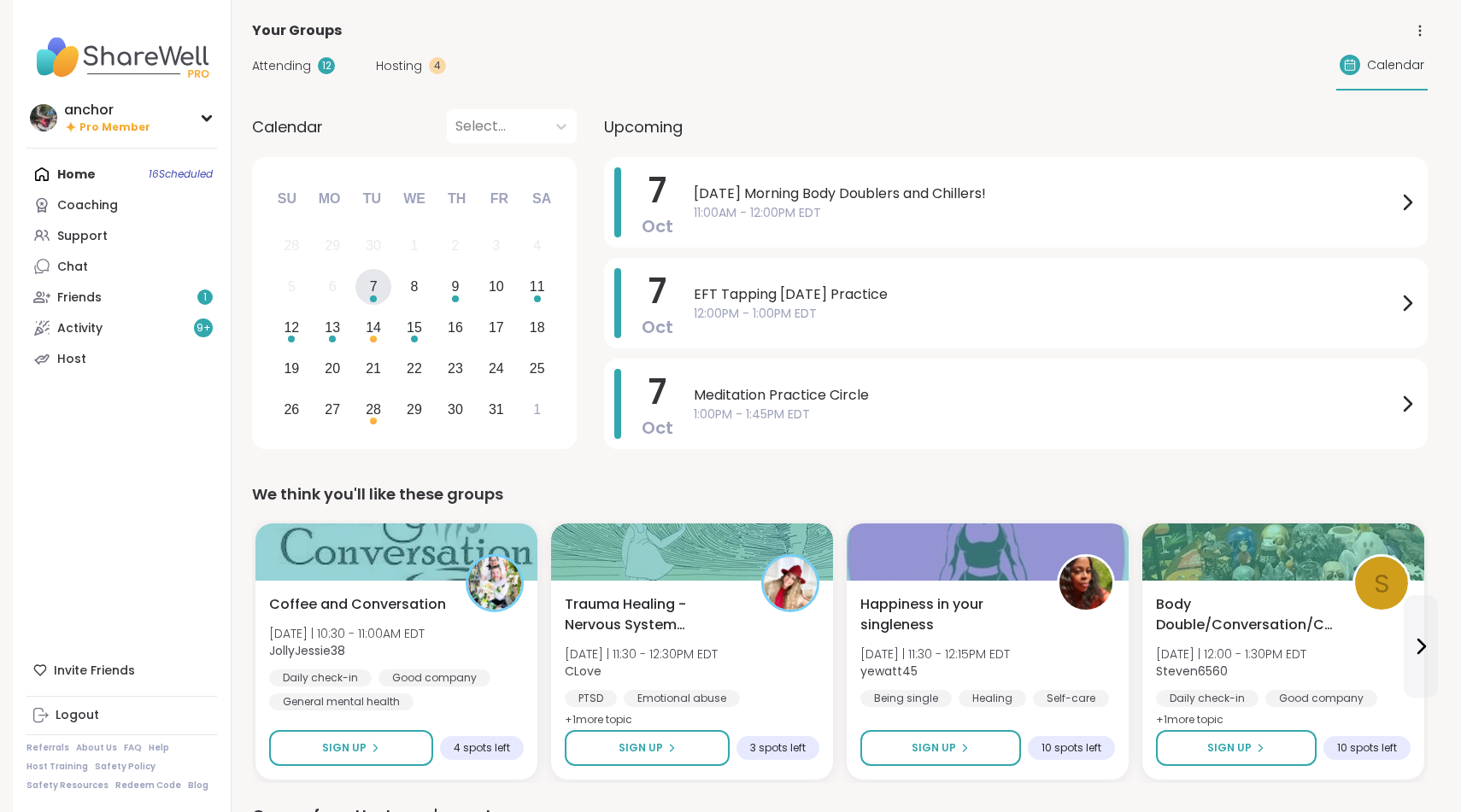
click at [1416, 32] on icon at bounding box center [1420, 31] width 15 height 15
click at [377, 341] on div "14" at bounding box center [373, 328] width 37 height 37
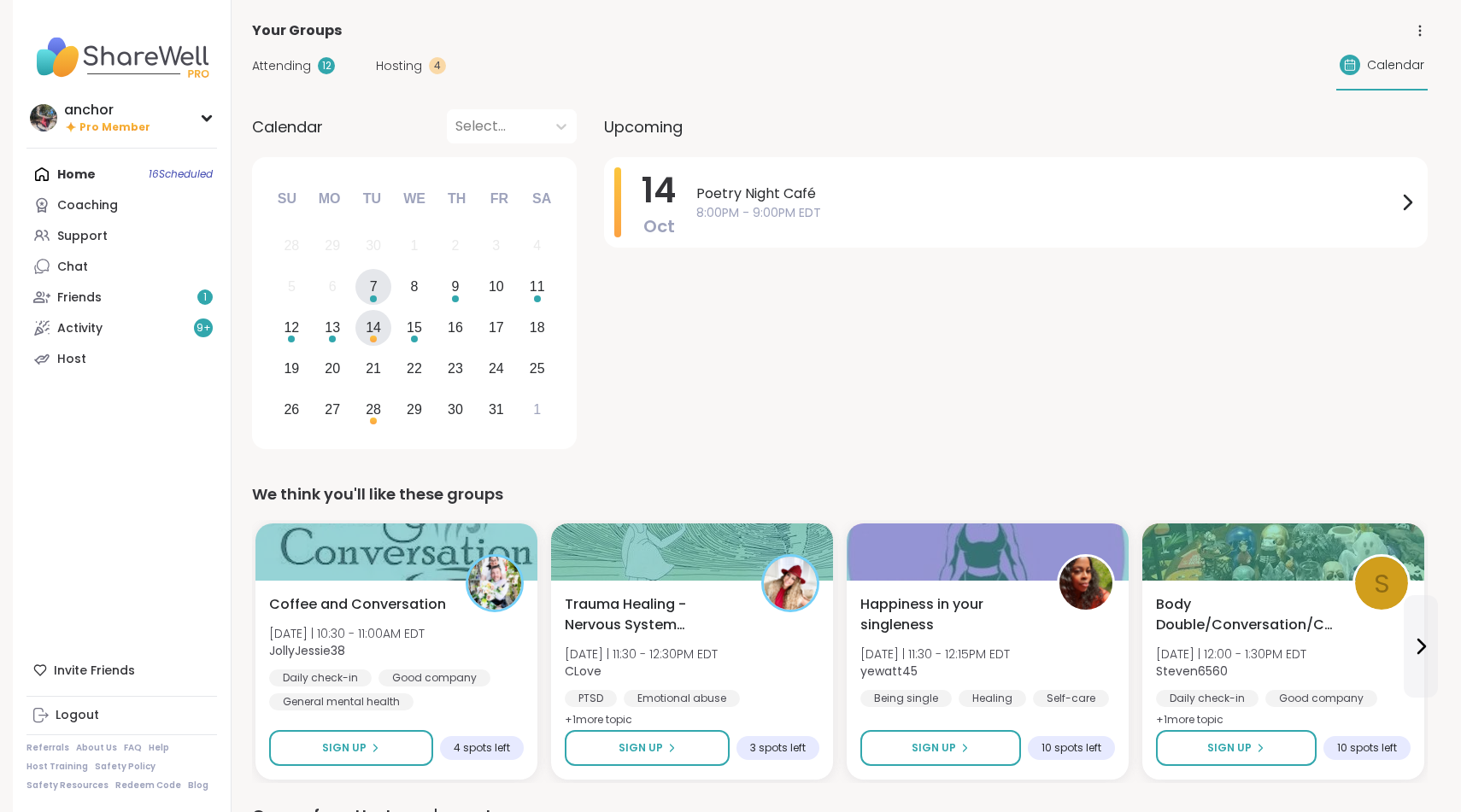
click at [371, 287] on div "7" at bounding box center [373, 286] width 8 height 23
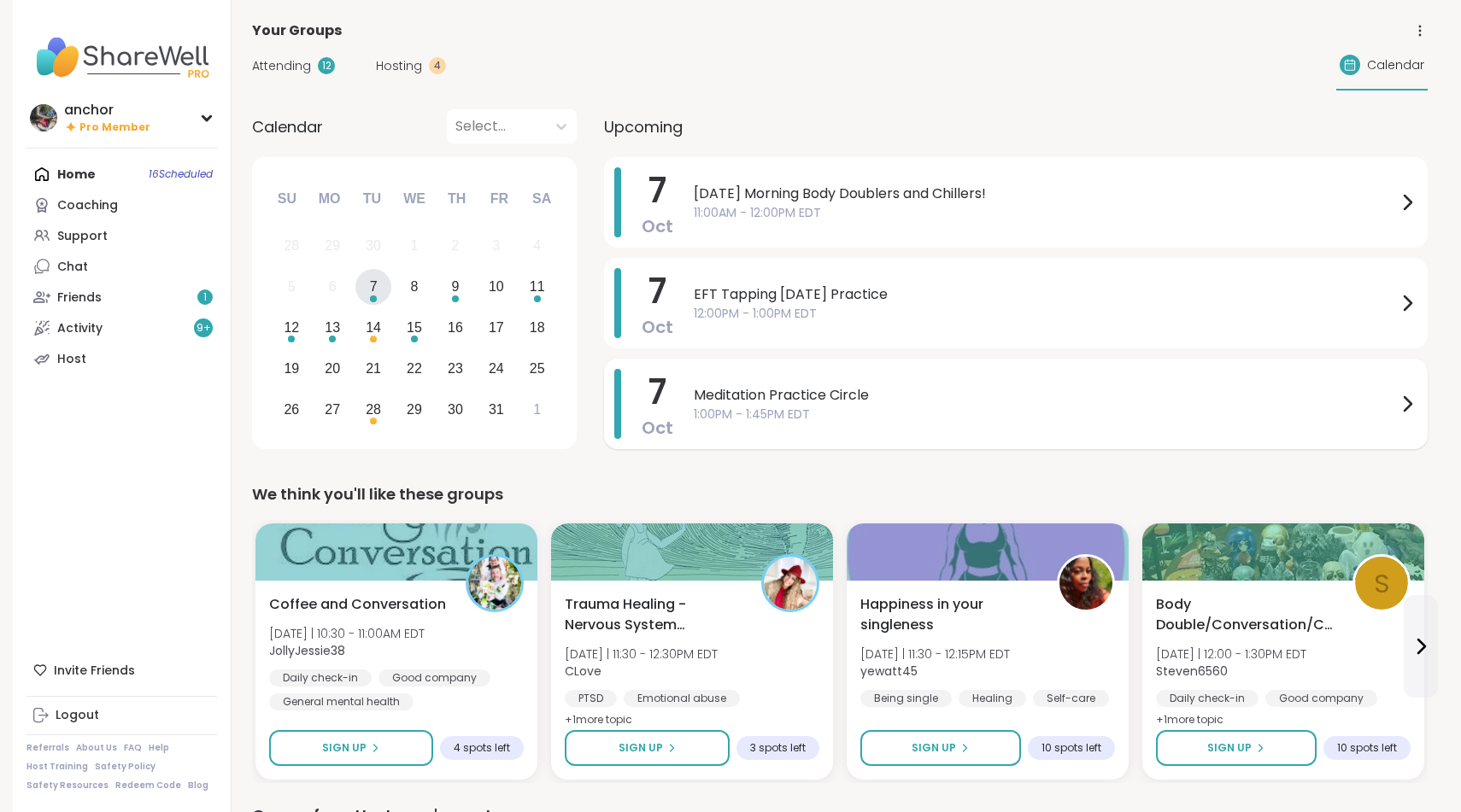
click at [708, 395] on span "Meditation Practice Circle" at bounding box center [1046, 395] width 704 height 21
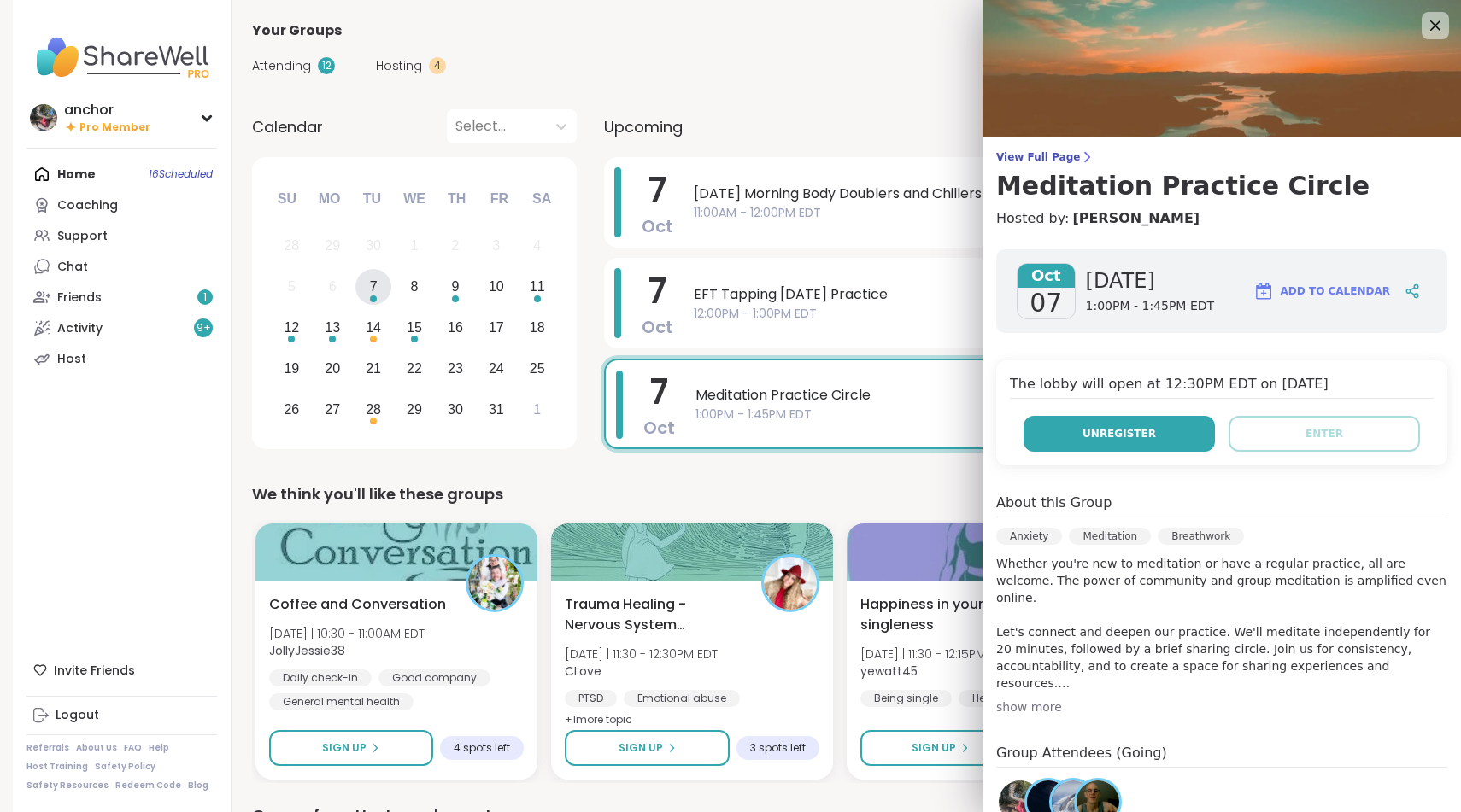
click at [1146, 434] on span "Unregister" at bounding box center [1120, 434] width 74 height 15
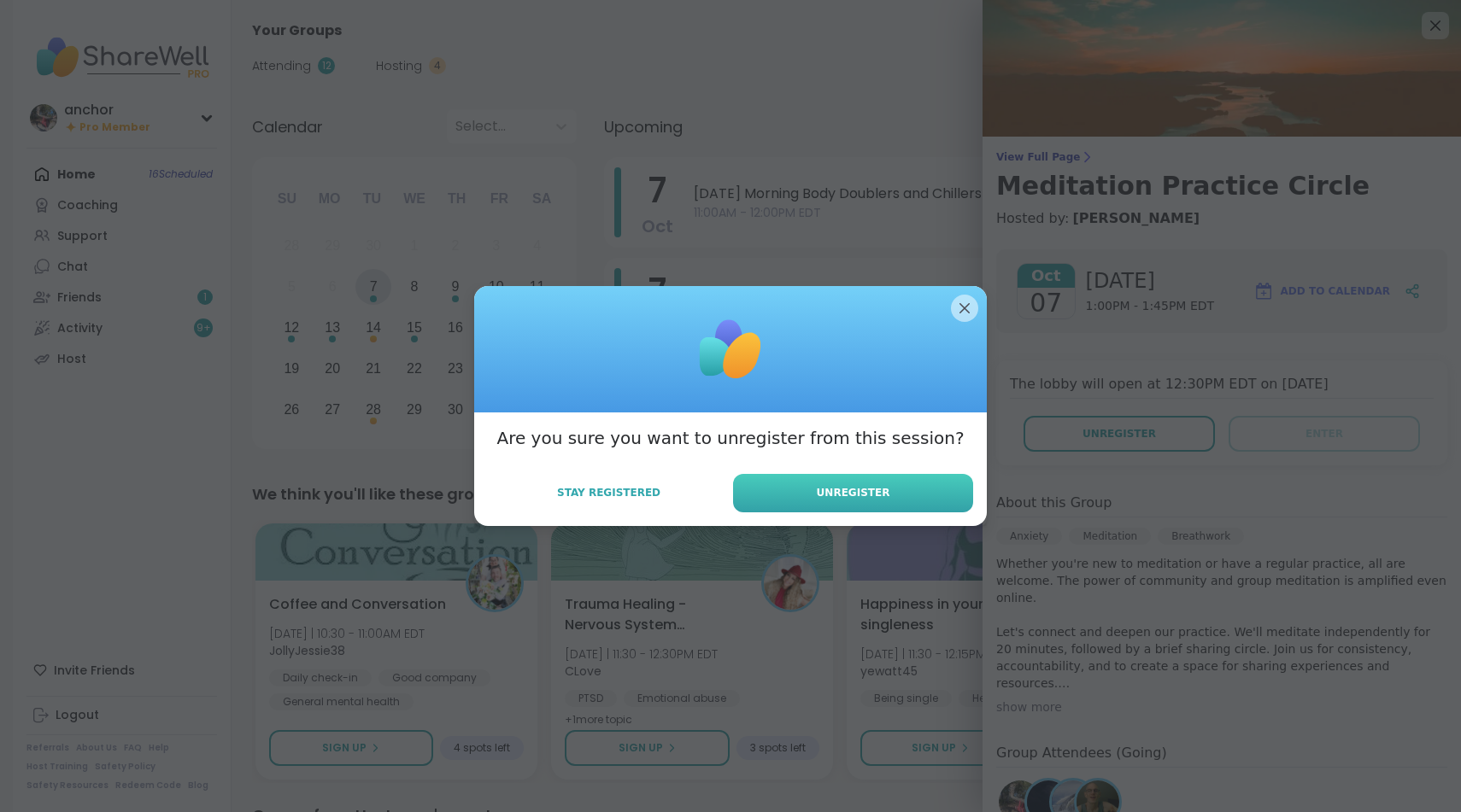
click at [868, 491] on span "Unregister" at bounding box center [853, 493] width 74 height 15
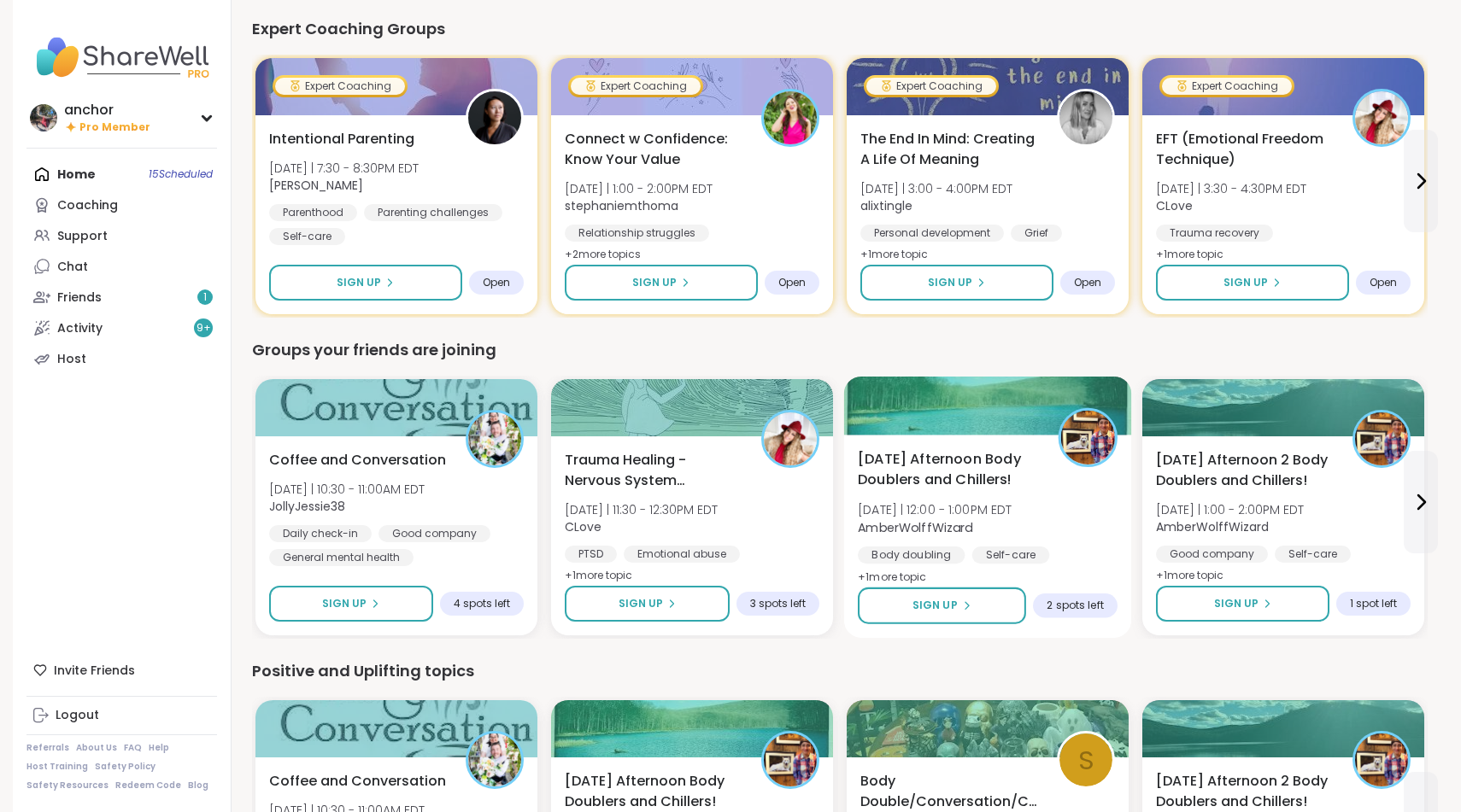
scroll to position [1111, 0]
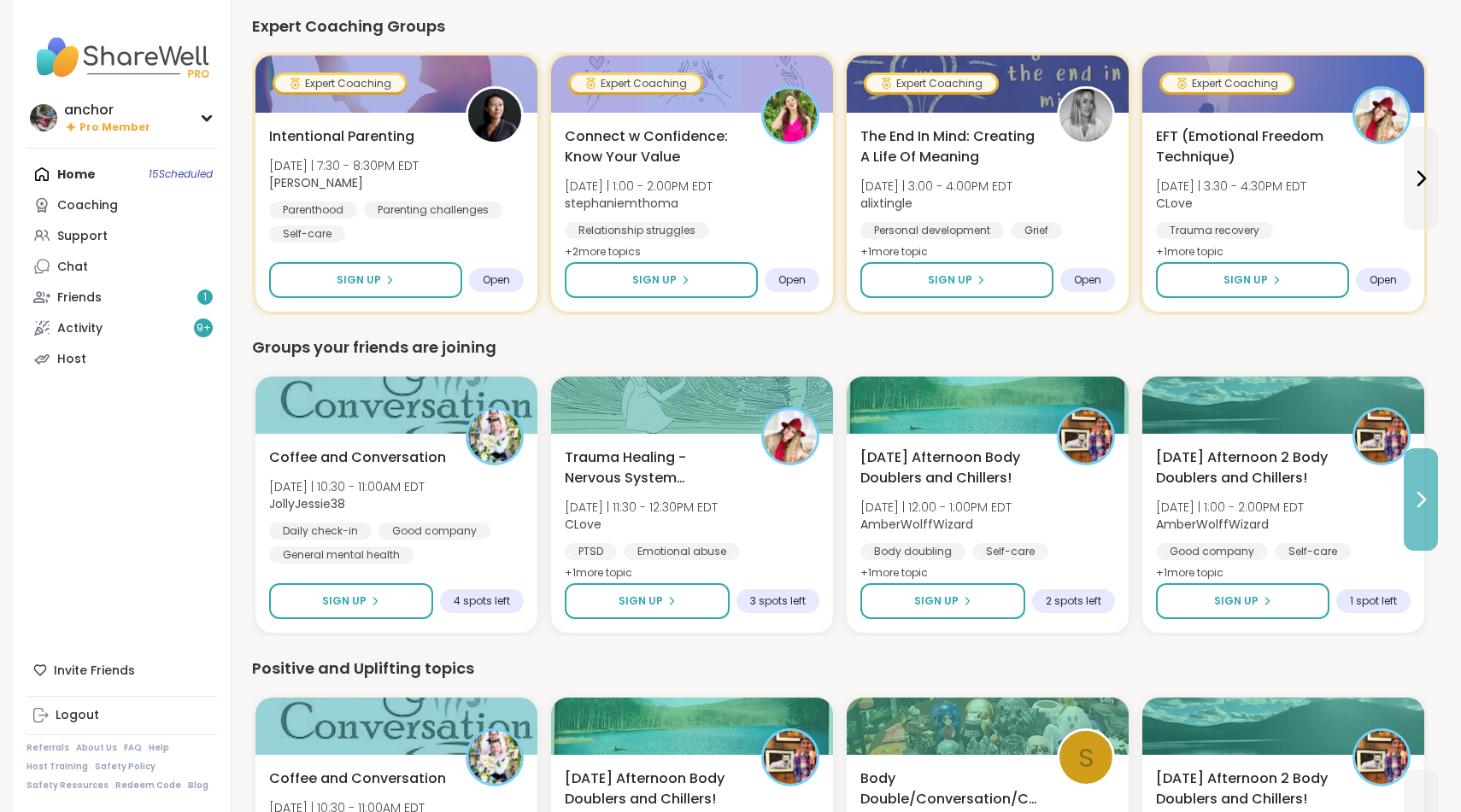
click at [1411, 501] on icon at bounding box center [1421, 500] width 21 height 21
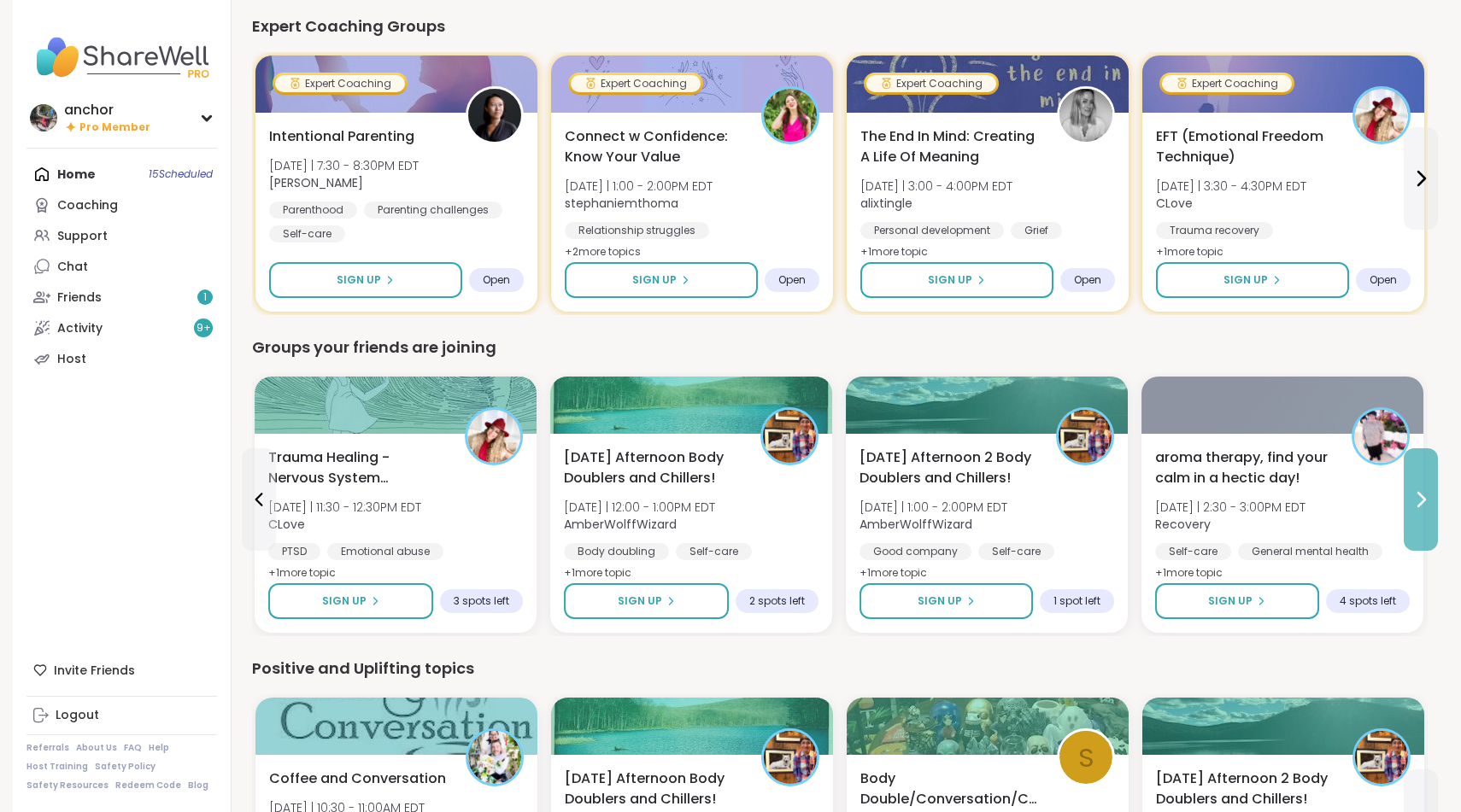
click at [1411, 501] on icon at bounding box center [1421, 500] width 21 height 21
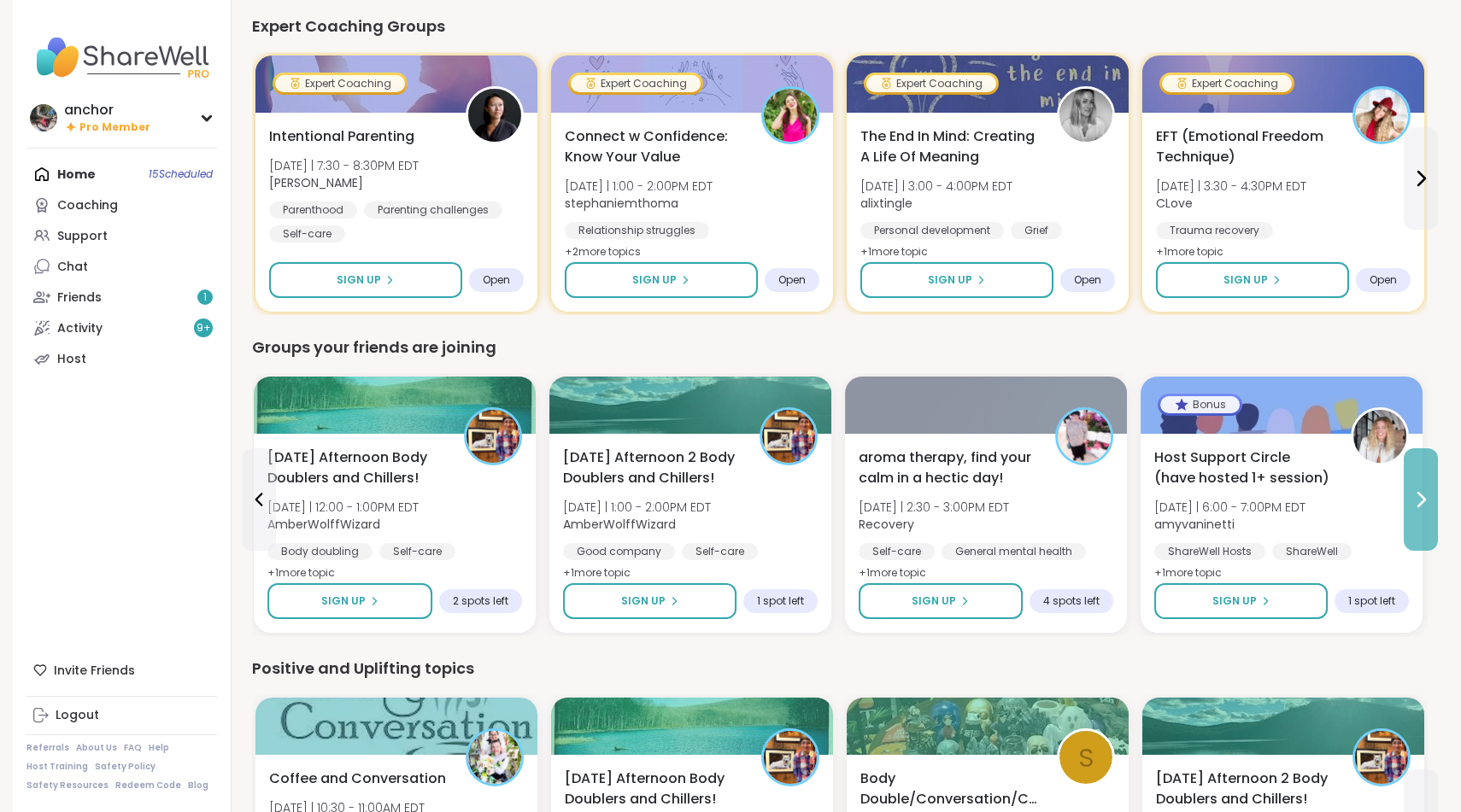
click at [1411, 501] on icon at bounding box center [1421, 500] width 21 height 21
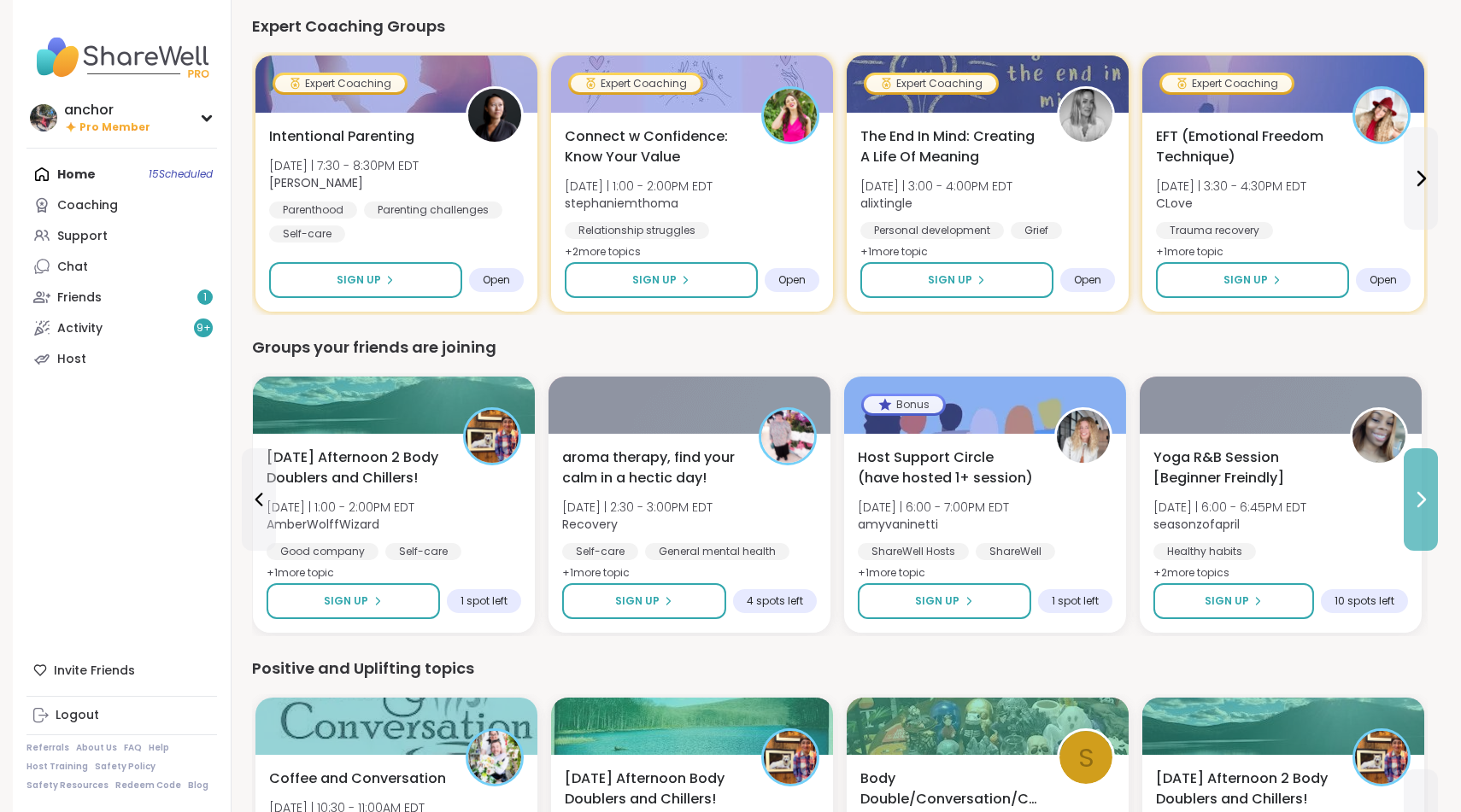
click at [1411, 501] on icon at bounding box center [1421, 500] width 21 height 21
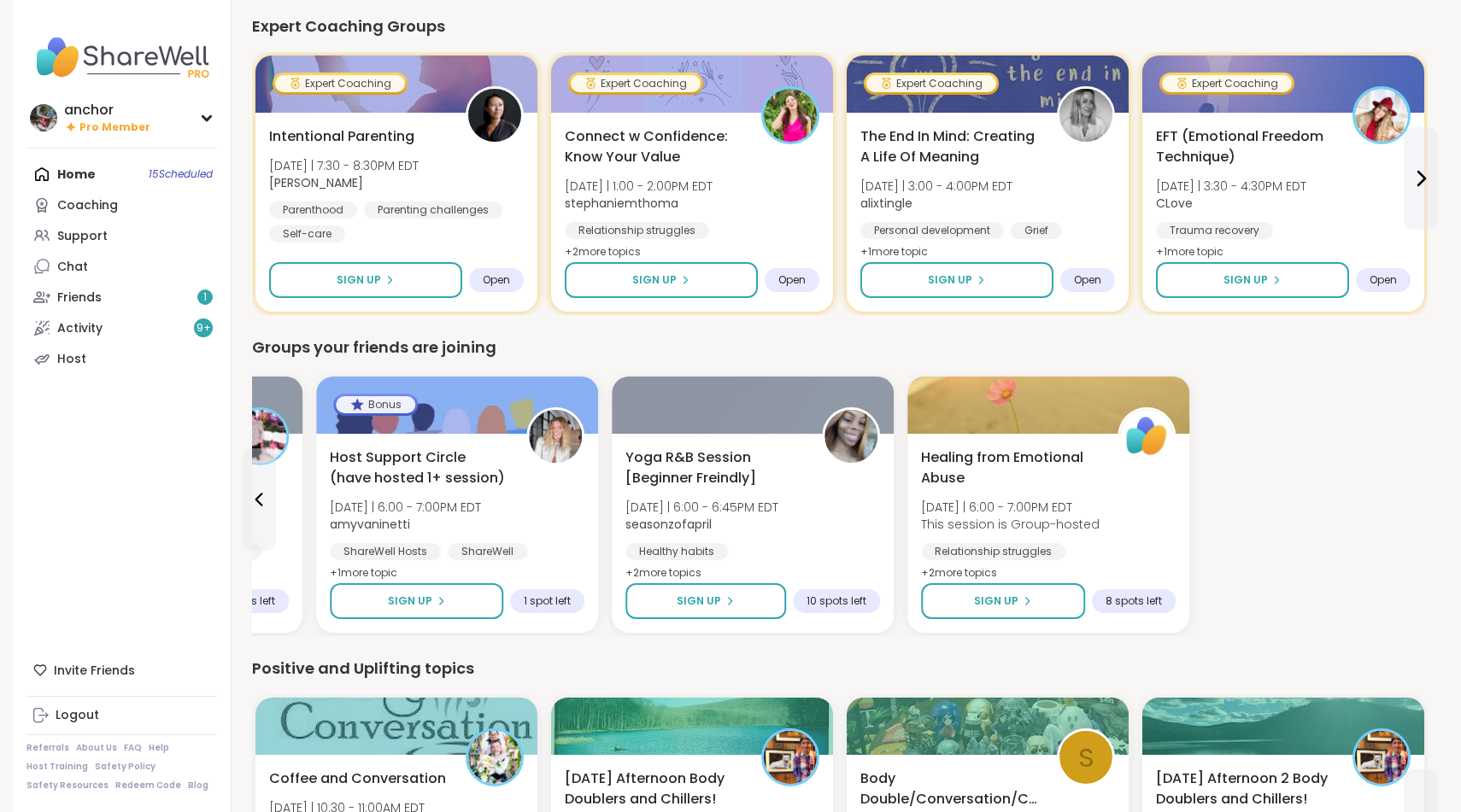
drag, startPoint x: 1411, startPoint y: 501, endPoint x: 949, endPoint y: 690, distance: 499.2
click at [950, 689] on div "We think you'll like these groups Coffee and Conversation [DATE] | 10:30 - 11:0…" at bounding box center [840, 513] width 1176 height 2284
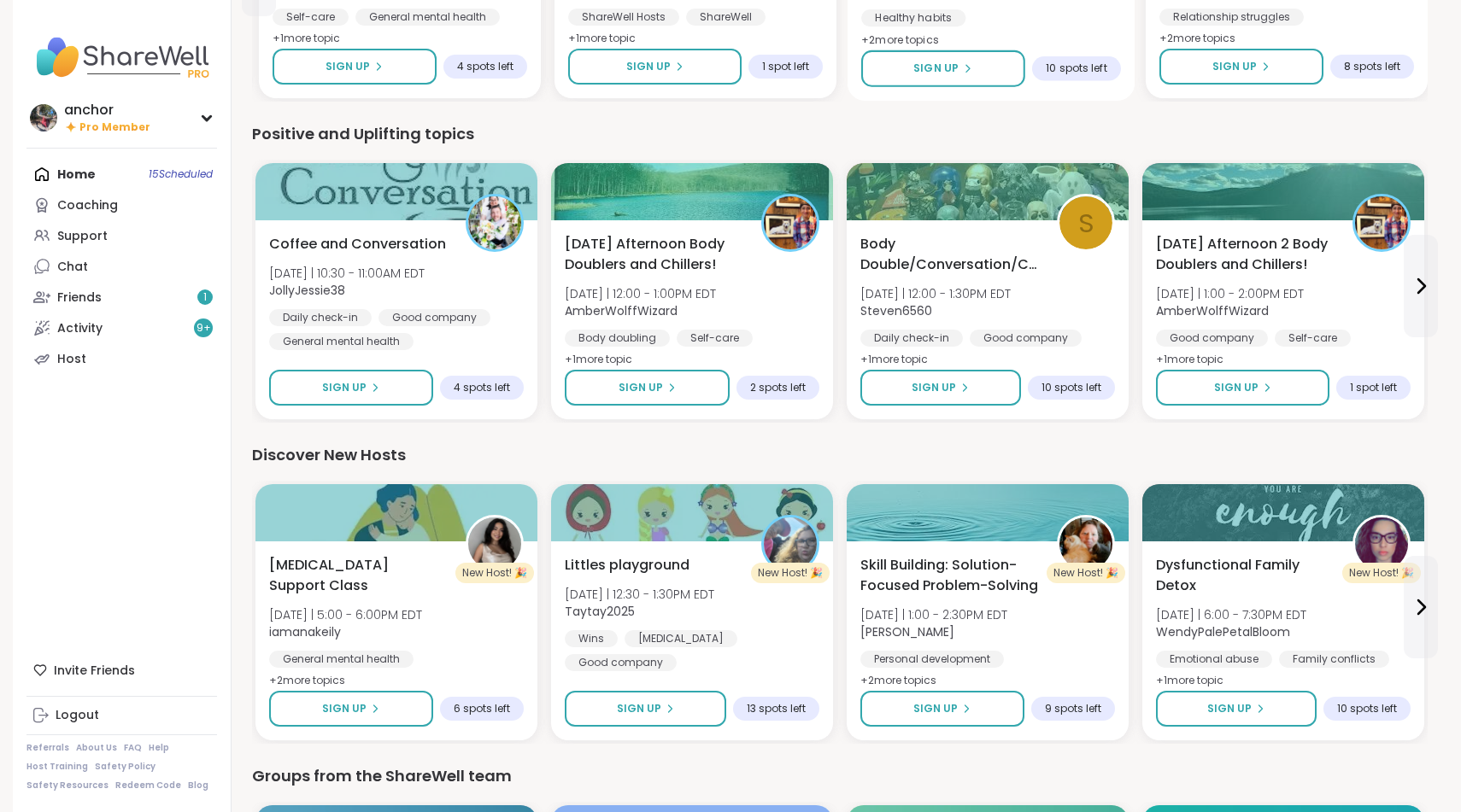
scroll to position [1647, 0]
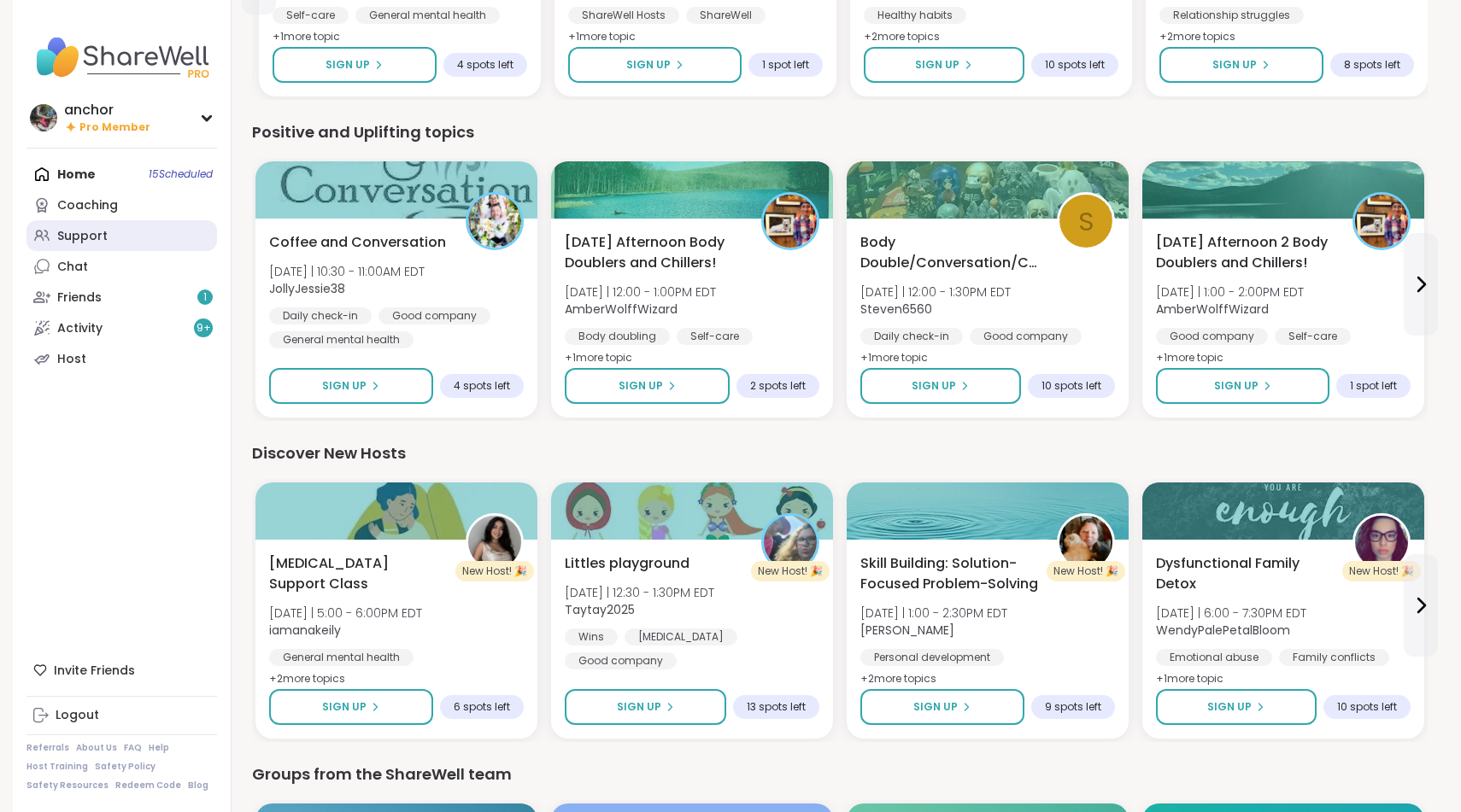
click at [113, 222] on link "Support" at bounding box center [122, 236] width 191 height 31
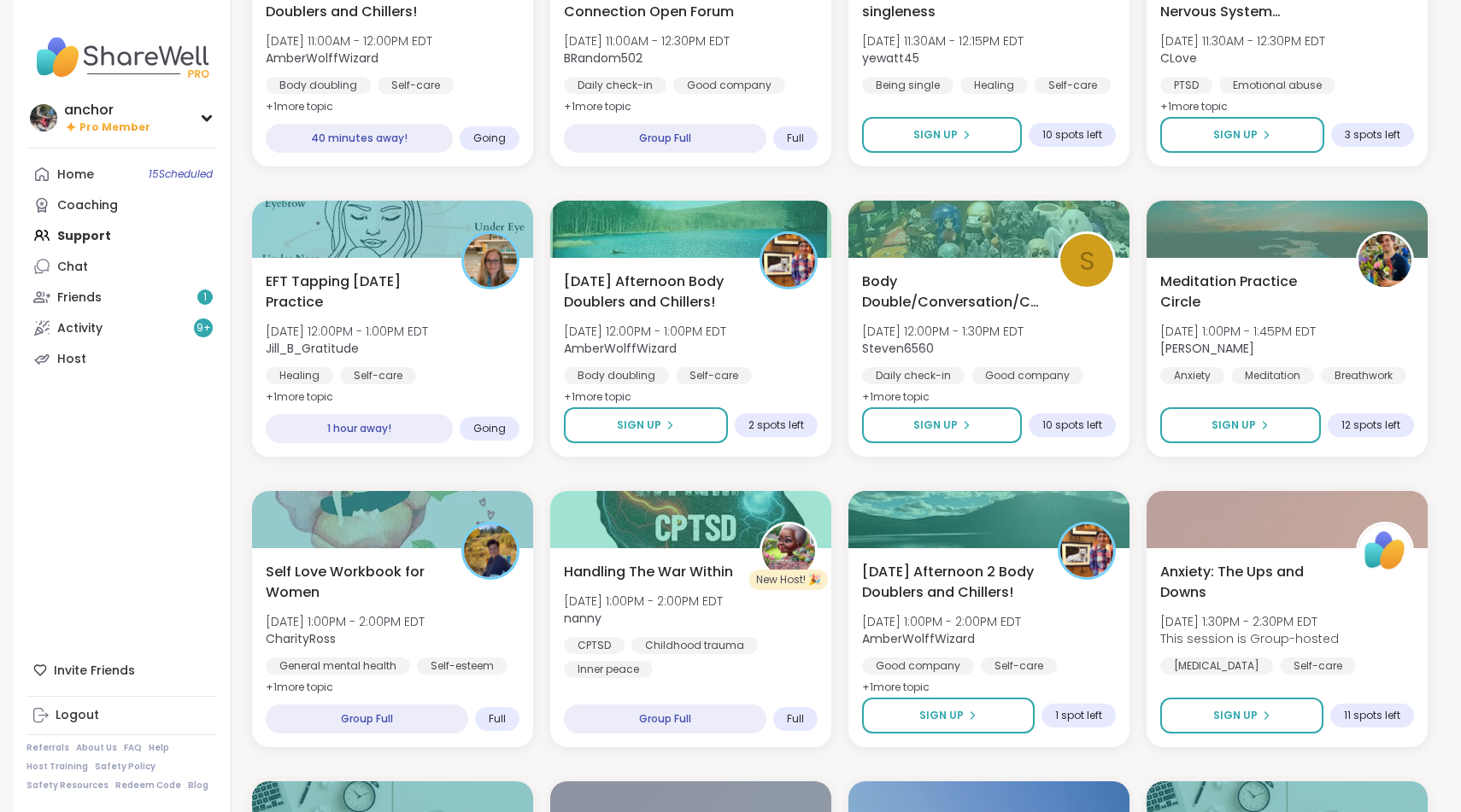
scroll to position [582, 0]
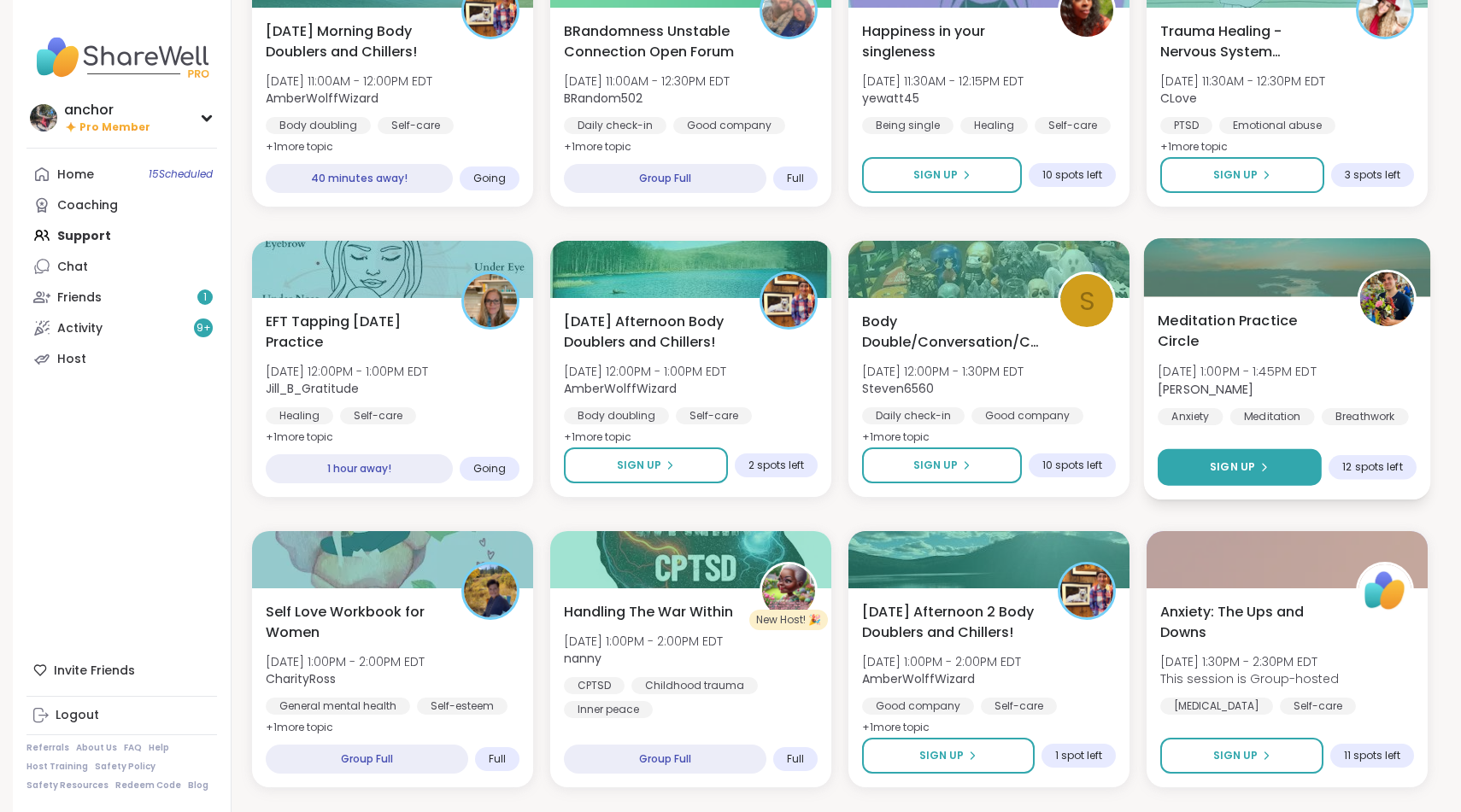
click at [1248, 457] on button "Sign Up" at bounding box center [1240, 467] width 164 height 37
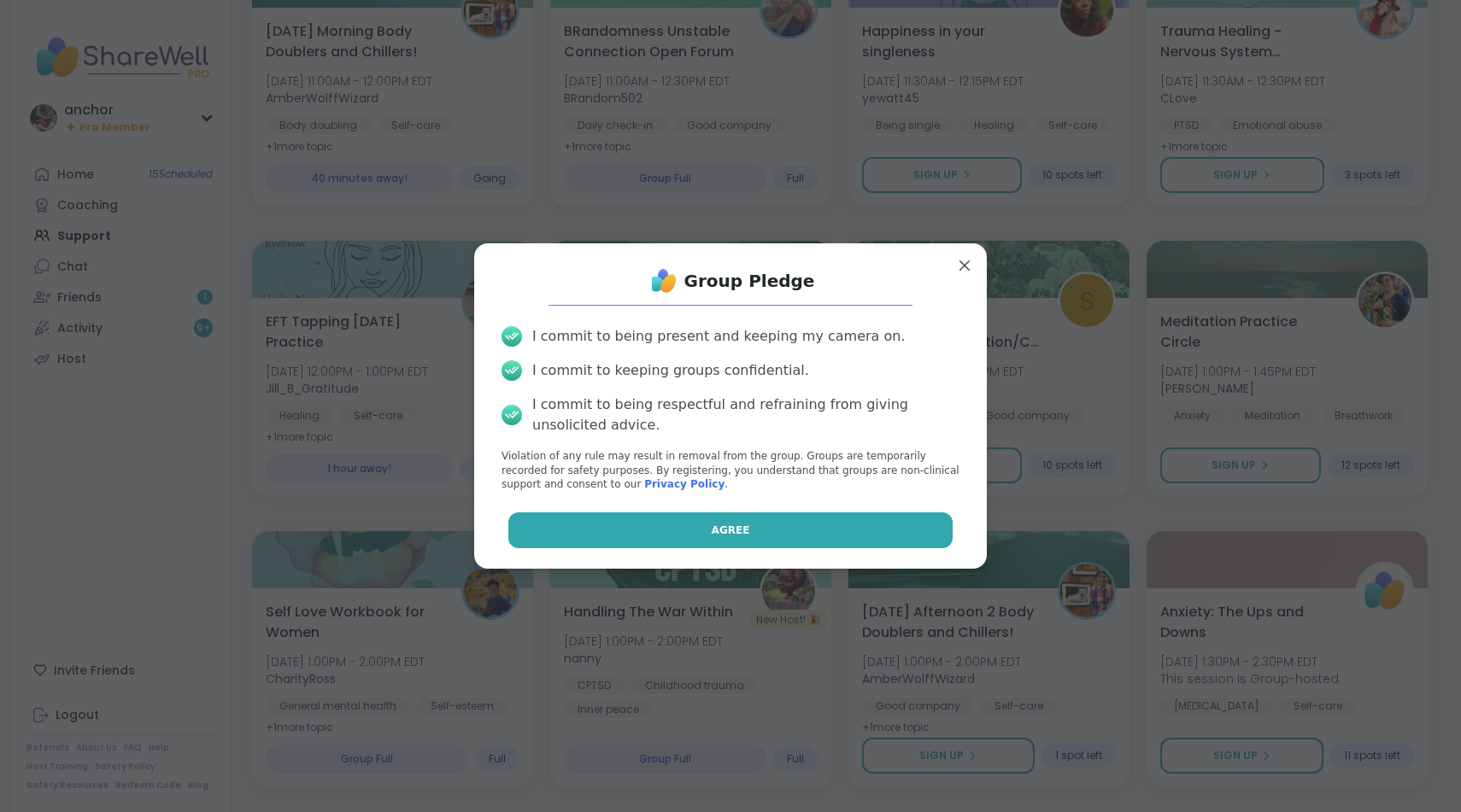
click at [906, 515] on button "Agree" at bounding box center [731, 530] width 445 height 36
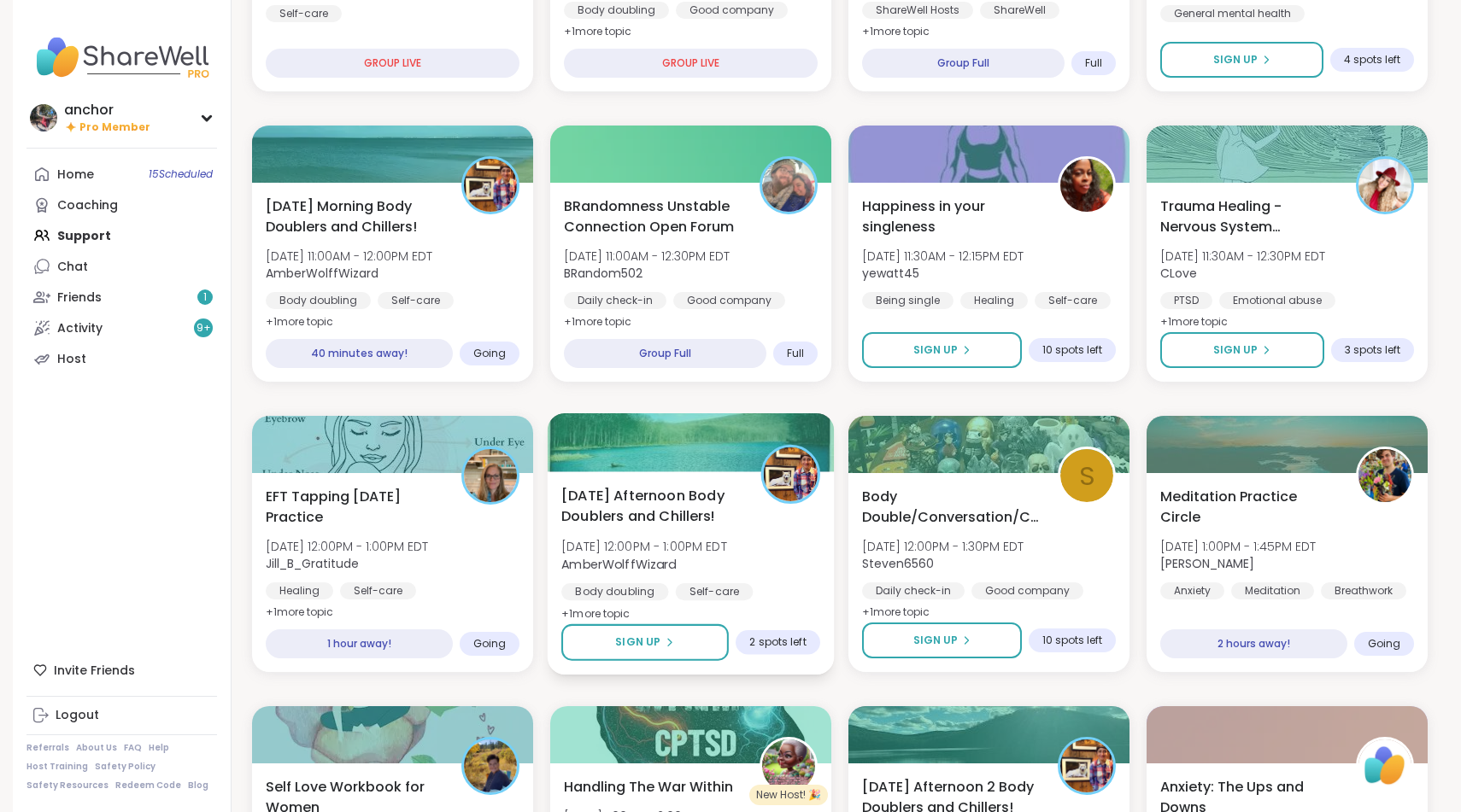
scroll to position [409, 0]
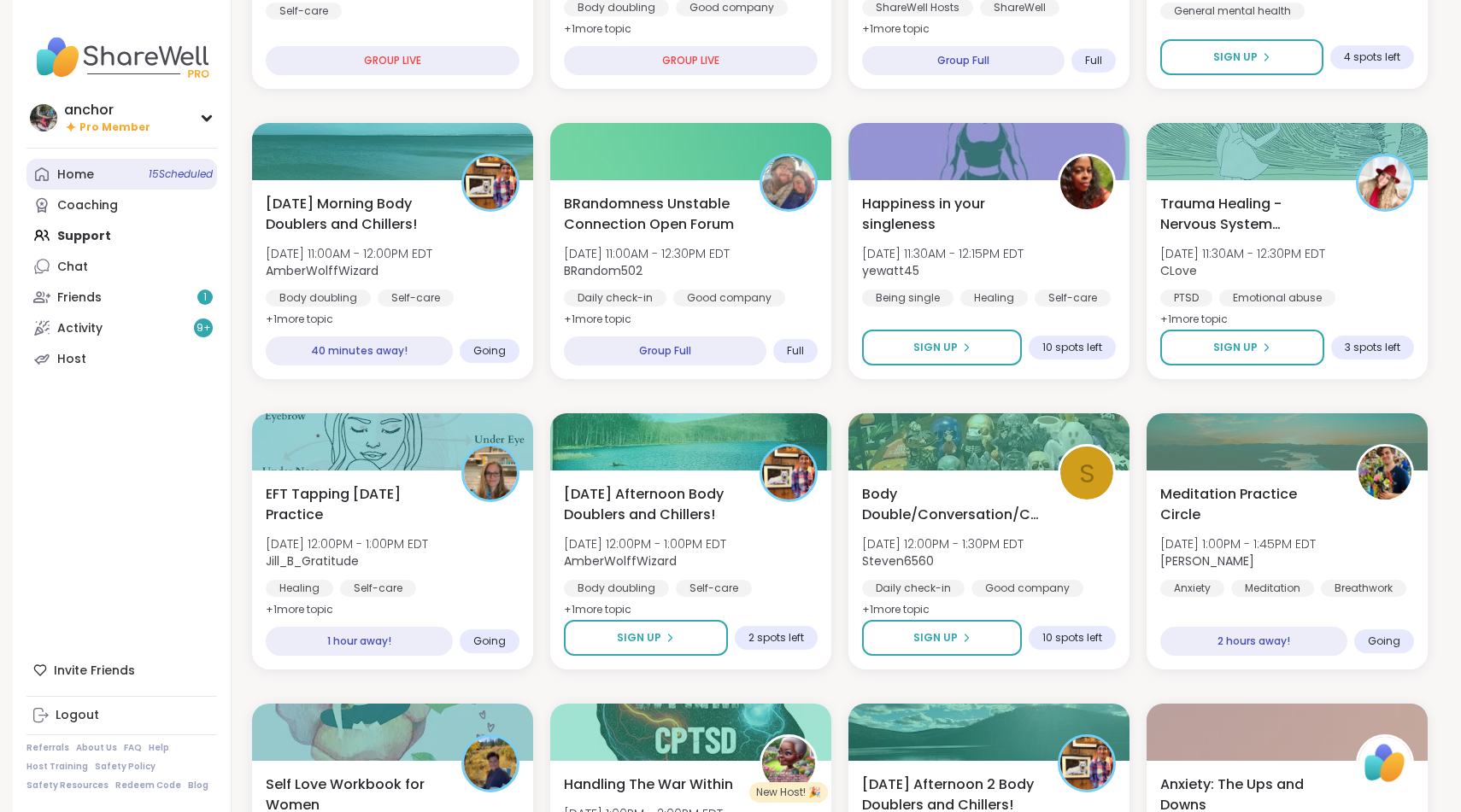
click at [77, 172] on div "Home 15 Scheduled" at bounding box center [75, 175] width 37 height 17
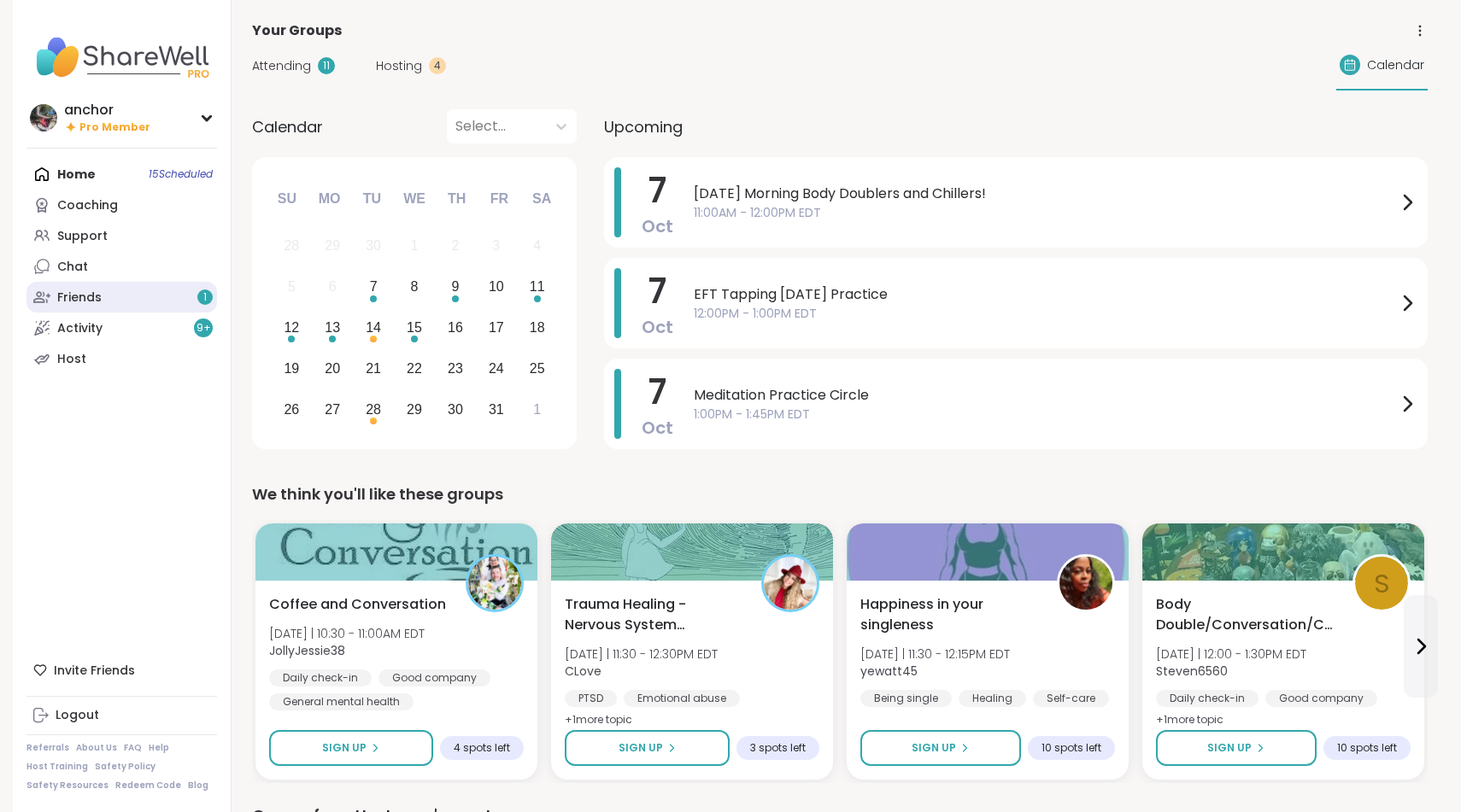
click at [79, 310] on link "Friends 1" at bounding box center [122, 297] width 191 height 31
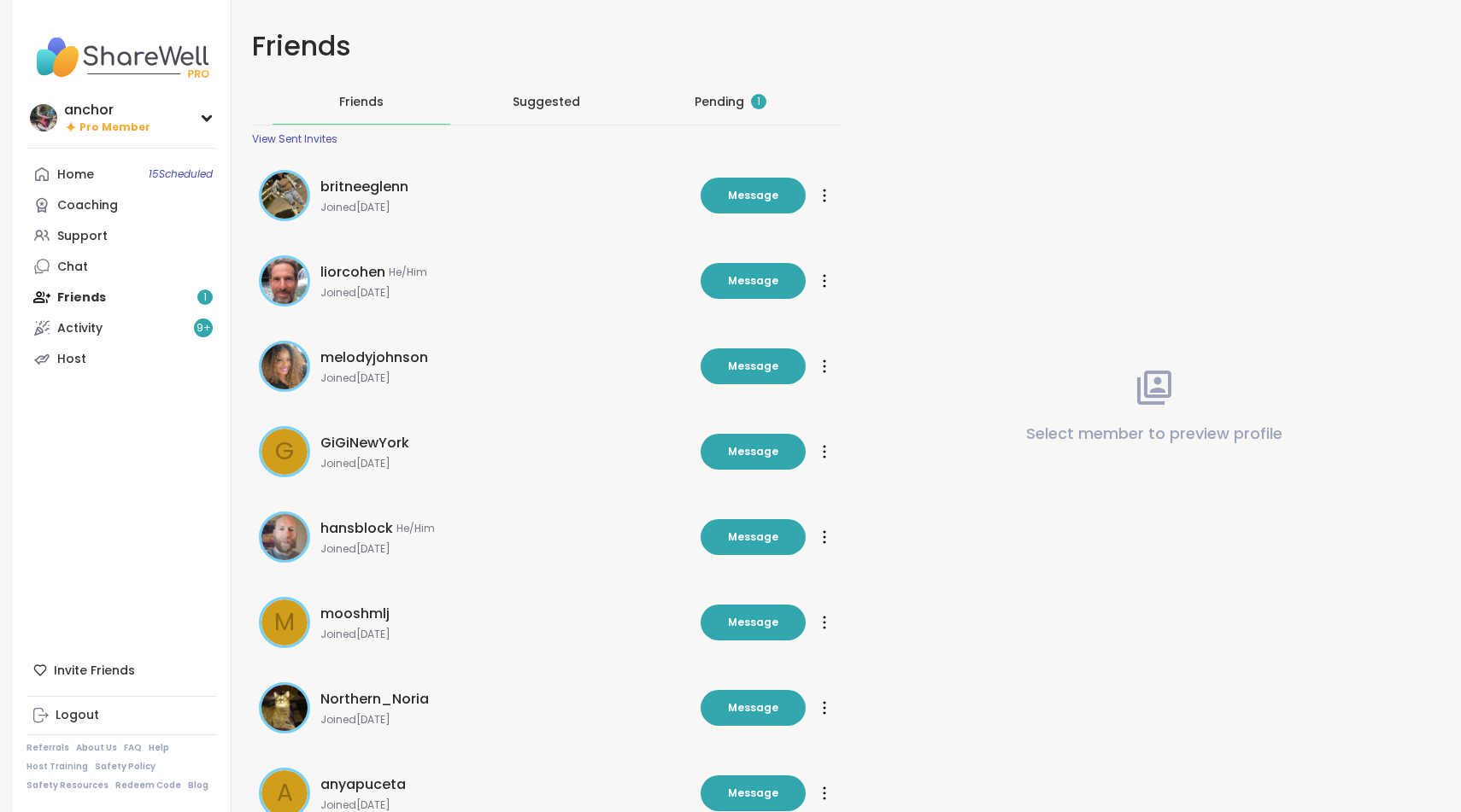
click at [691, 116] on div "Pending 1" at bounding box center [731, 102] width 178 height 44
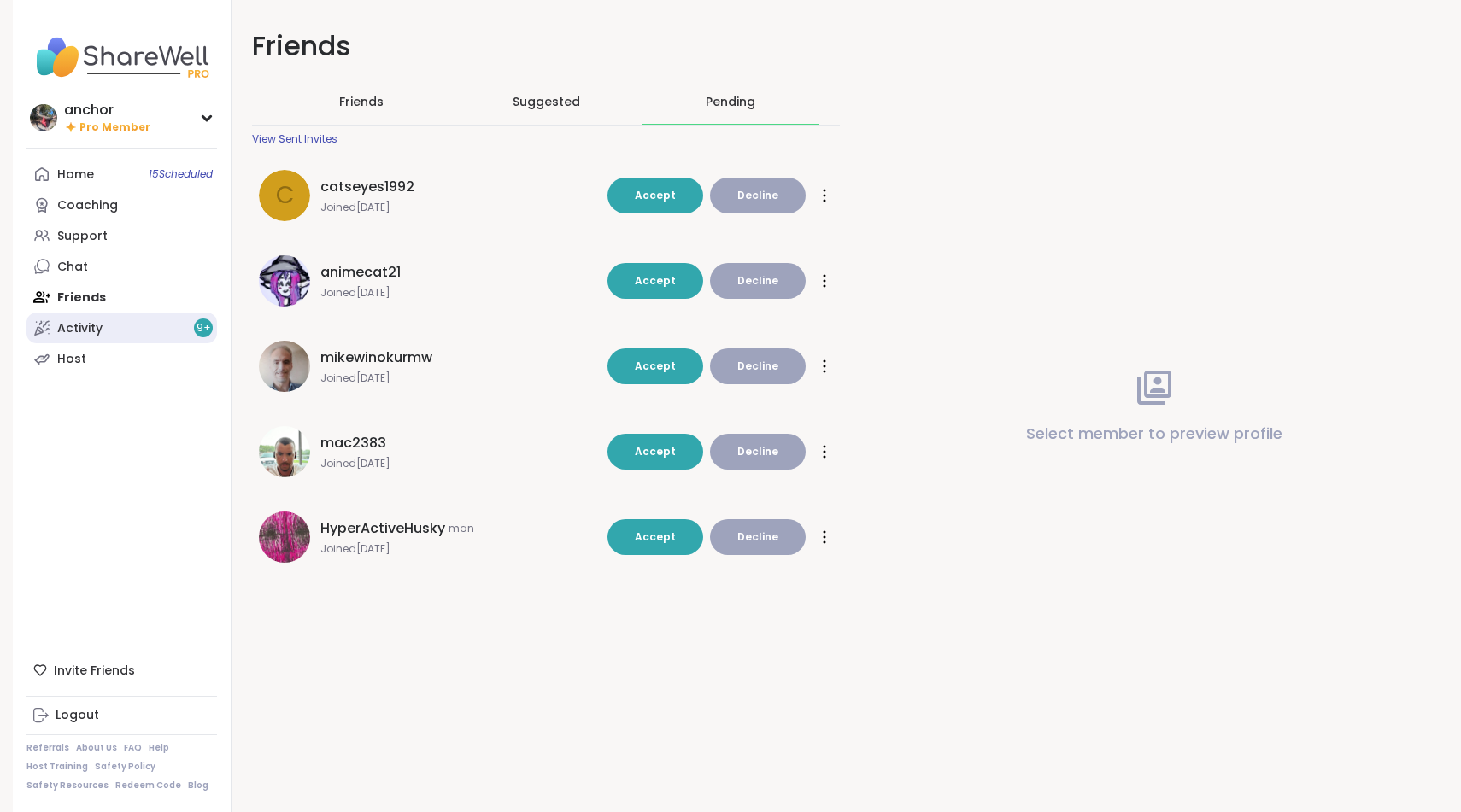
click at [71, 328] on div "Activity 9 +" at bounding box center [80, 329] width 45 height 17
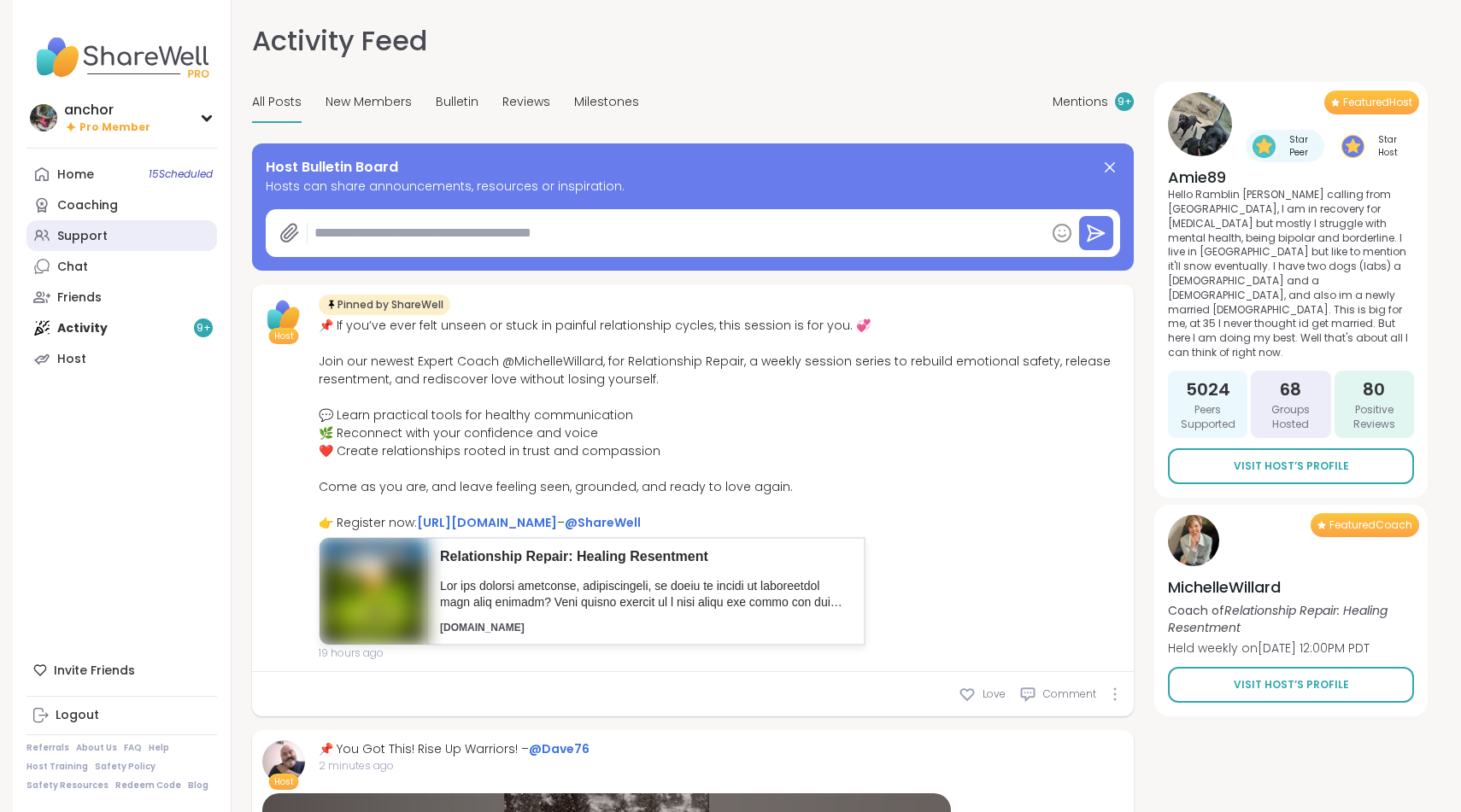
click at [105, 231] on div "Support" at bounding box center [82, 237] width 50 height 17
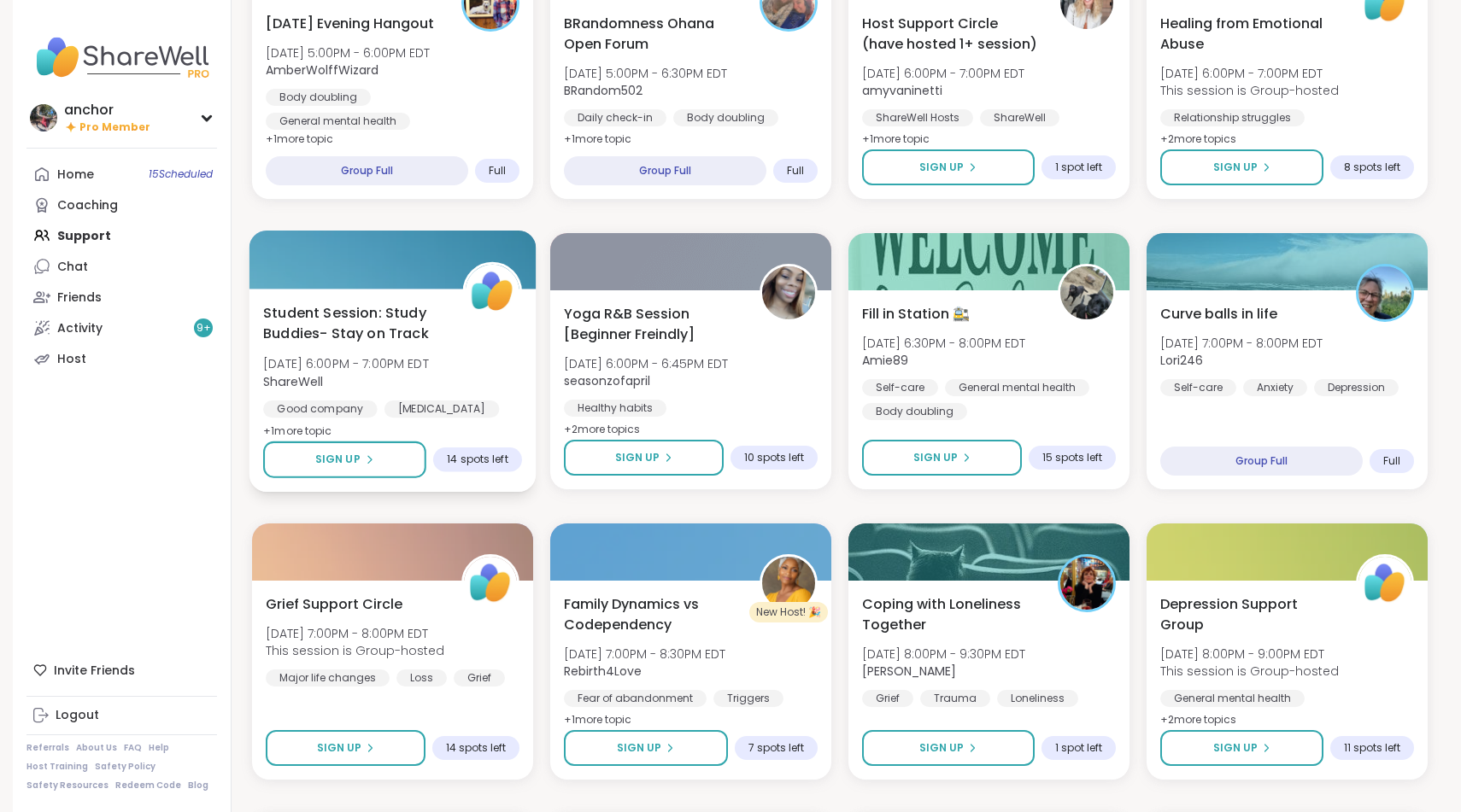
scroll to position [1752, 0]
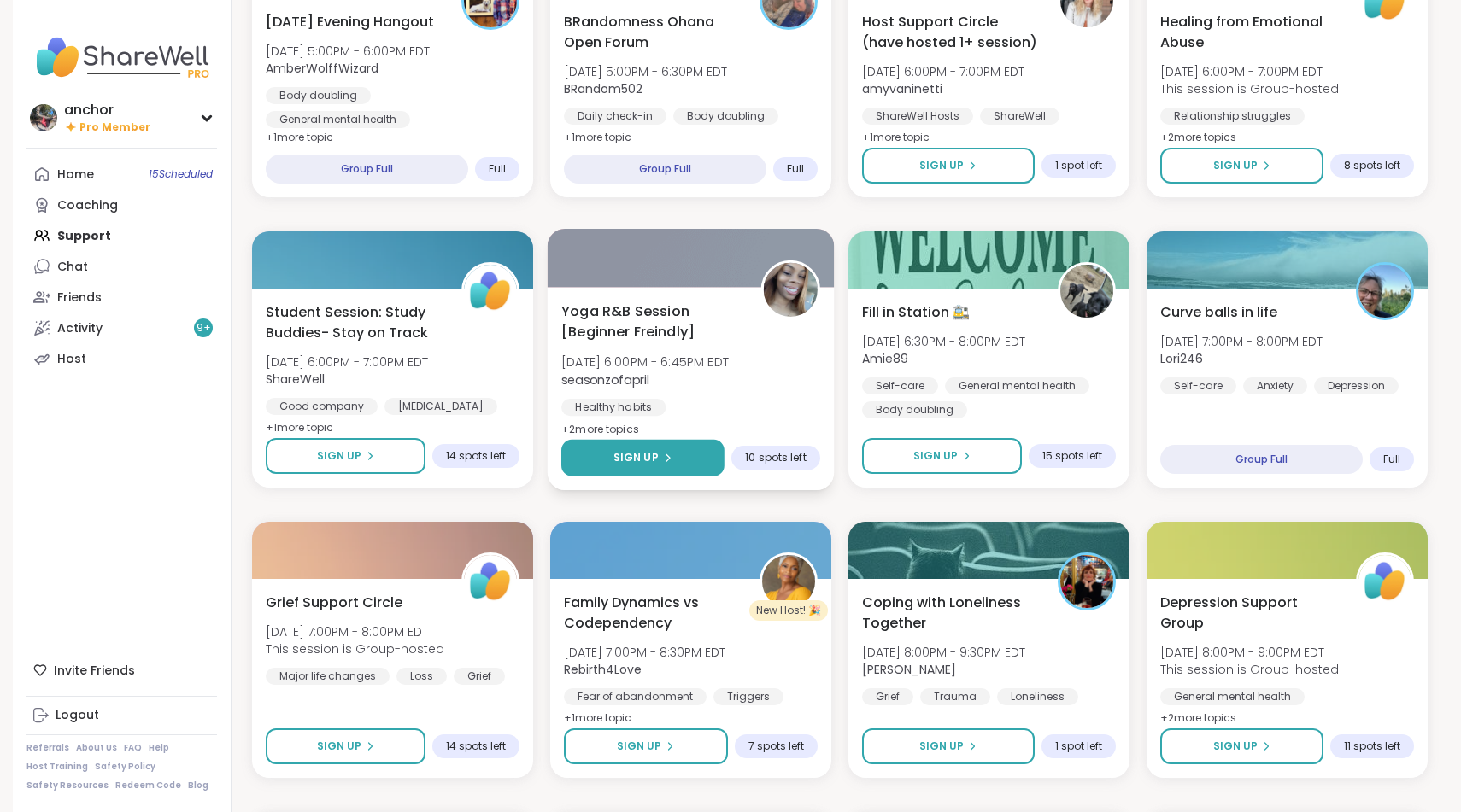
click at [601, 446] on button "Sign Up" at bounding box center [643, 458] width 163 height 37
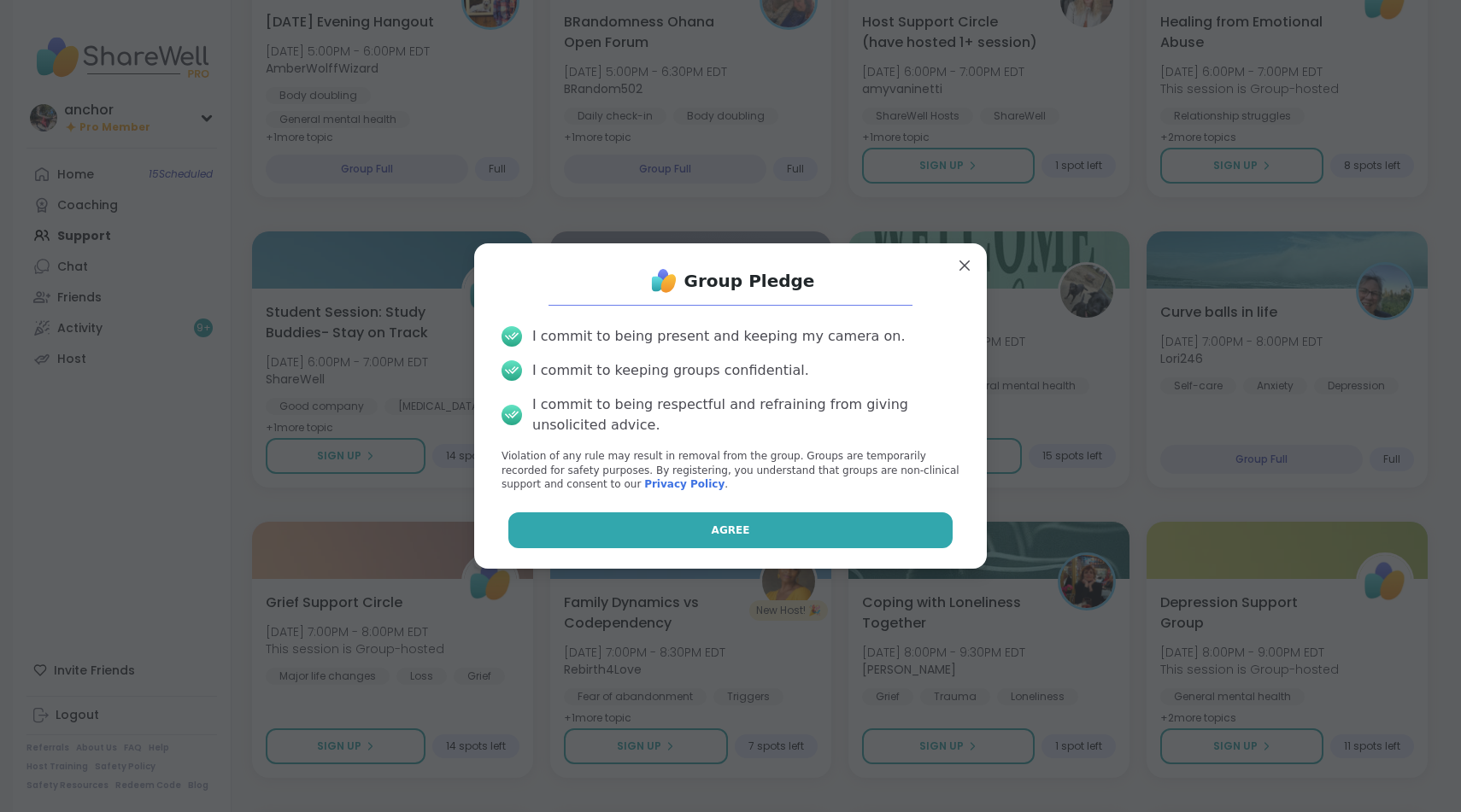
click at [571, 542] on button "Agree" at bounding box center [731, 530] width 445 height 36
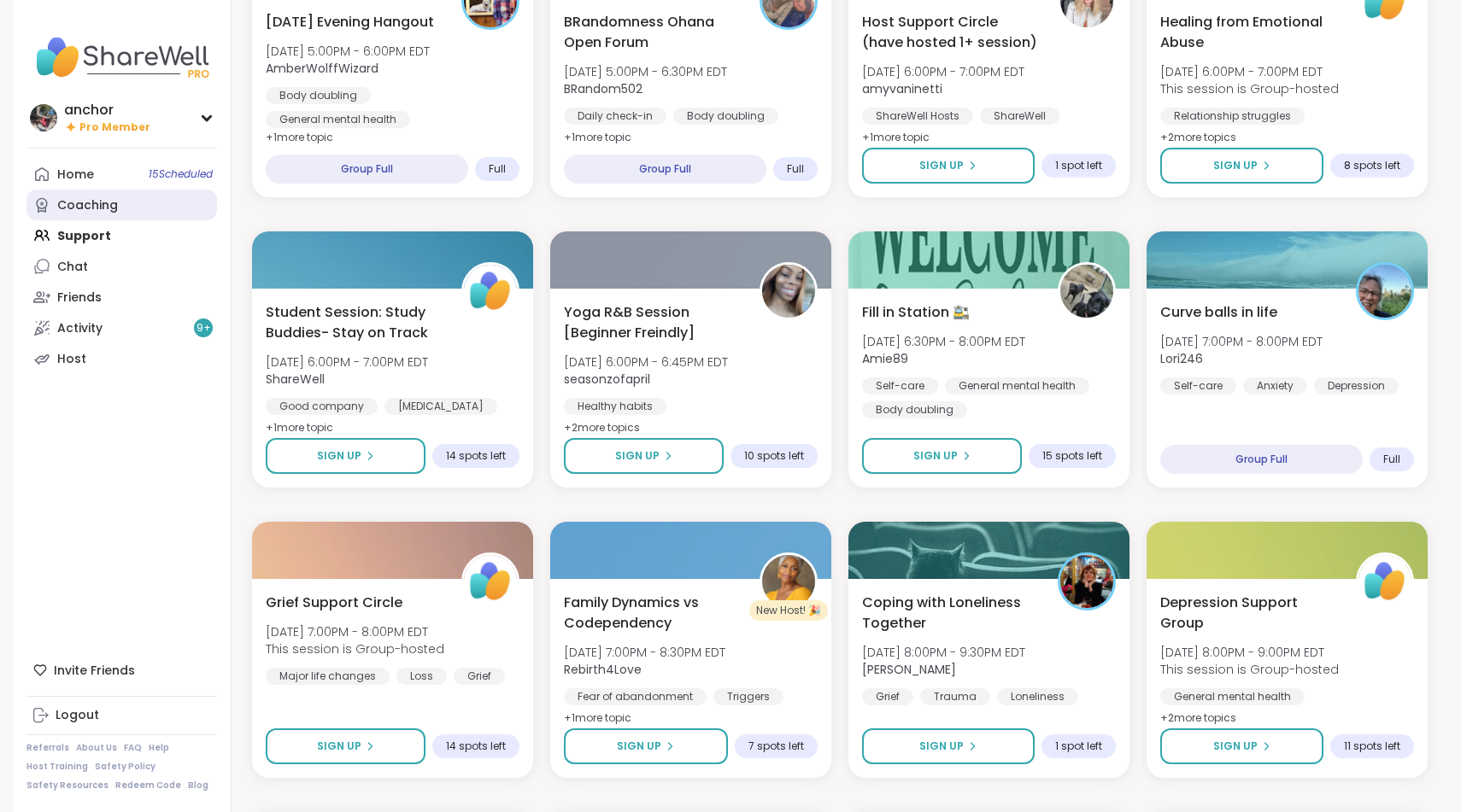
click at [115, 195] on link "Coaching" at bounding box center [122, 205] width 191 height 31
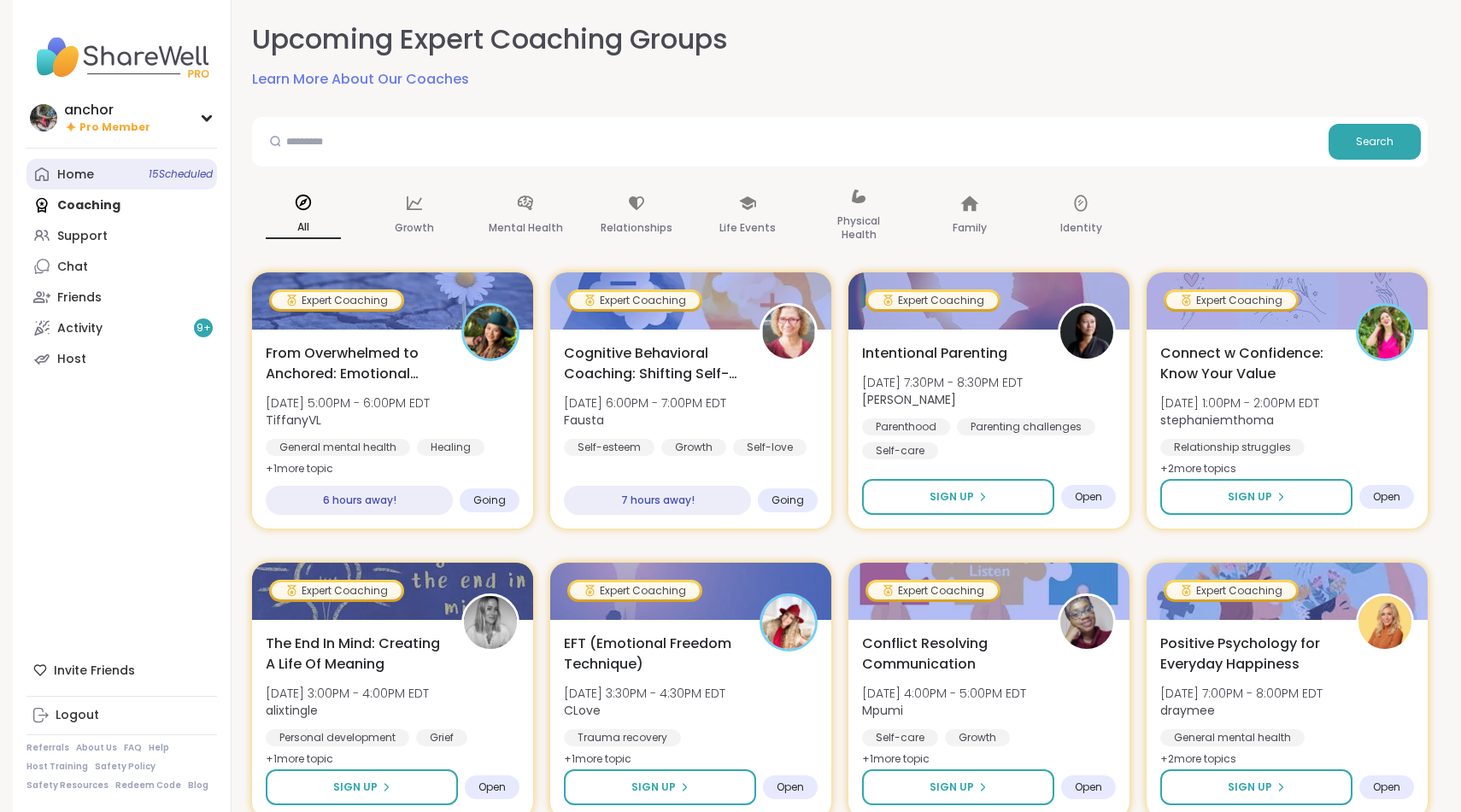
click at [104, 176] on link "Home 15 Scheduled" at bounding box center [122, 175] width 191 height 31
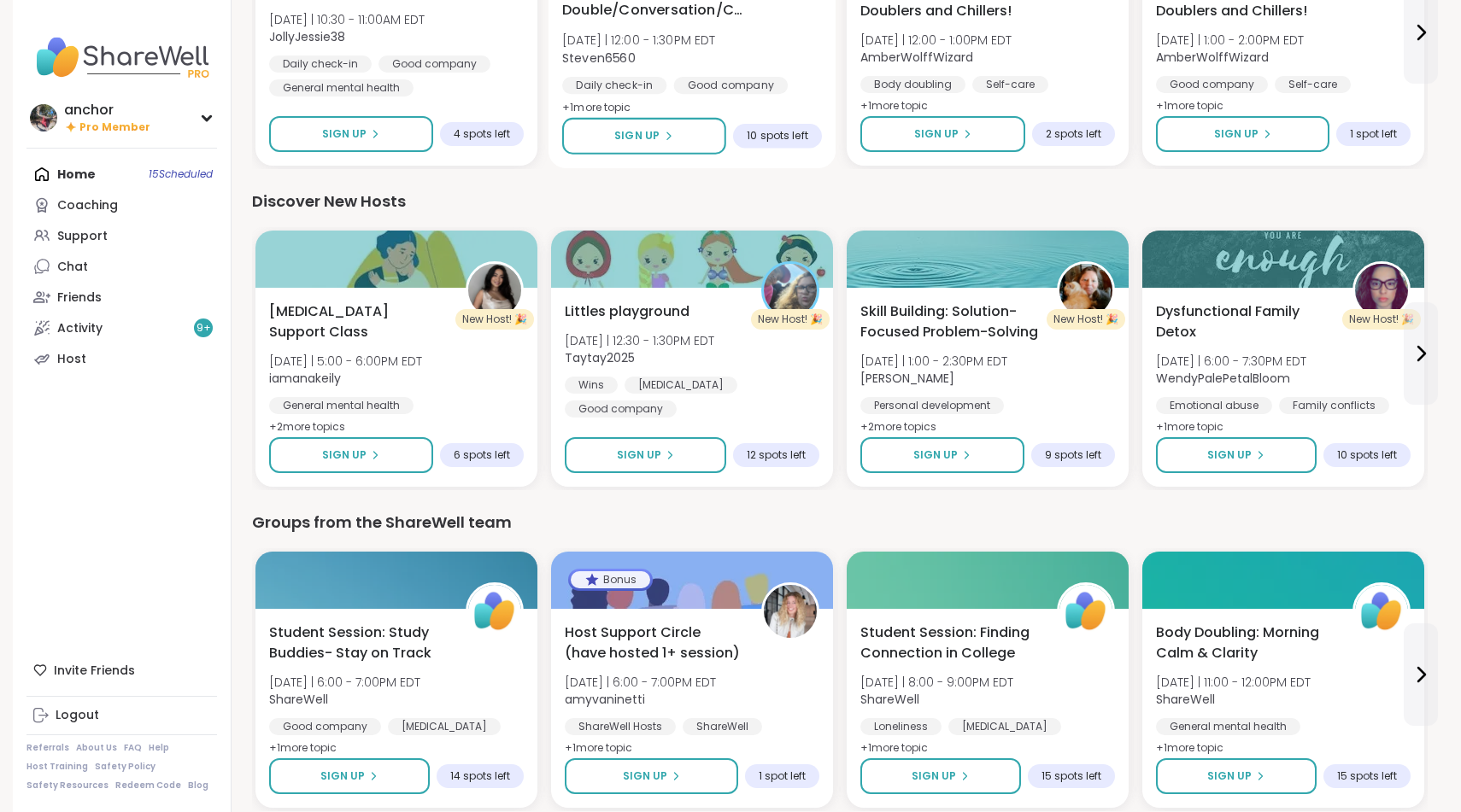
scroll to position [1900, 0]
click at [807, 355] on div "[PERSON_NAME] playground [DATE] | 12:30 - 1:30PM EDT Taytay2025 Wins [MEDICAL_D…" at bounding box center [692, 359] width 259 height 119
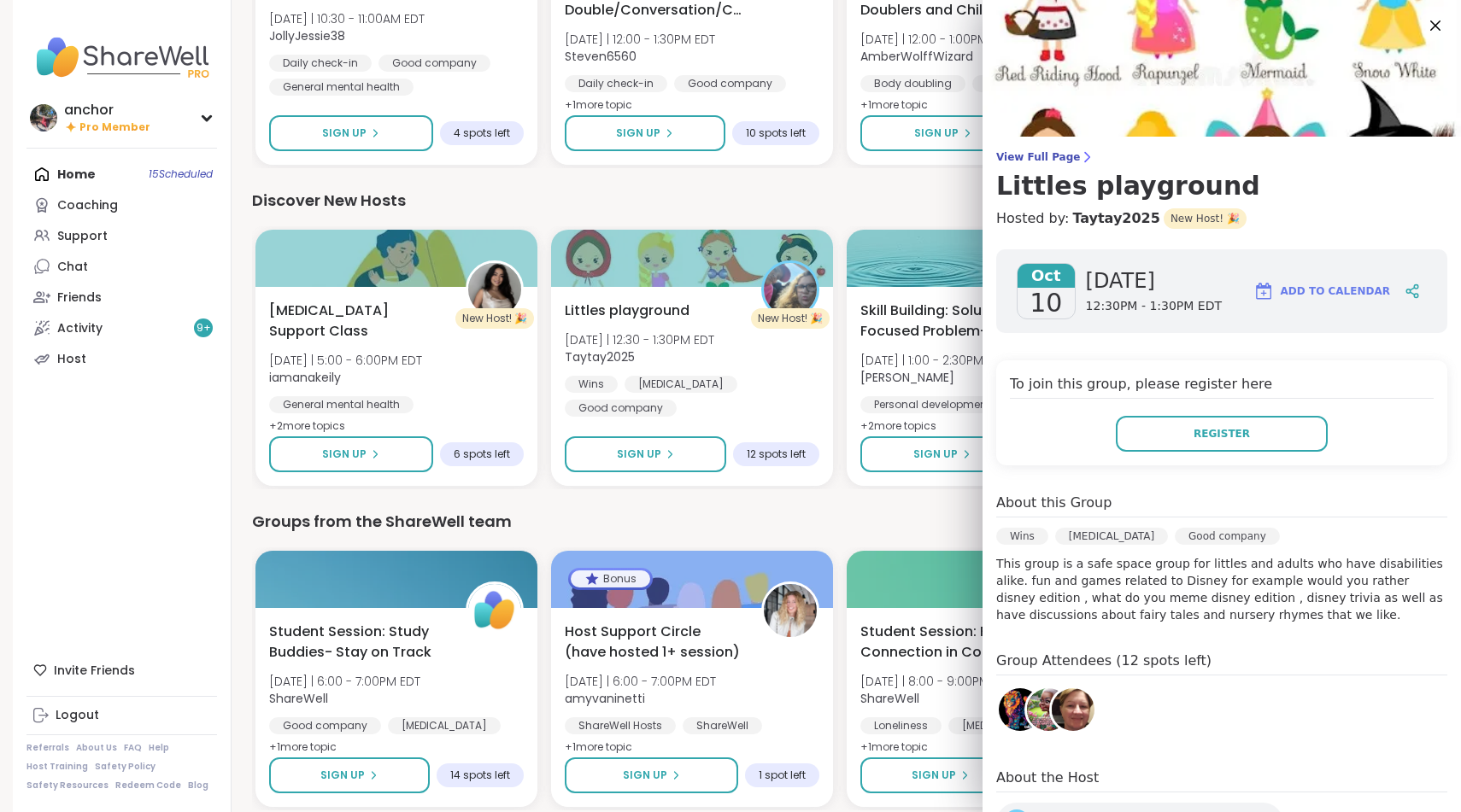
click at [1040, 717] on img at bounding box center [1048, 710] width 43 height 43
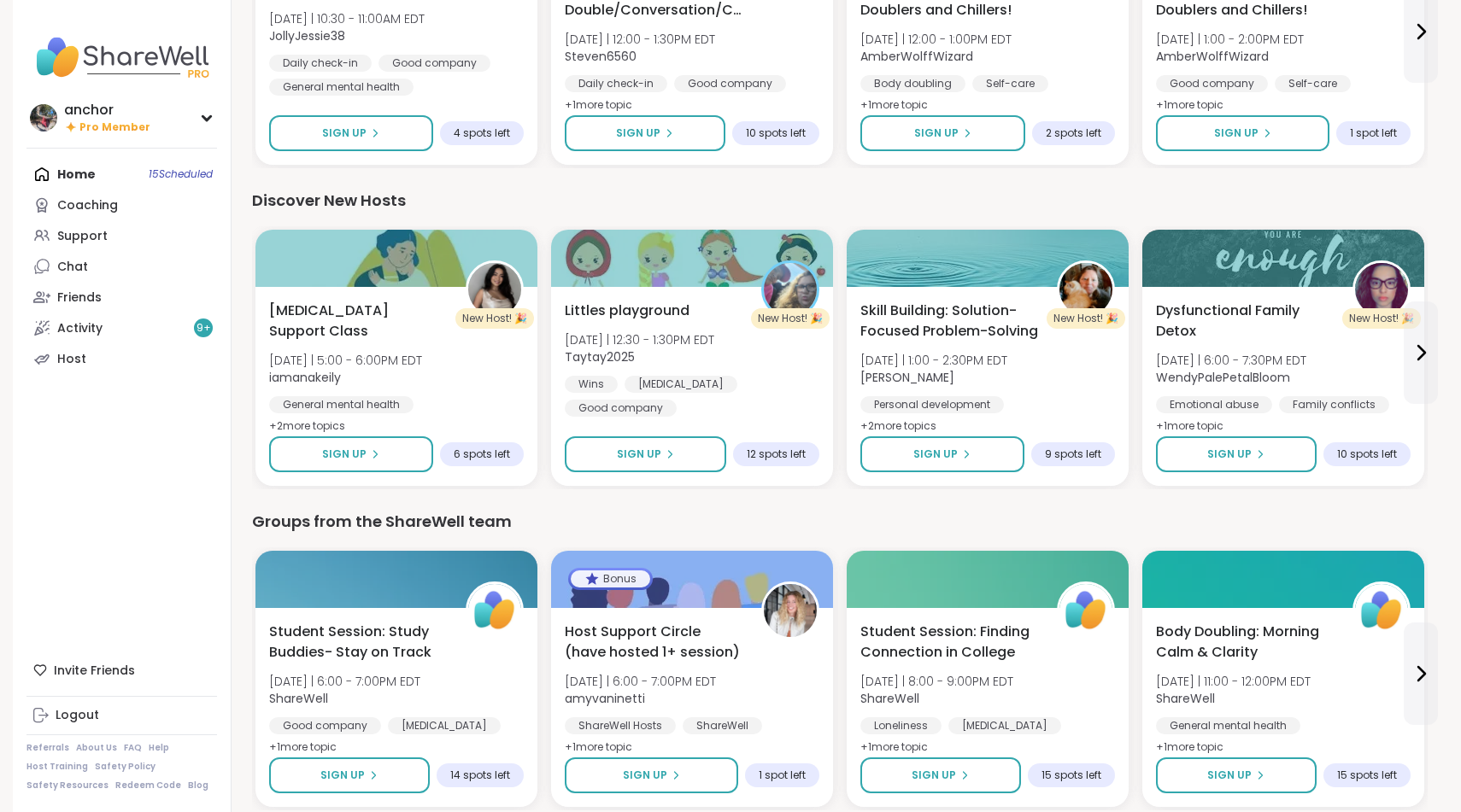
click at [823, 515] on div "Groups from the ShareWell team" at bounding box center [840, 522] width 1176 height 24
click at [124, 211] on link "Coaching" at bounding box center [122, 205] width 191 height 31
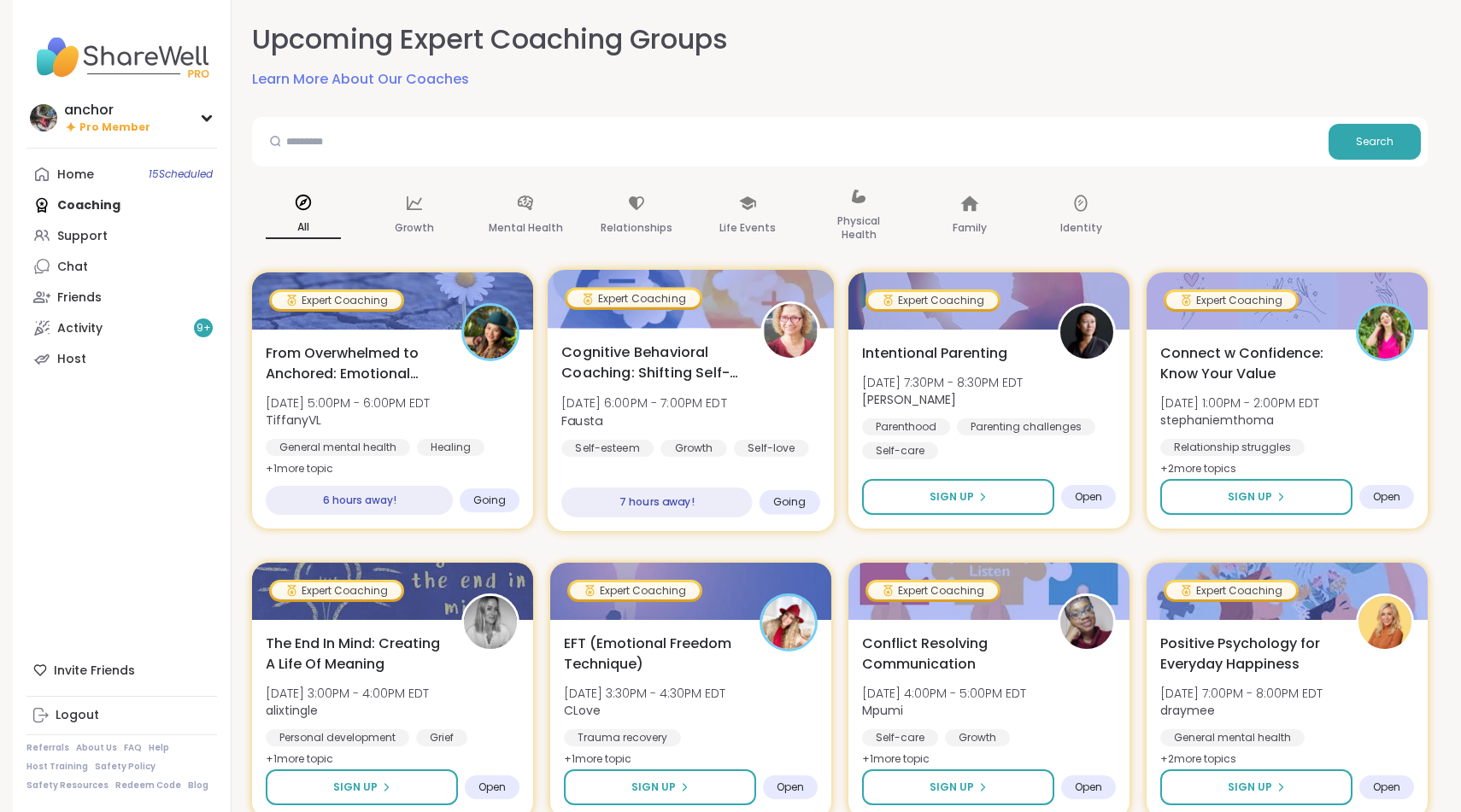
click at [651, 402] on span "[DATE] 6:00PM - 7:00PM EDT" at bounding box center [644, 403] width 166 height 17
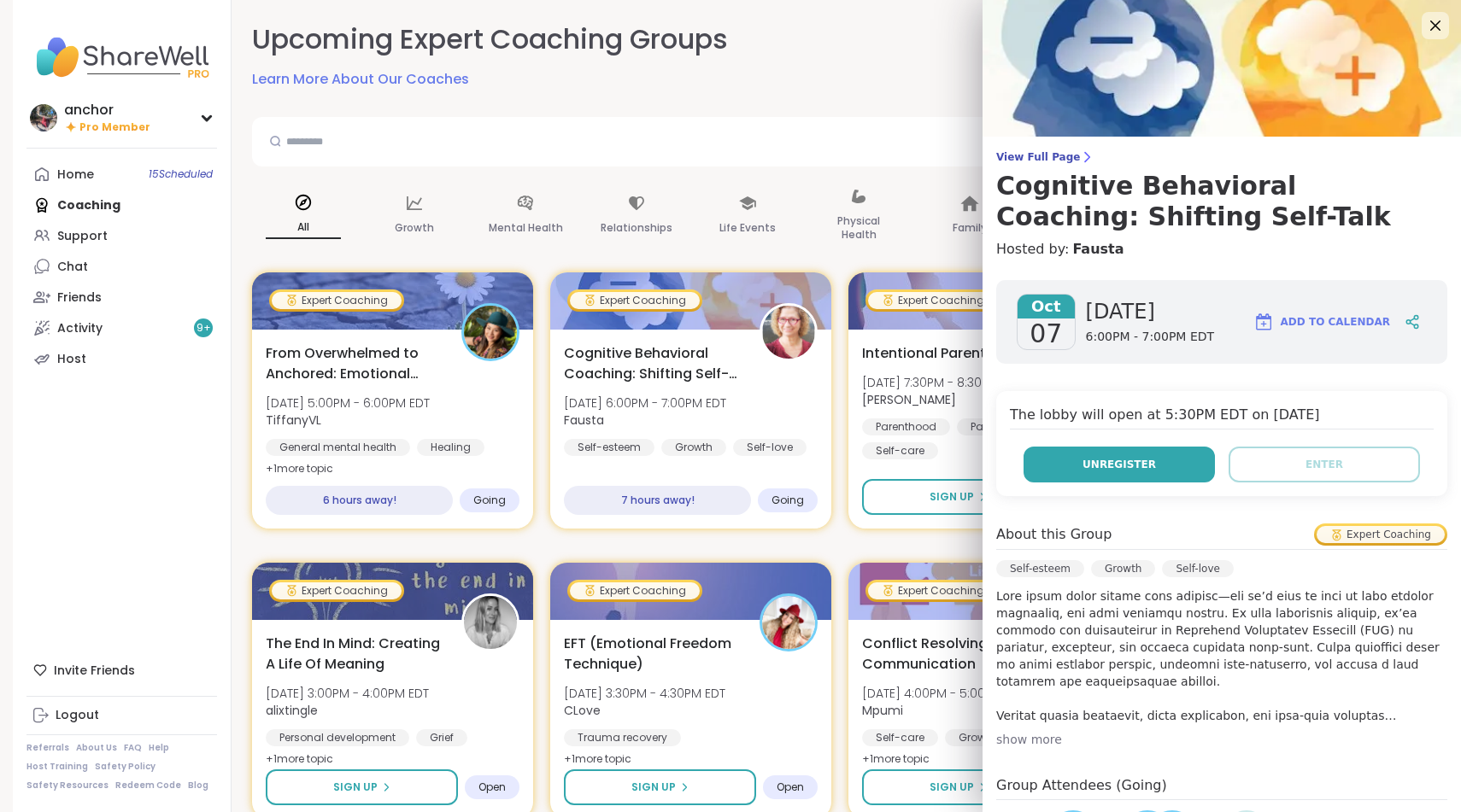
click at [1161, 474] on button "Unregister" at bounding box center [1120, 465] width 192 height 36
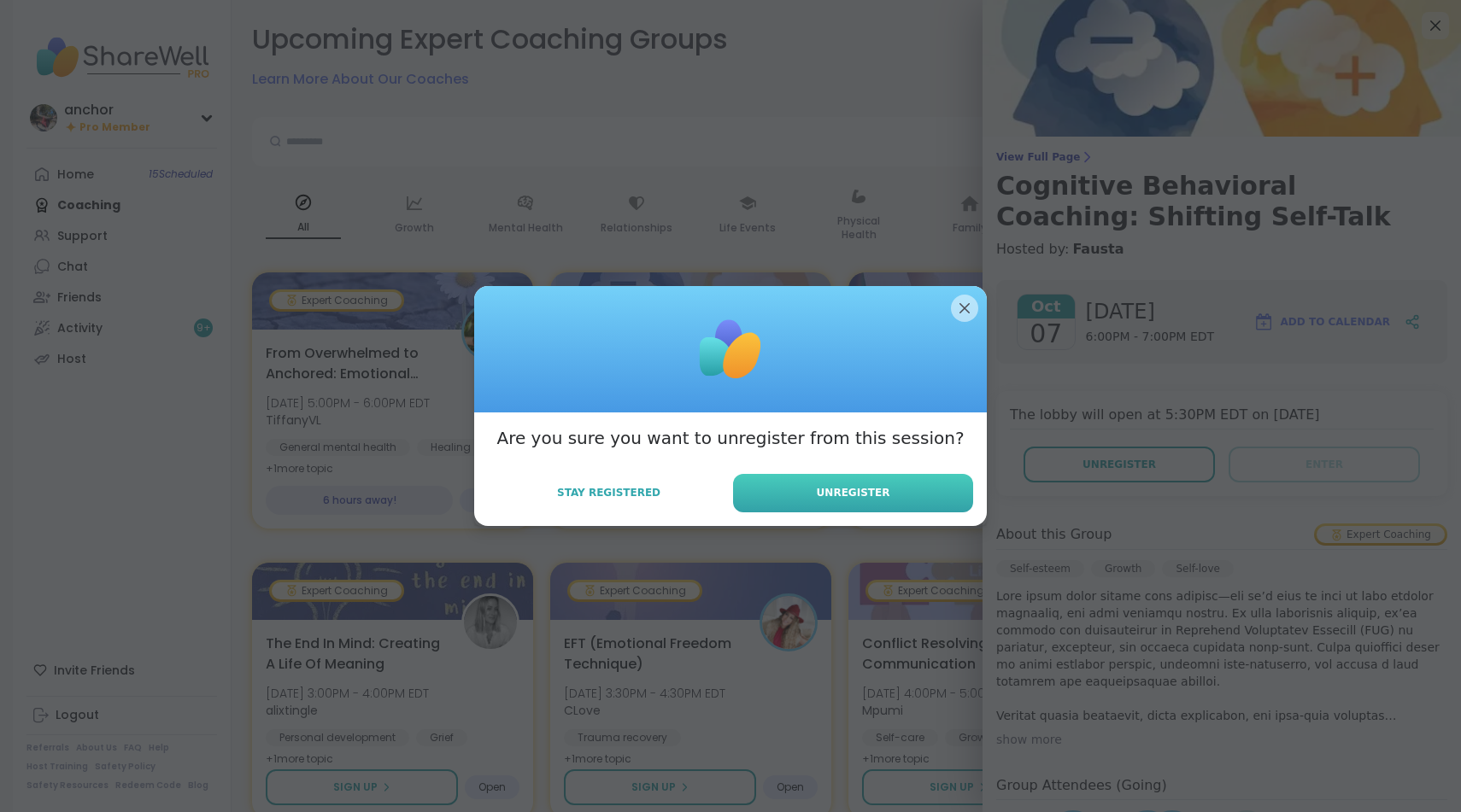
click at [911, 489] on button "Unregister" at bounding box center [852, 493] width 240 height 39
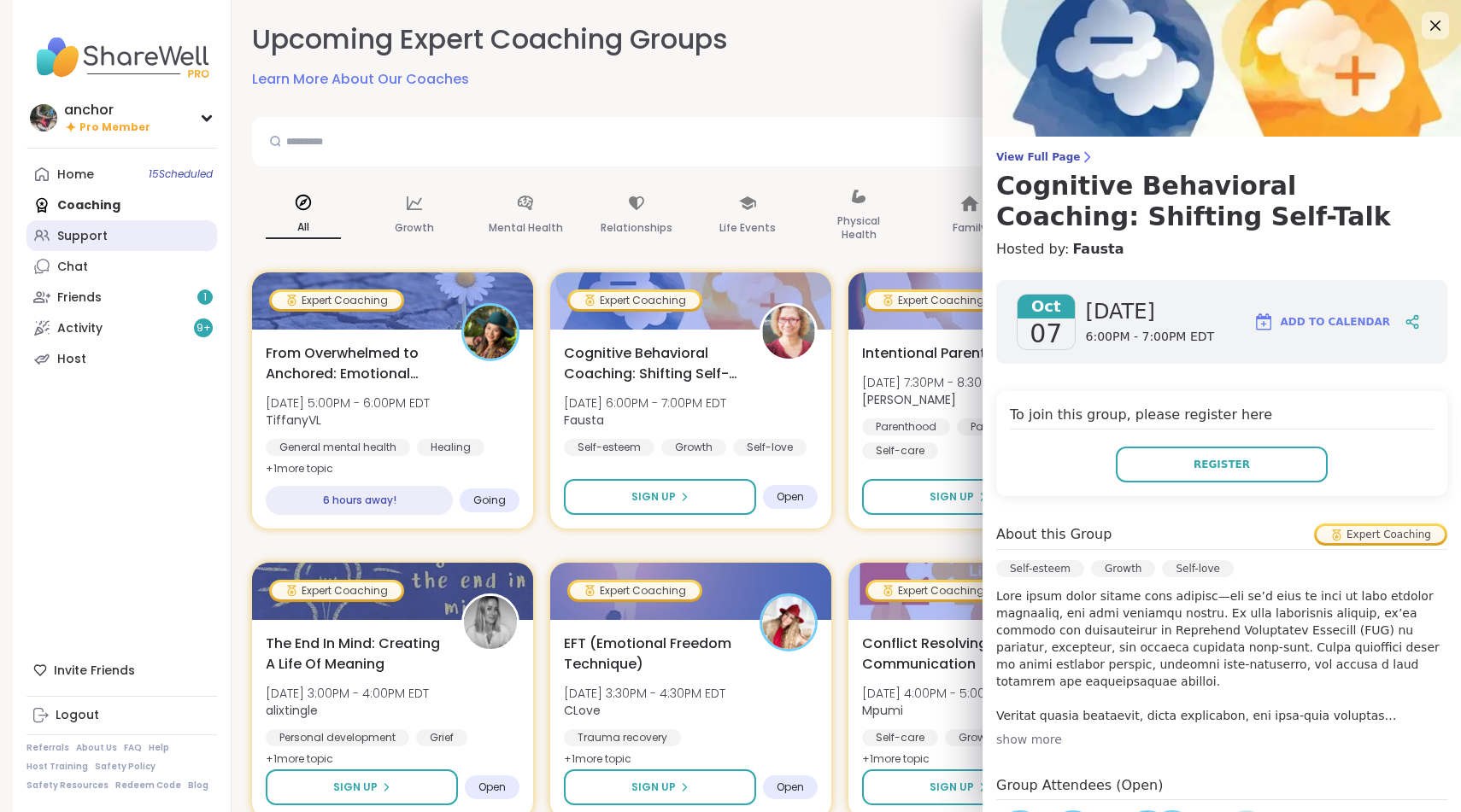
click at [146, 235] on link "Support" at bounding box center [122, 236] width 191 height 31
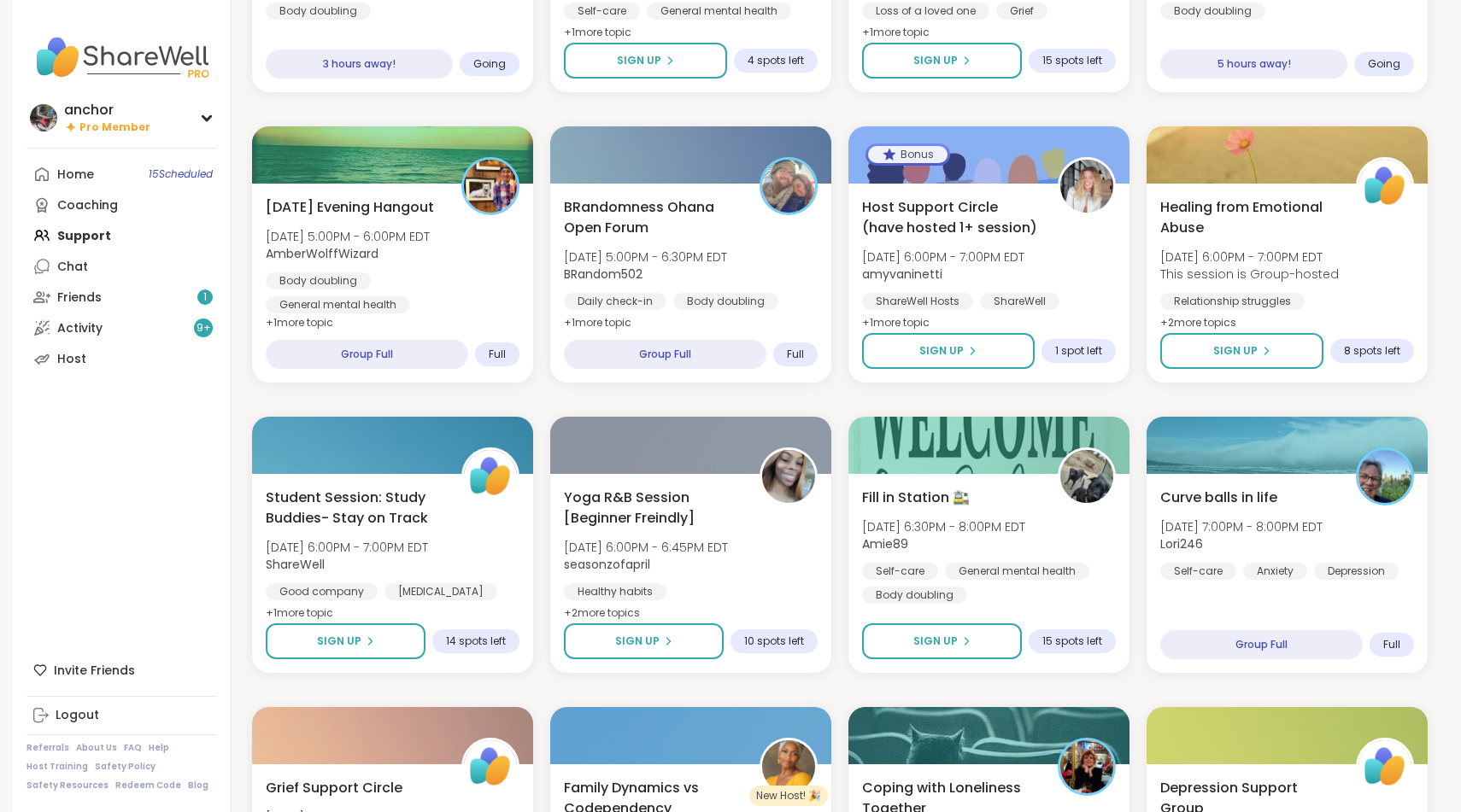
scroll to position [1563, 0]
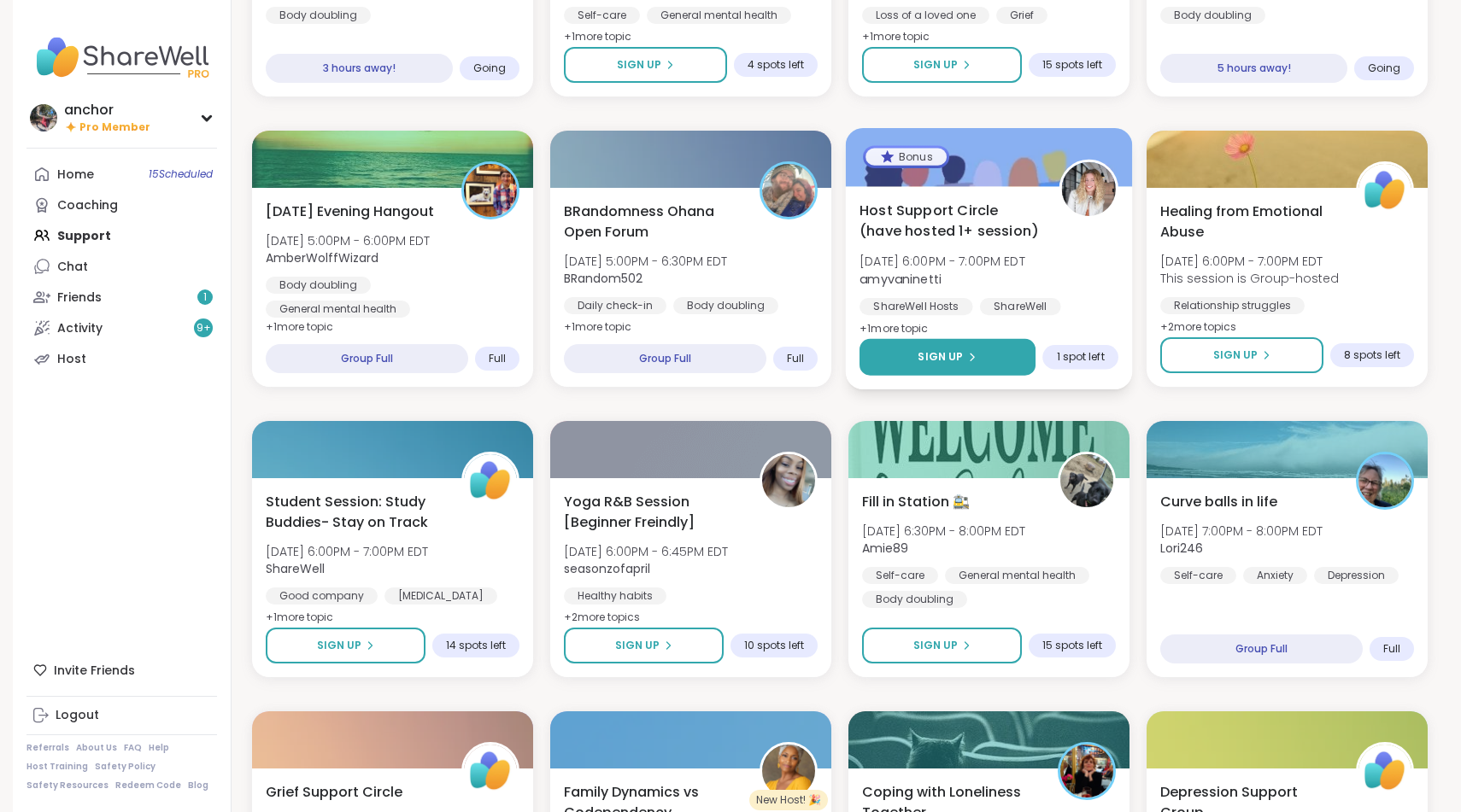
click at [946, 358] on span "Sign Up" at bounding box center [940, 357] width 45 height 15
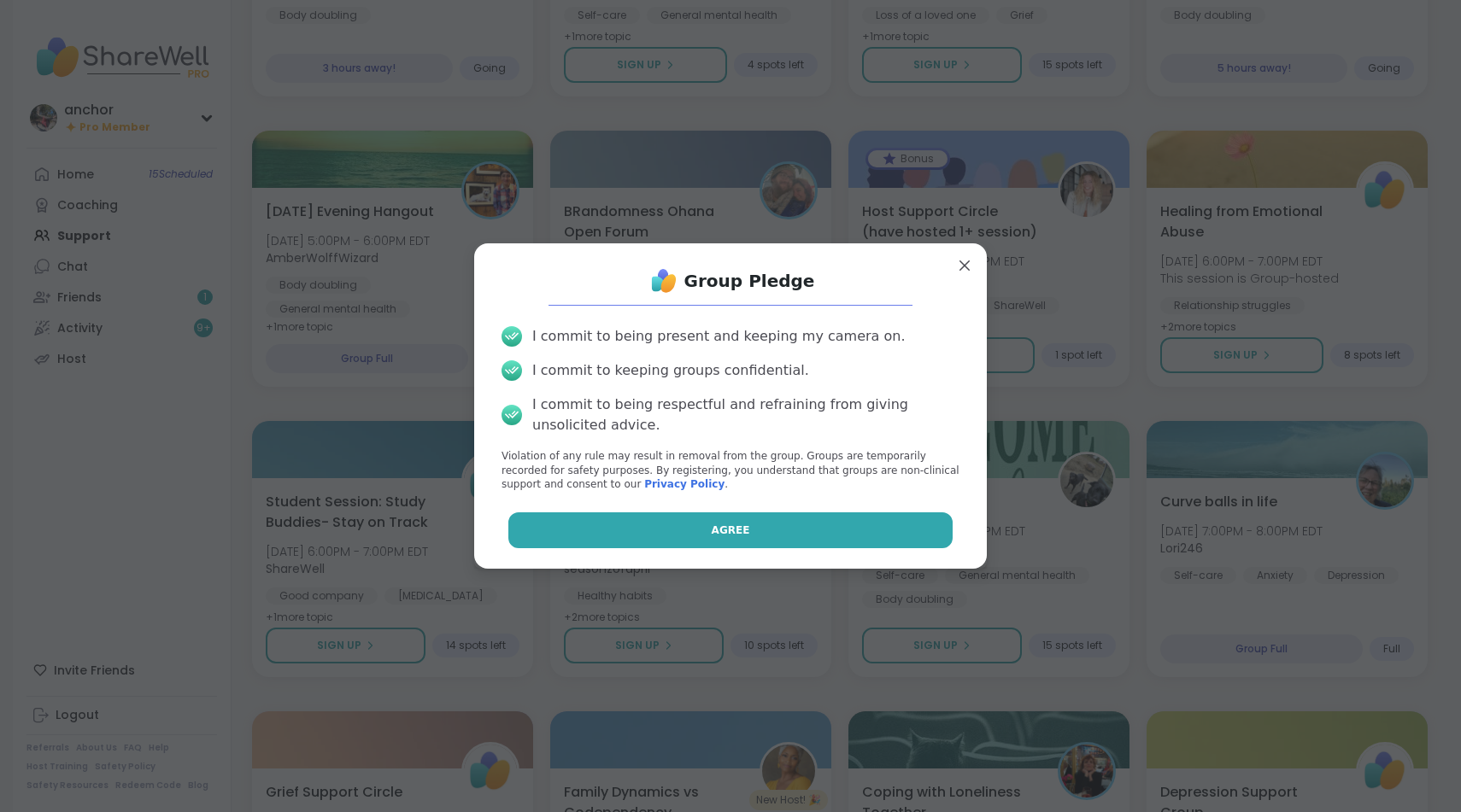
click at [822, 525] on button "Agree" at bounding box center [731, 530] width 445 height 36
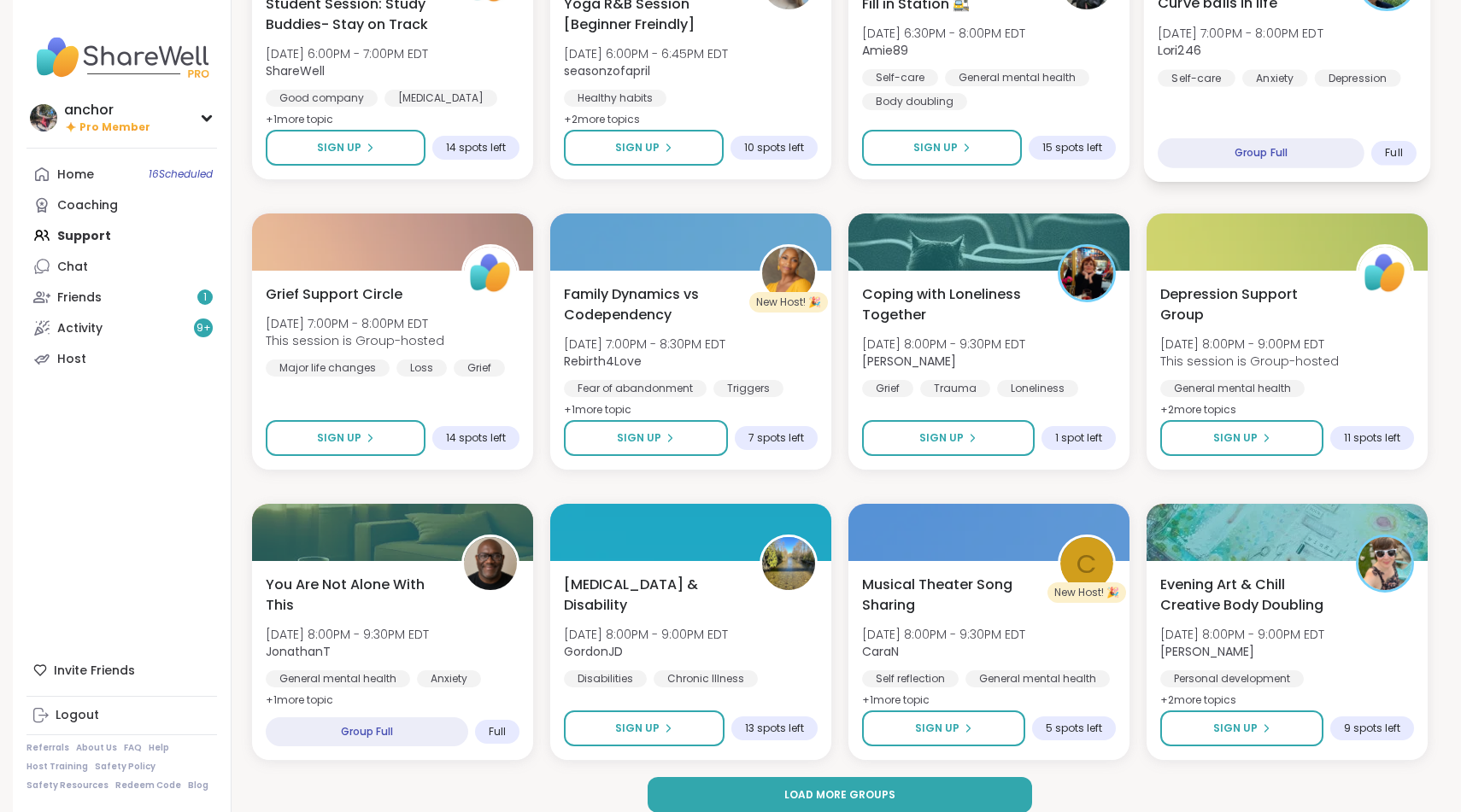
scroll to position [2065, 0]
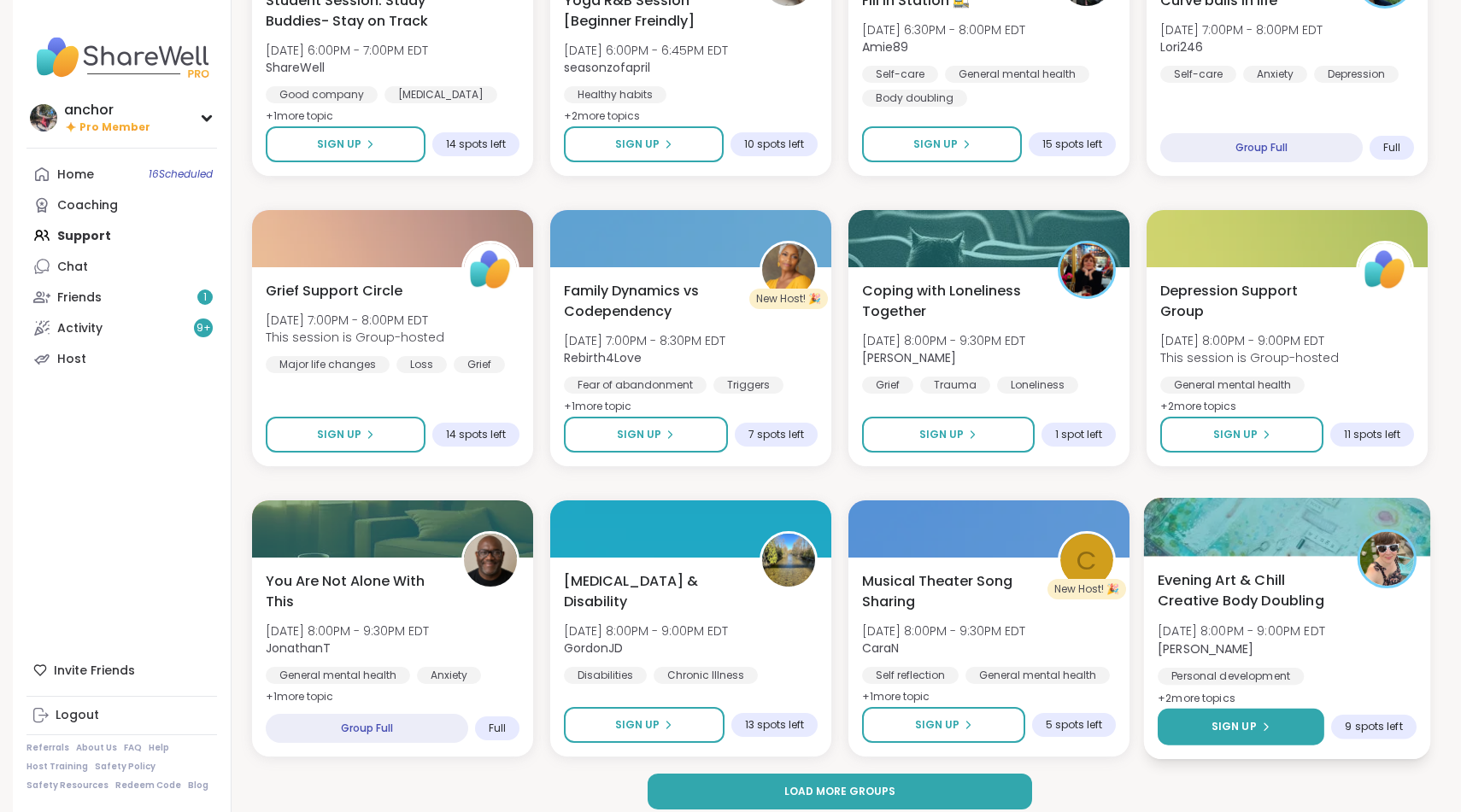
click at [1222, 728] on span "Sign Up" at bounding box center [1233, 726] width 45 height 15
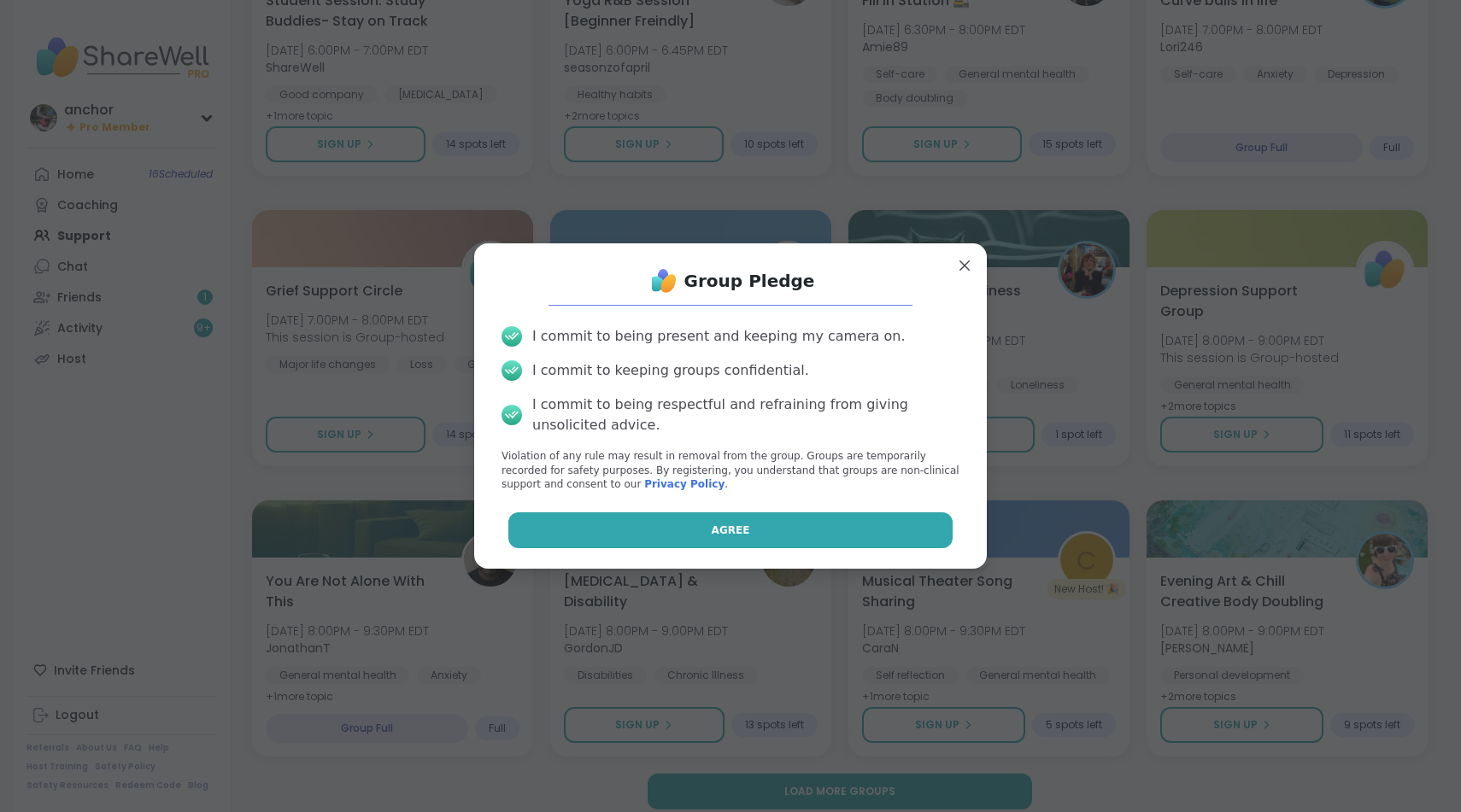
click at [841, 525] on button "Agree" at bounding box center [731, 530] width 445 height 36
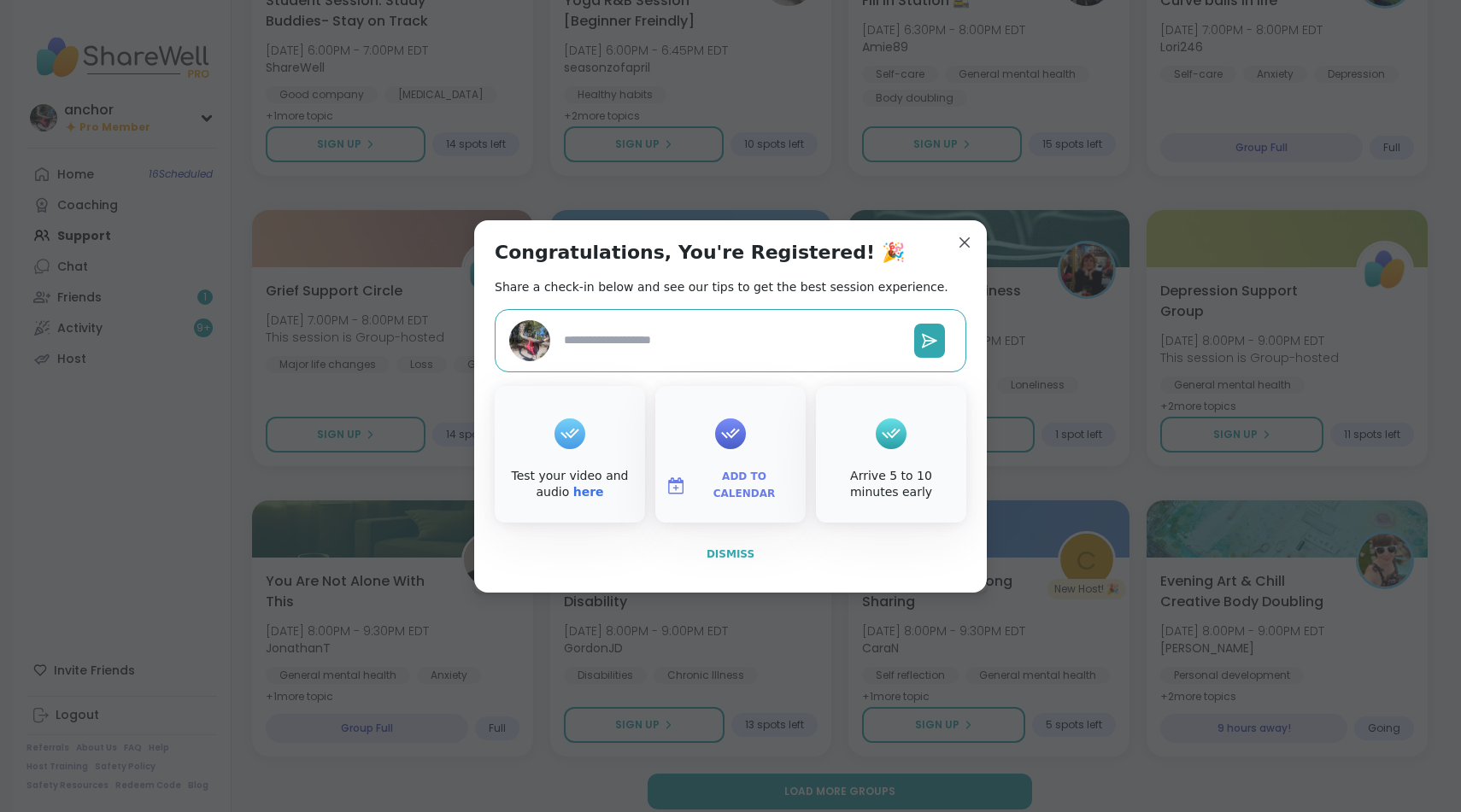
click at [728, 560] on span "Dismiss" at bounding box center [731, 554] width 48 height 15
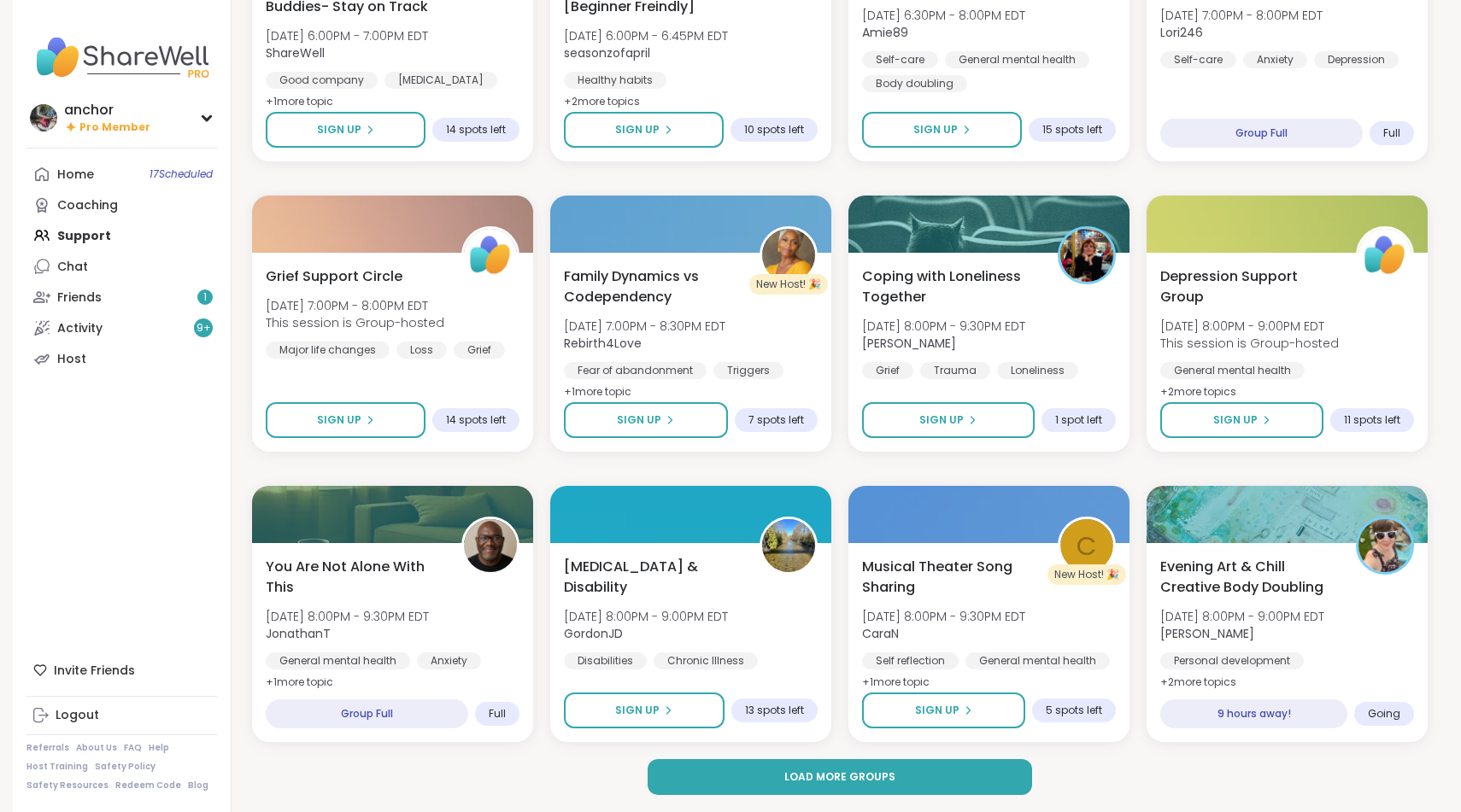
scroll to position [2078, 0]
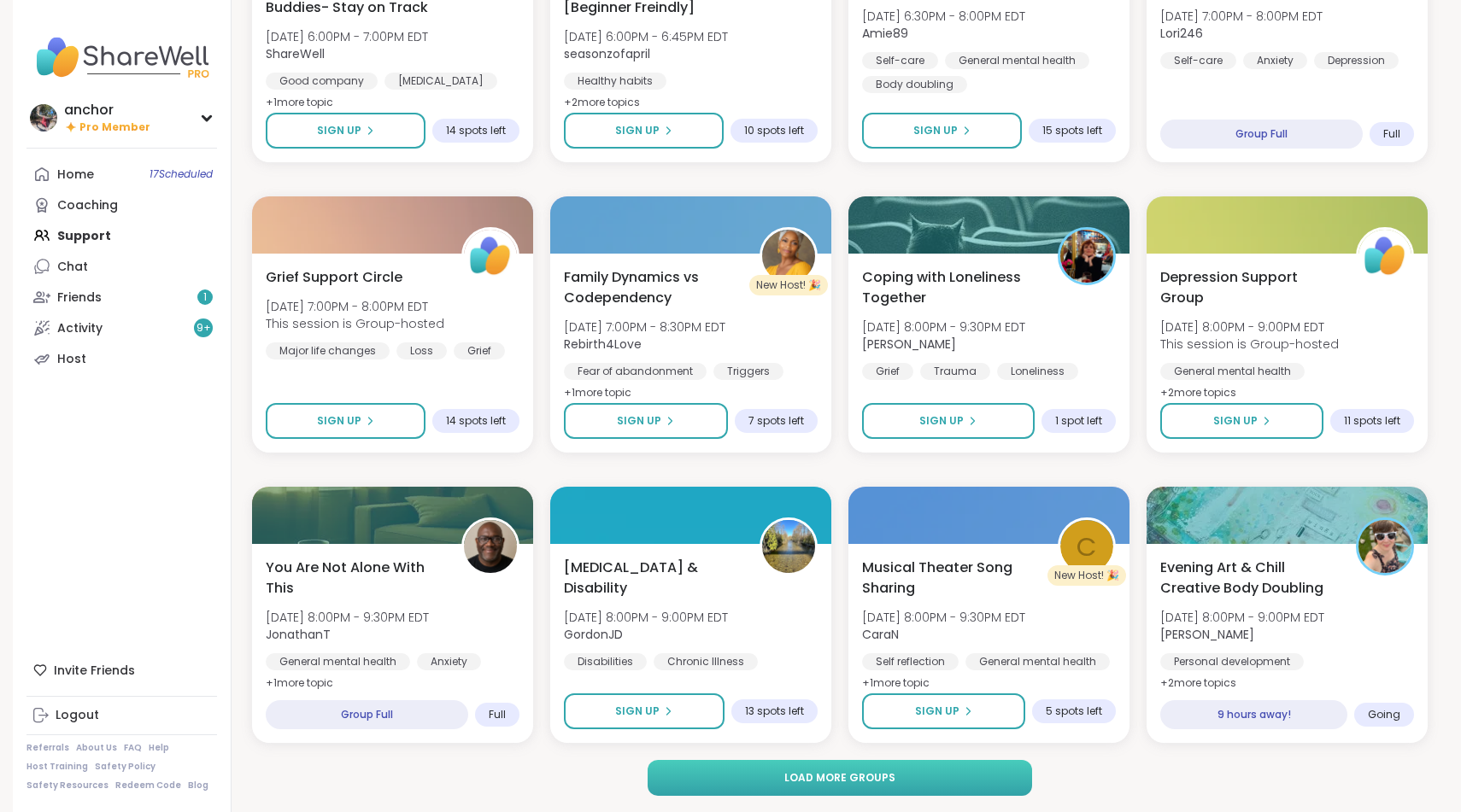
click at [751, 777] on button "Load more groups" at bounding box center [840, 778] width 385 height 36
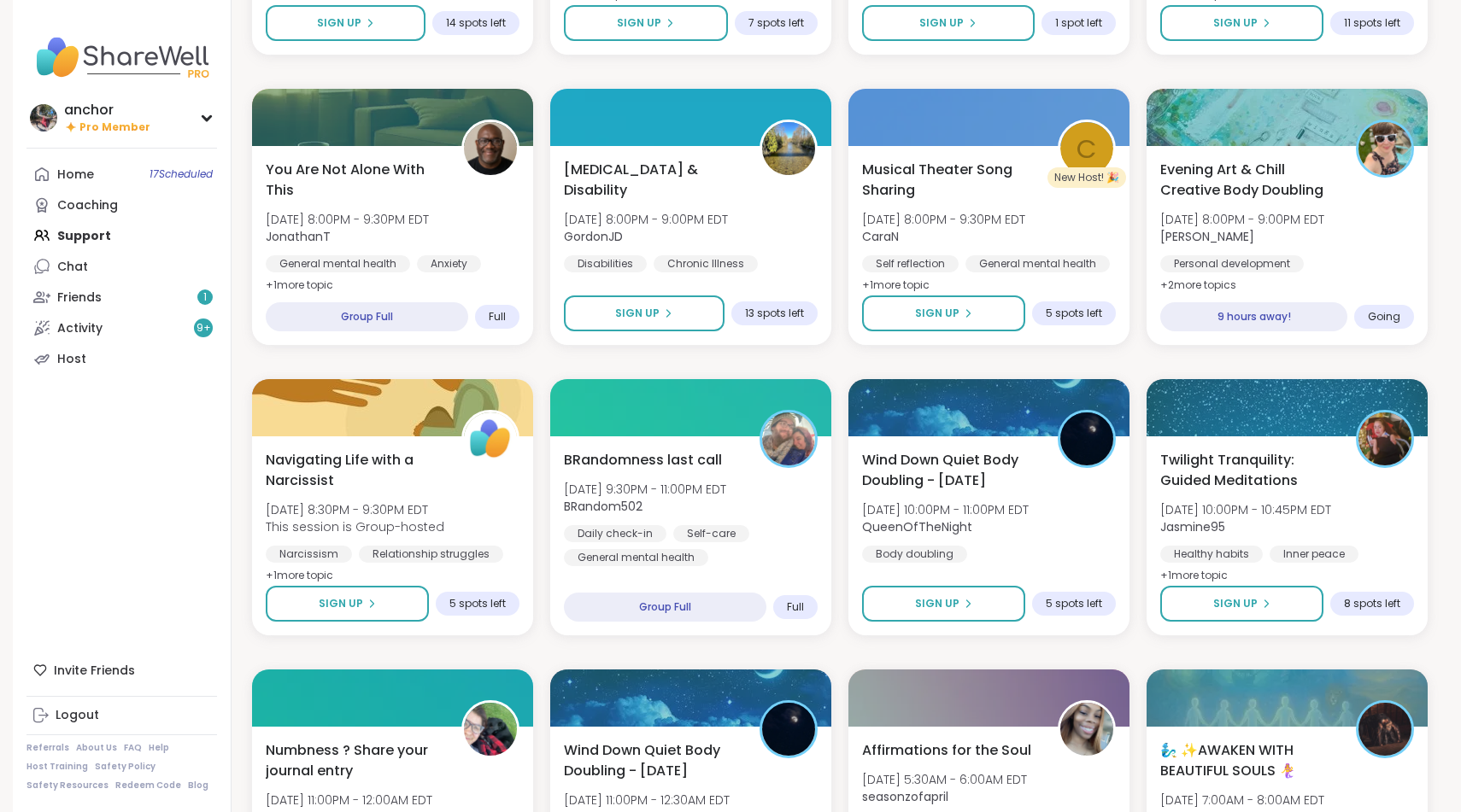
scroll to position [2481, 0]
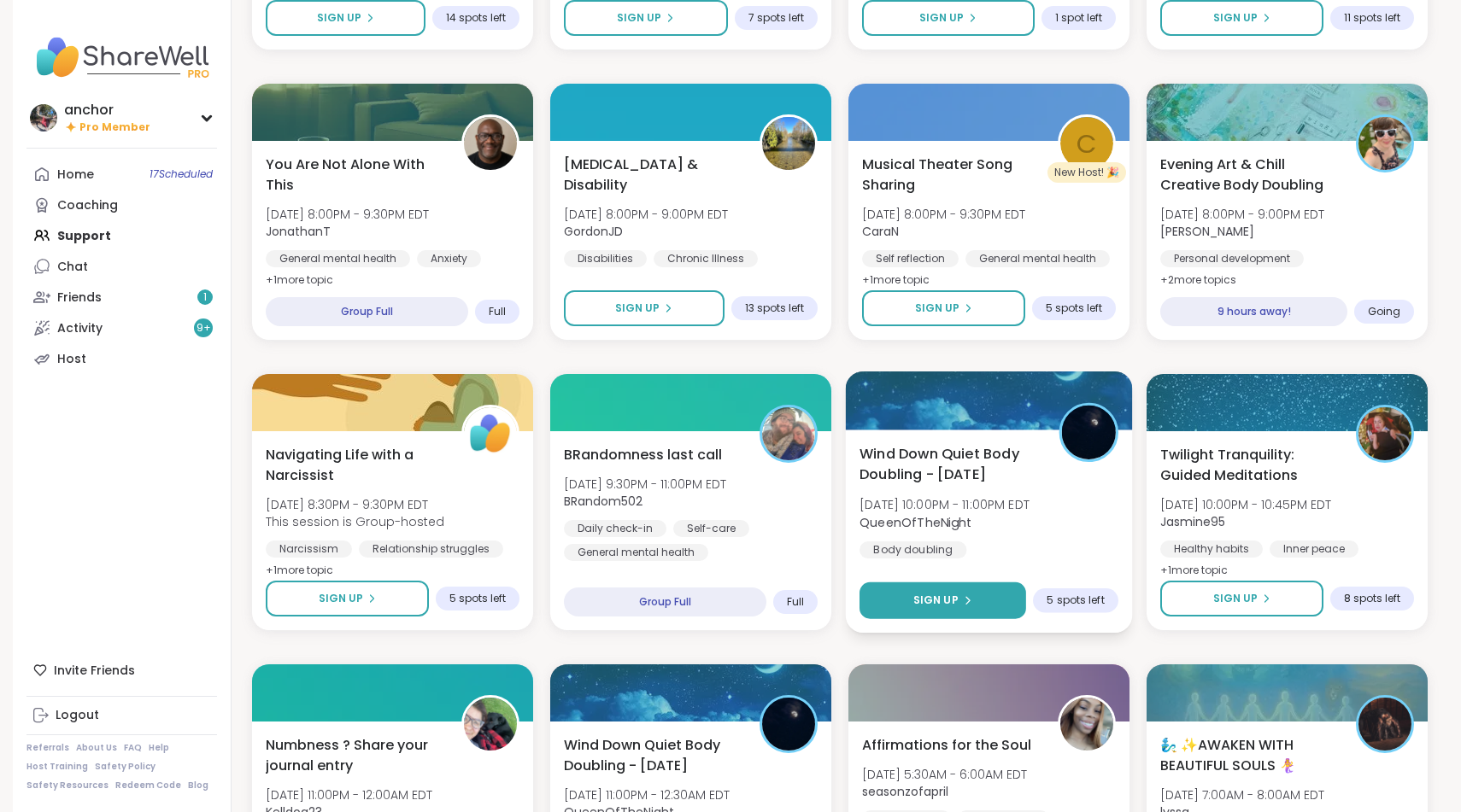
click at [929, 613] on button "Sign Up" at bounding box center [942, 601] width 167 height 37
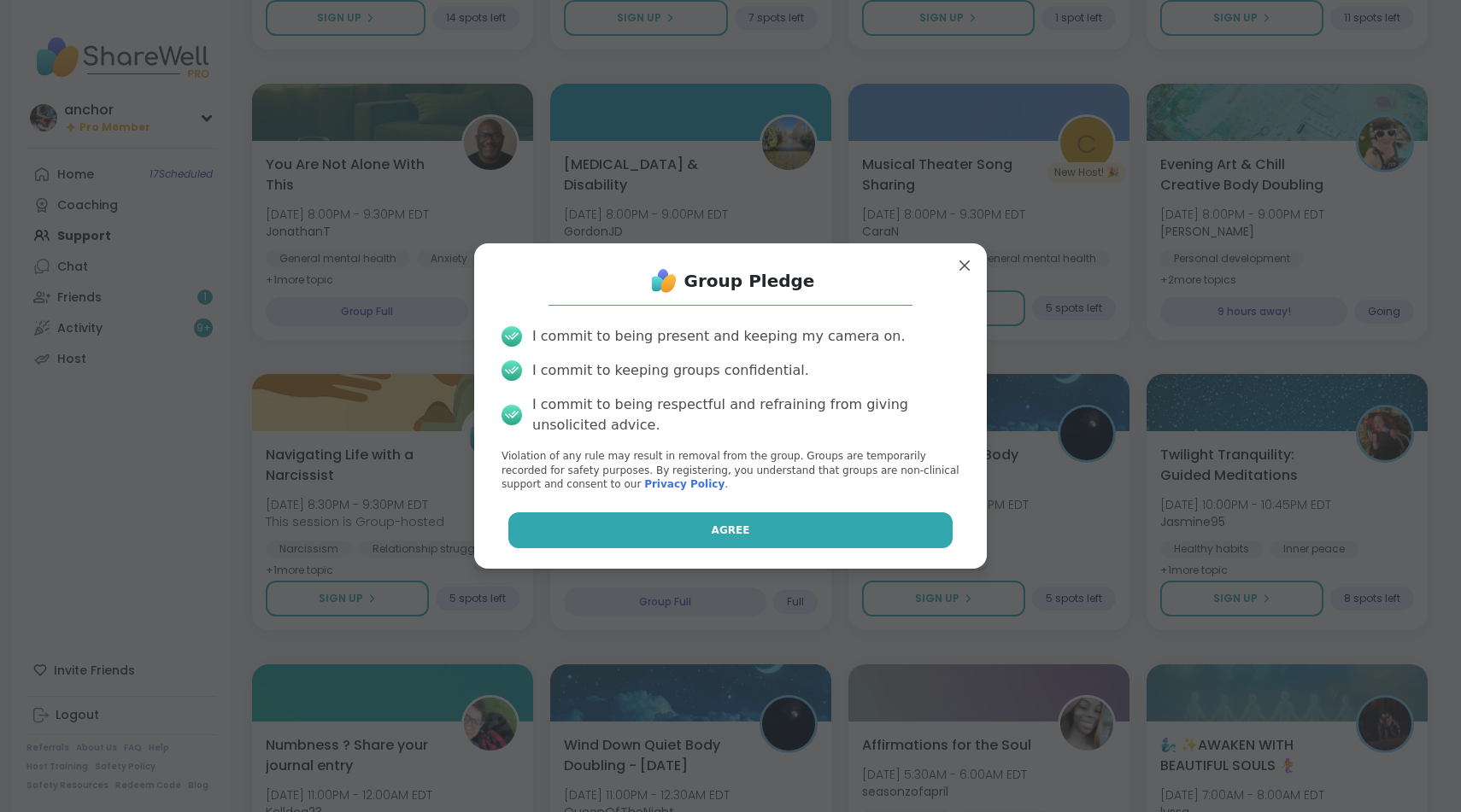
click at [839, 513] on button "Agree" at bounding box center [731, 530] width 445 height 36
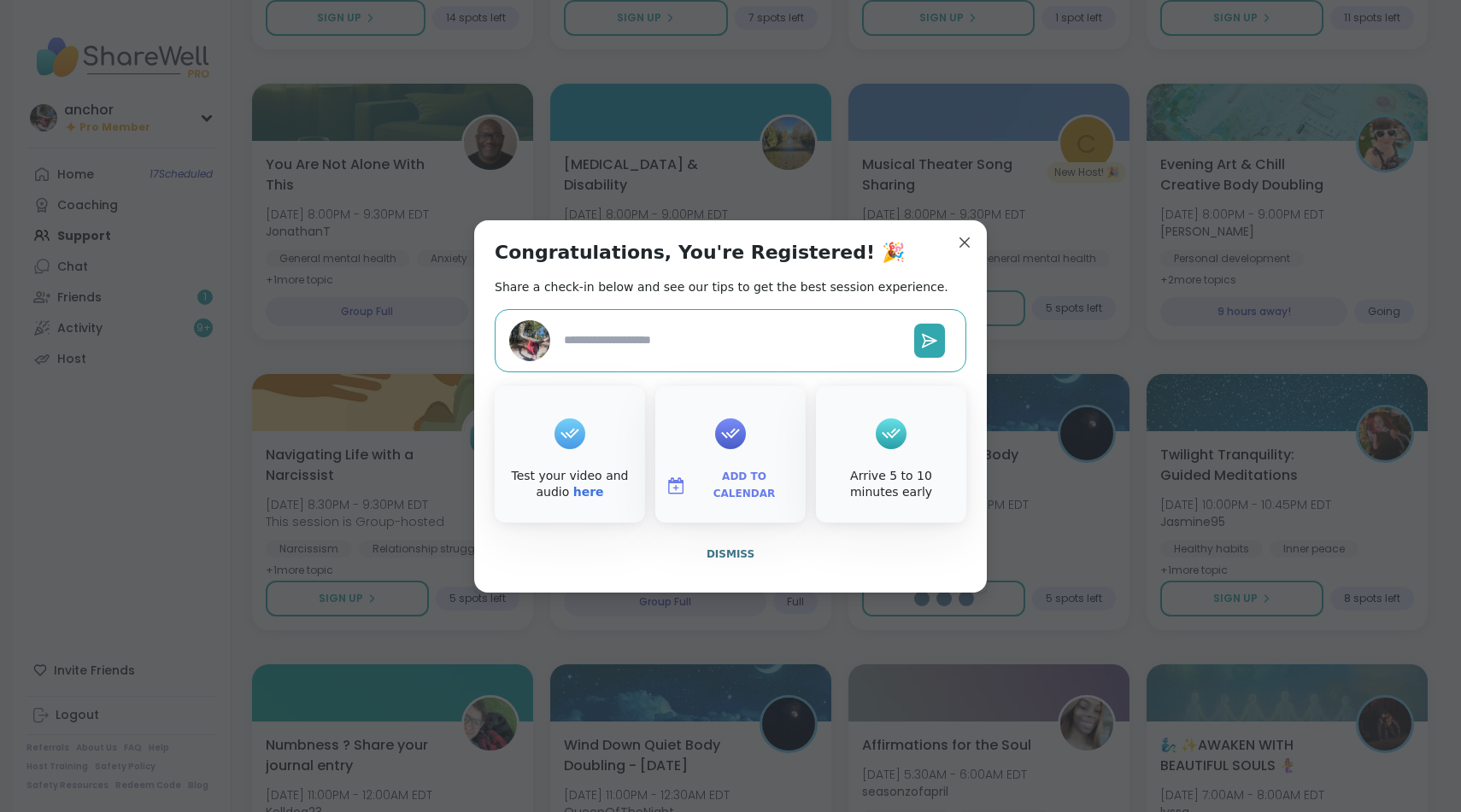
type textarea "*"
click at [740, 554] on span "Dismiss" at bounding box center [731, 554] width 48 height 12
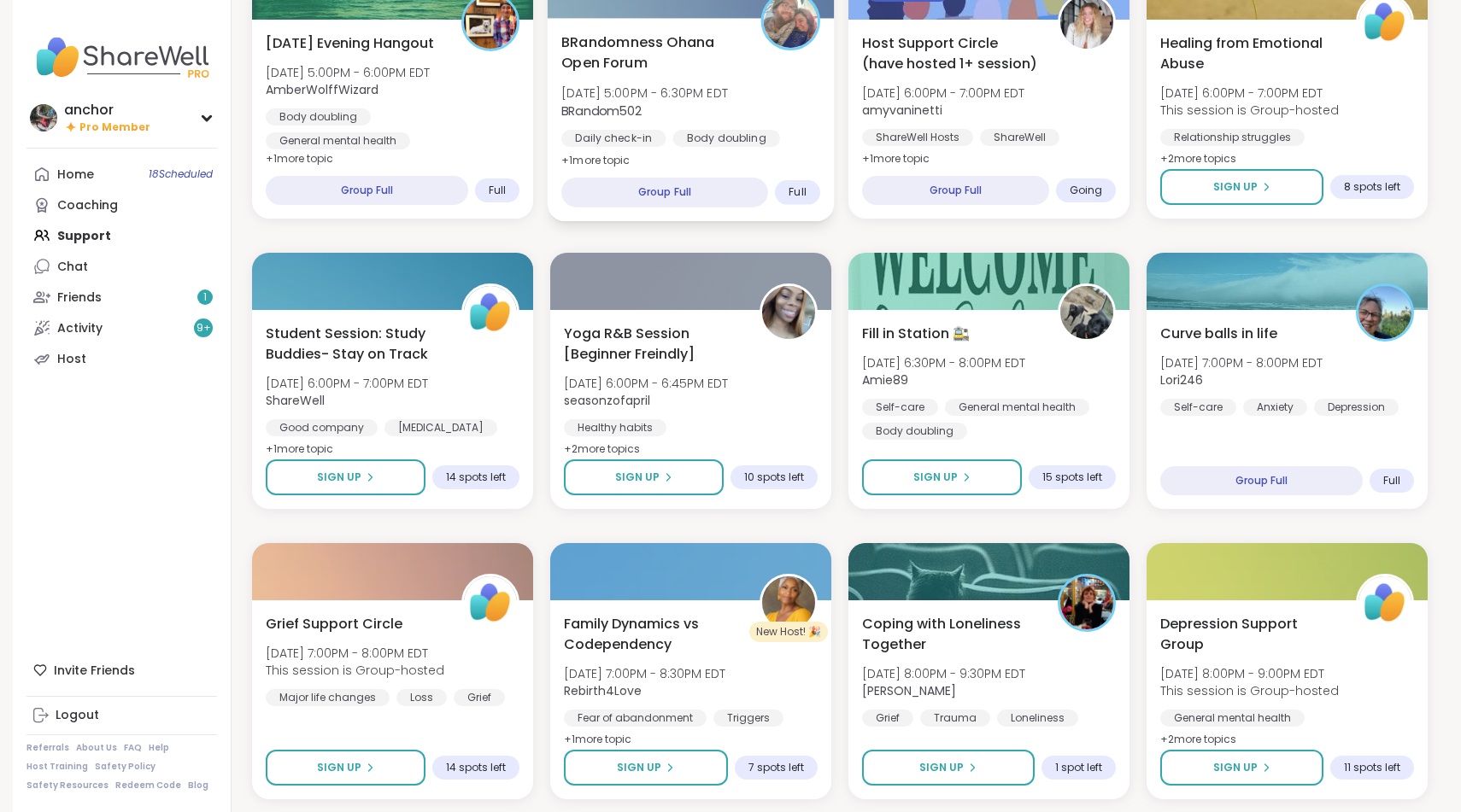
scroll to position [1751, 0]
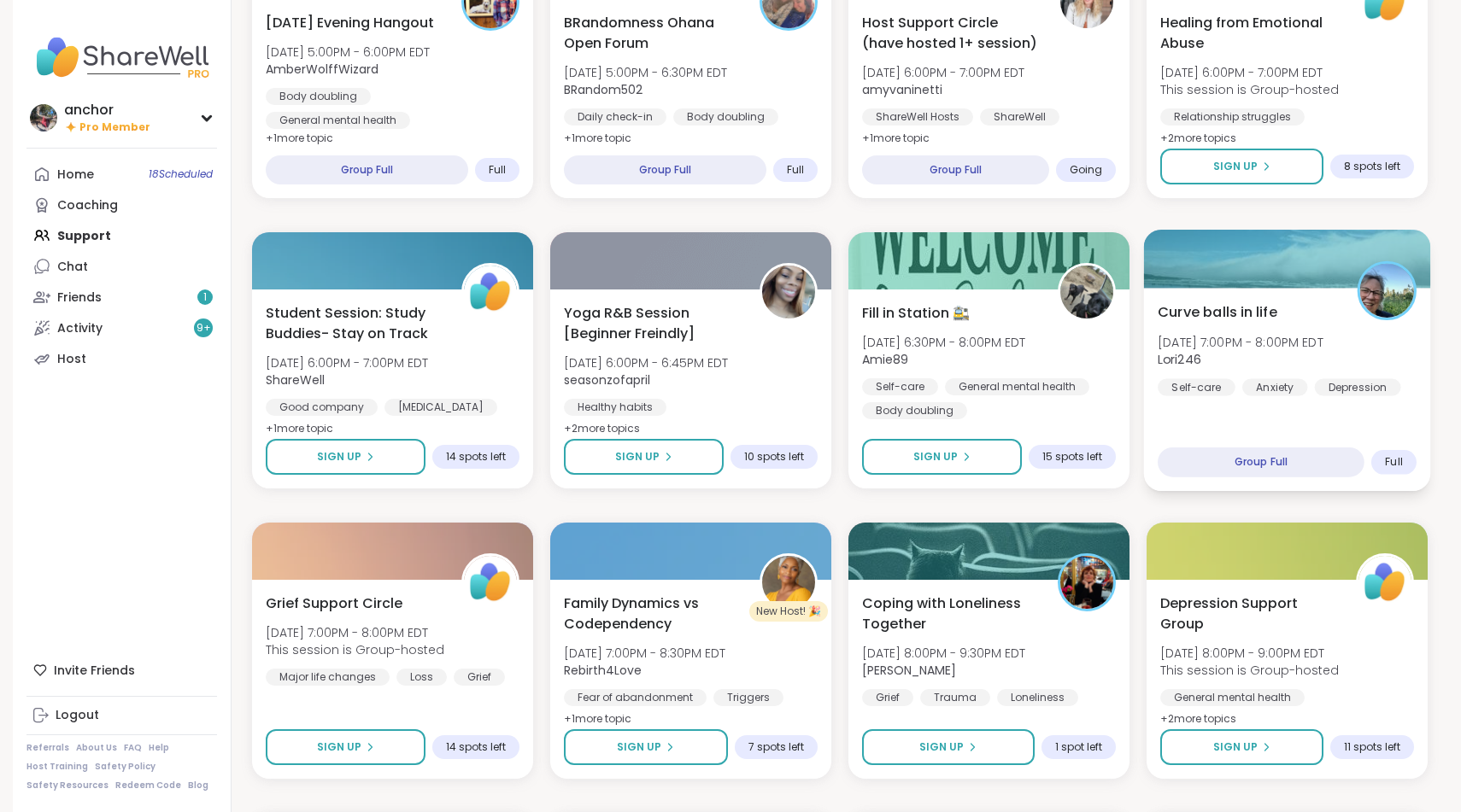
click at [1310, 423] on div "Curve balls in life [DATE] 7:00PM - 8:00PM EDT Lori246 Self-care Anxiety [MEDIC…" at bounding box center [1287, 389] width 287 height 204
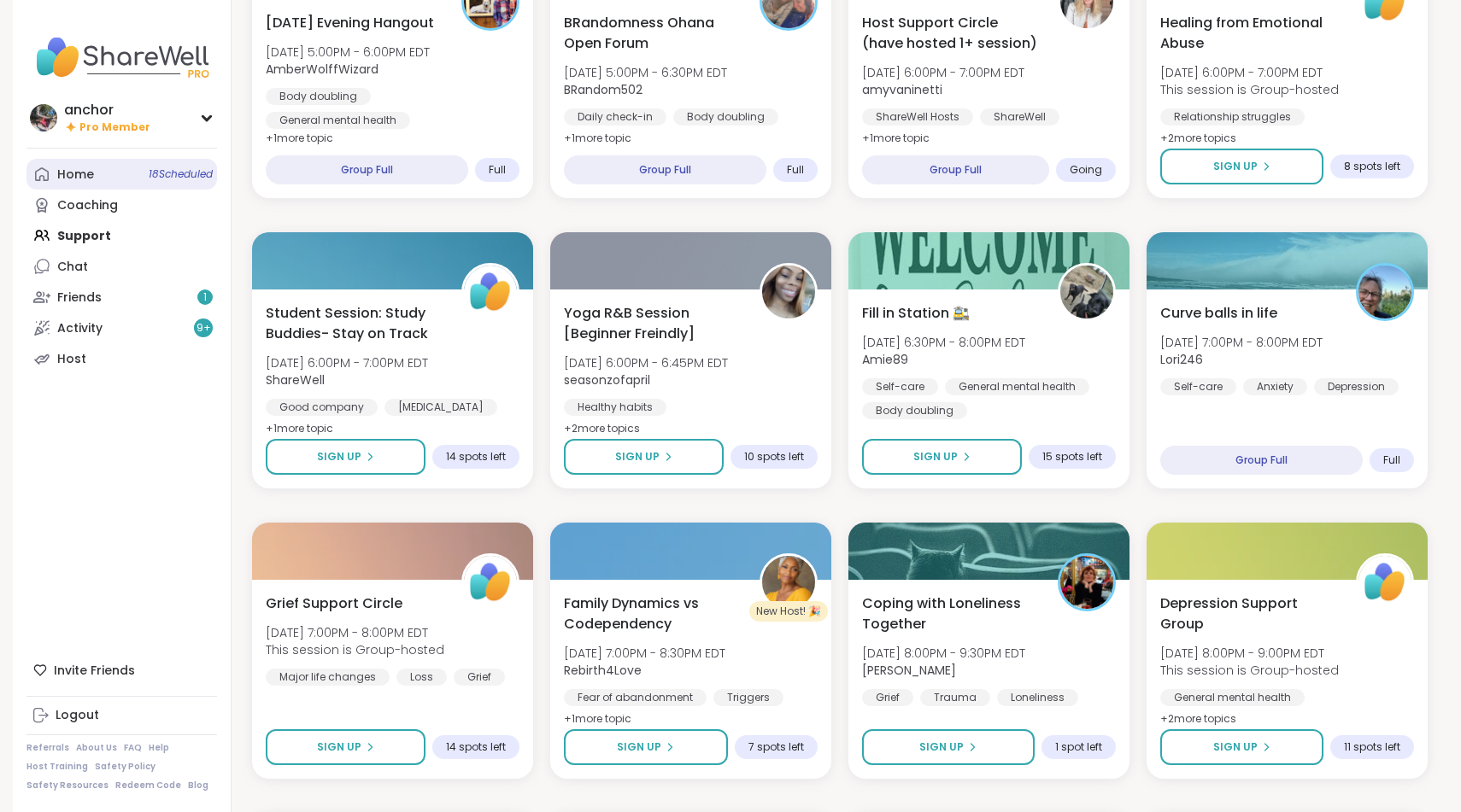
click at [80, 181] on div "Home 18 Scheduled" at bounding box center [75, 175] width 37 height 17
